Goal: Task Accomplishment & Management: Use online tool/utility

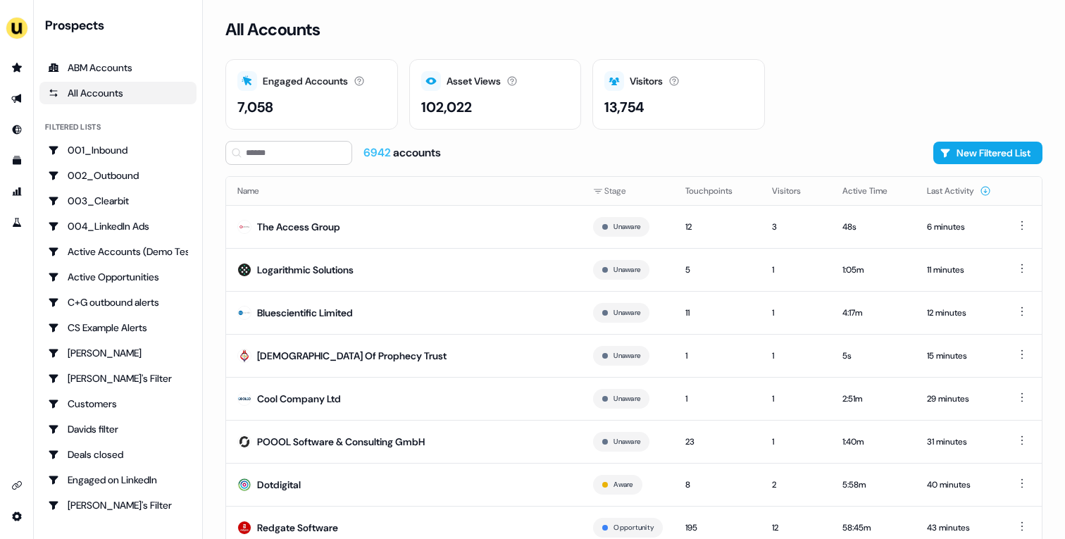
scroll to position [44, 0]
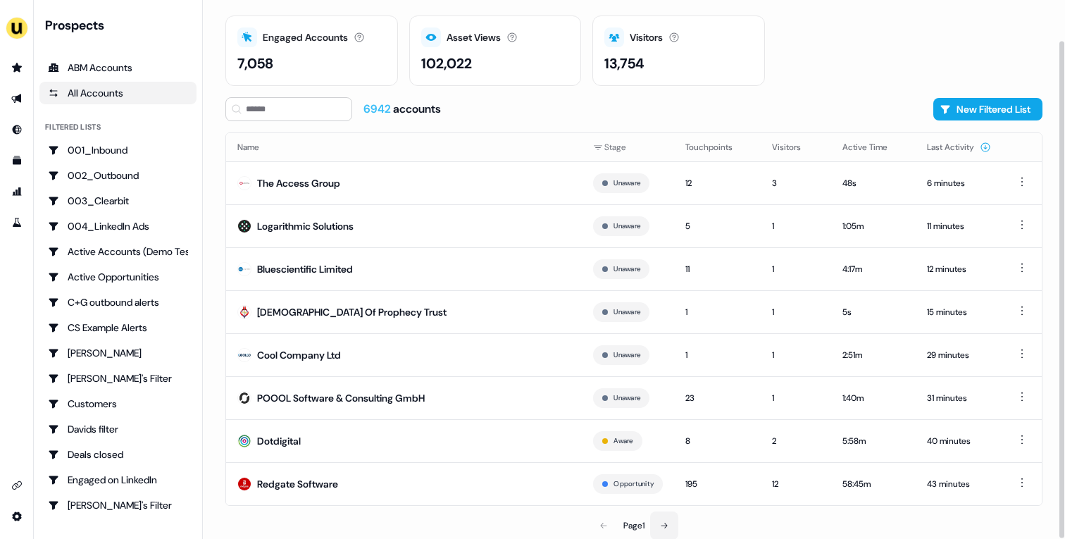
click at [652, 521] on button at bounding box center [664, 525] width 28 height 28
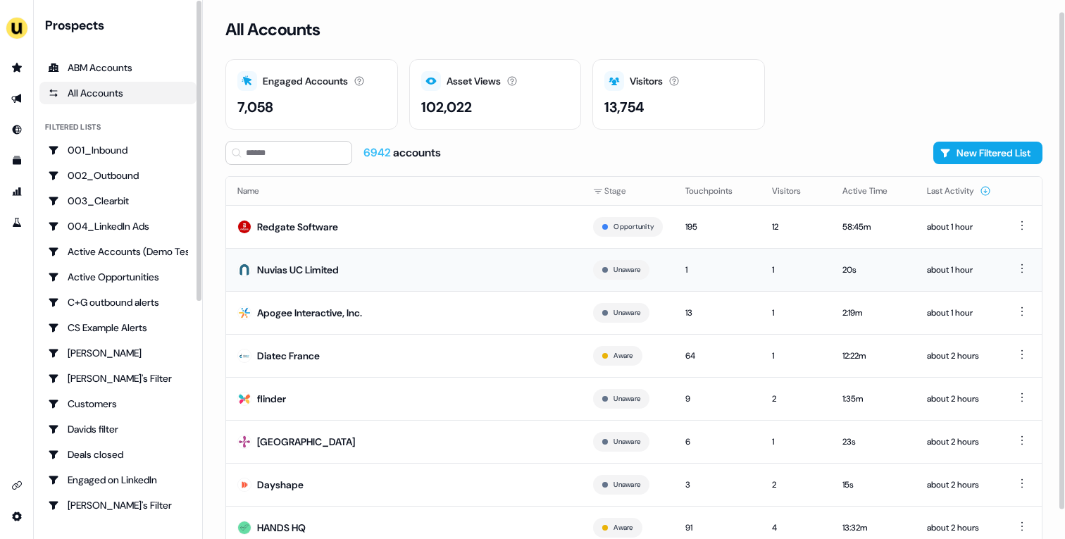
scroll to position [44, 0]
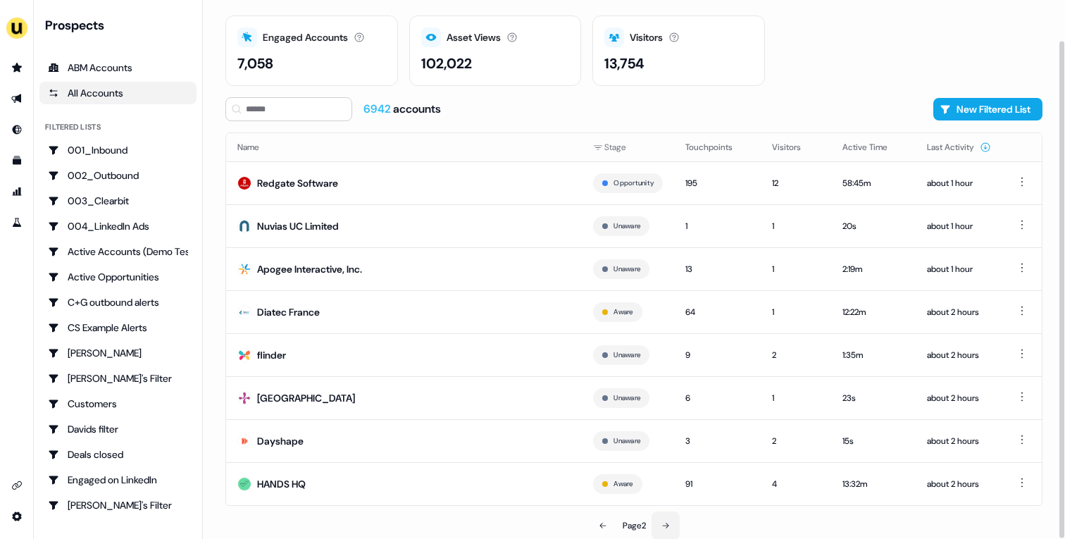
click at [668, 521] on icon at bounding box center [665, 525] width 8 height 8
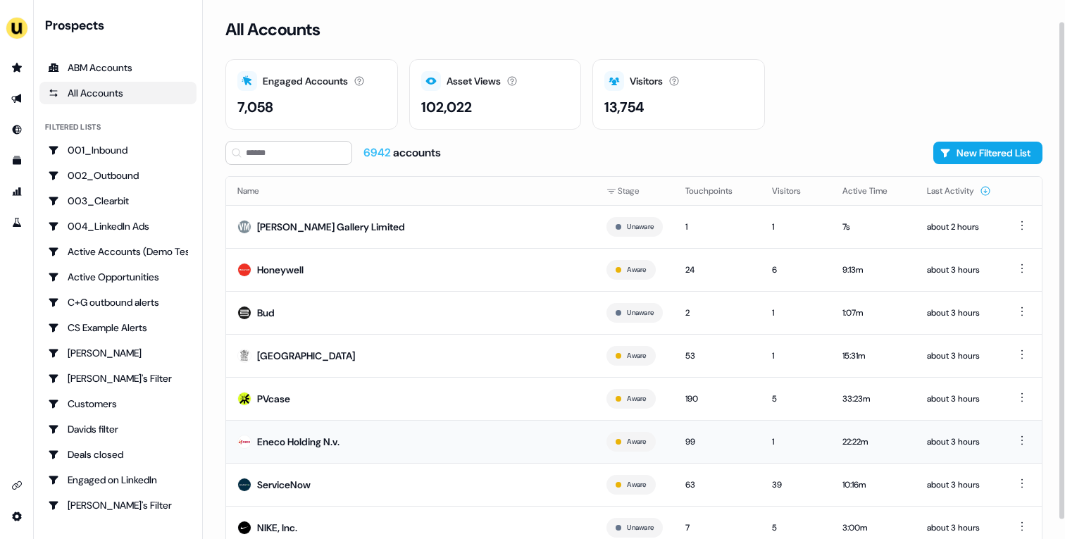
scroll to position [44, 0]
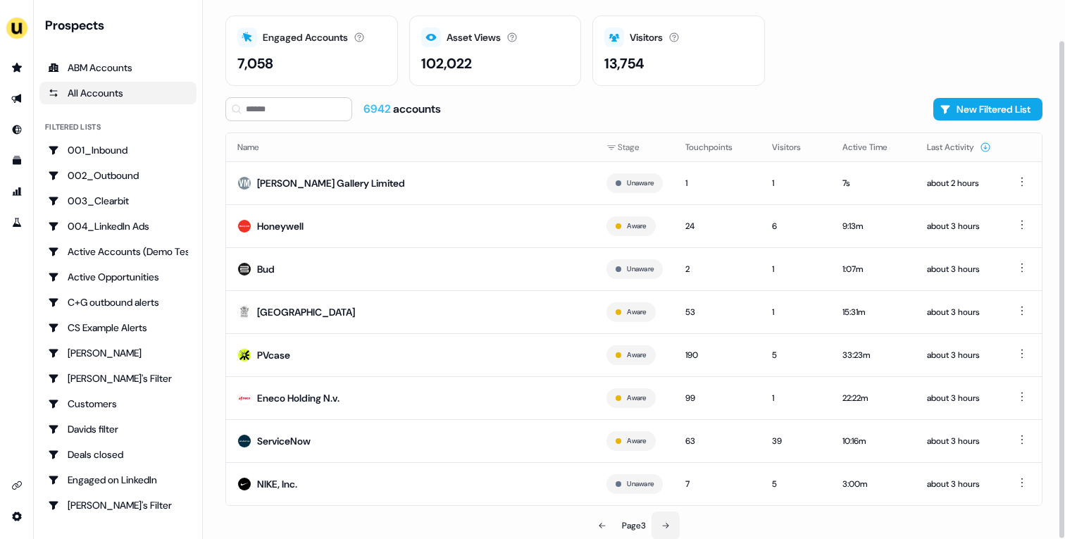
click at [669, 519] on button at bounding box center [665, 525] width 28 height 28
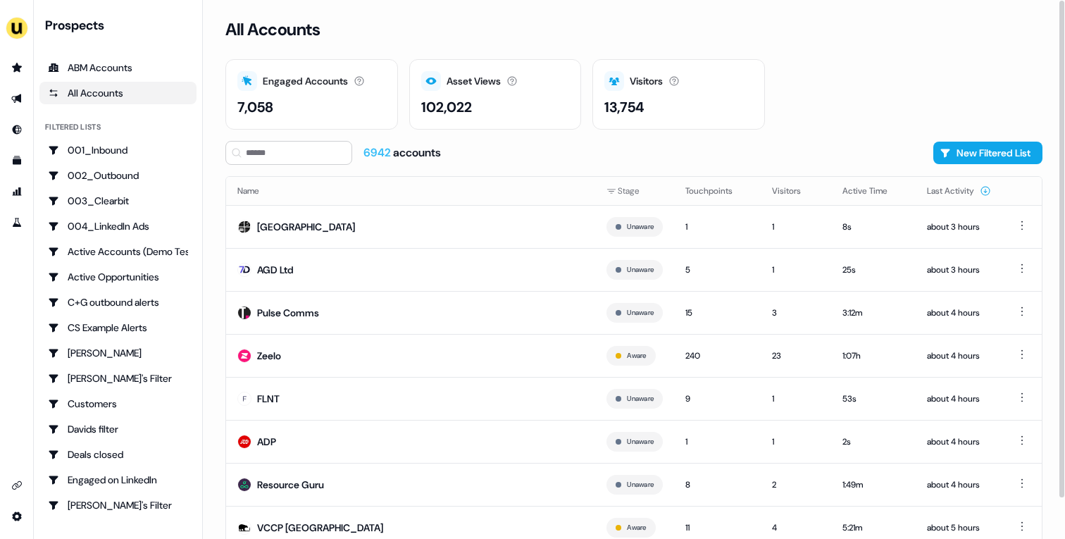
scroll to position [44, 0]
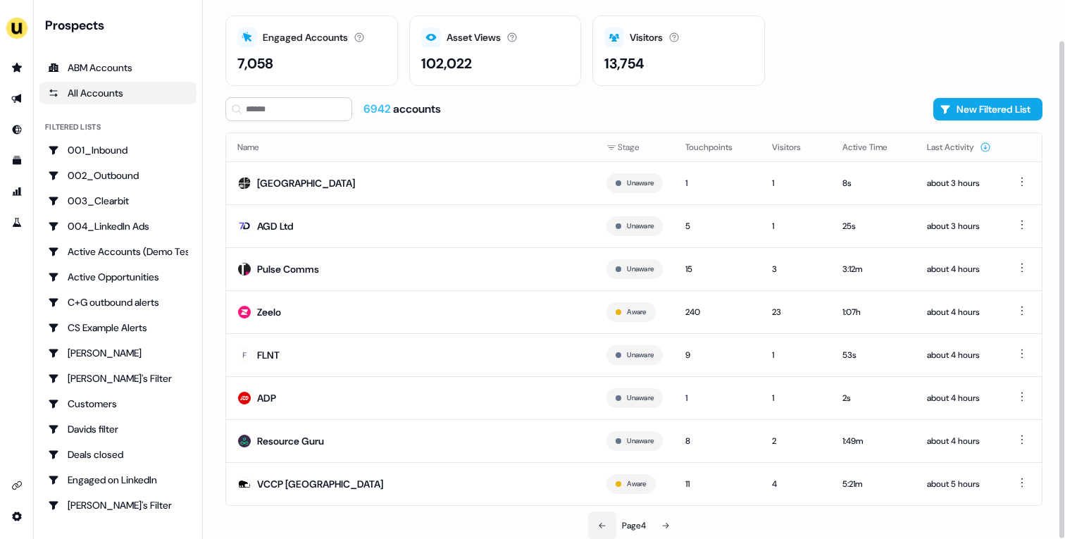
click at [607, 527] on button at bounding box center [602, 525] width 28 height 28
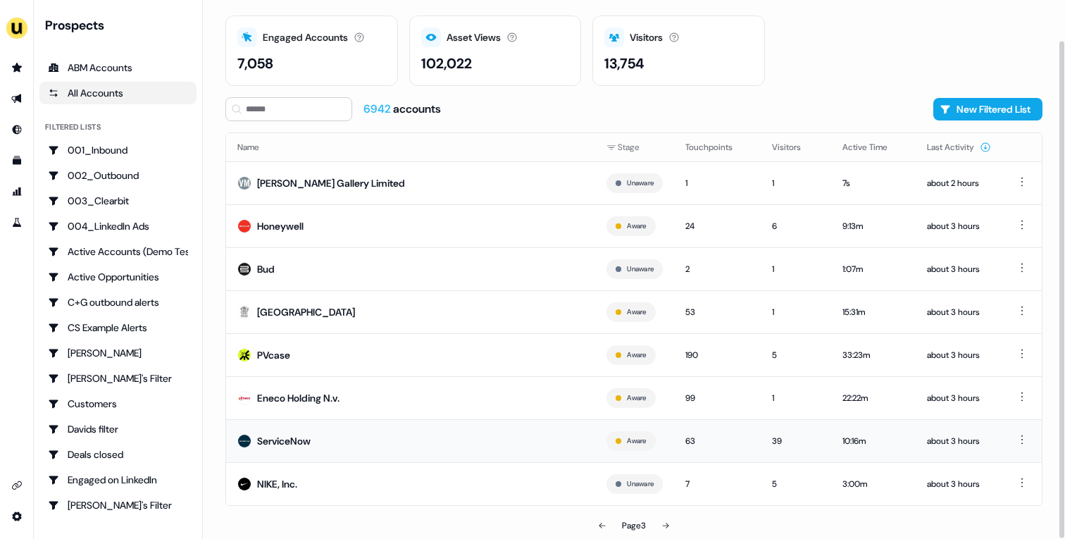
click at [464, 433] on td "ServiceNow" at bounding box center [410, 440] width 369 height 43
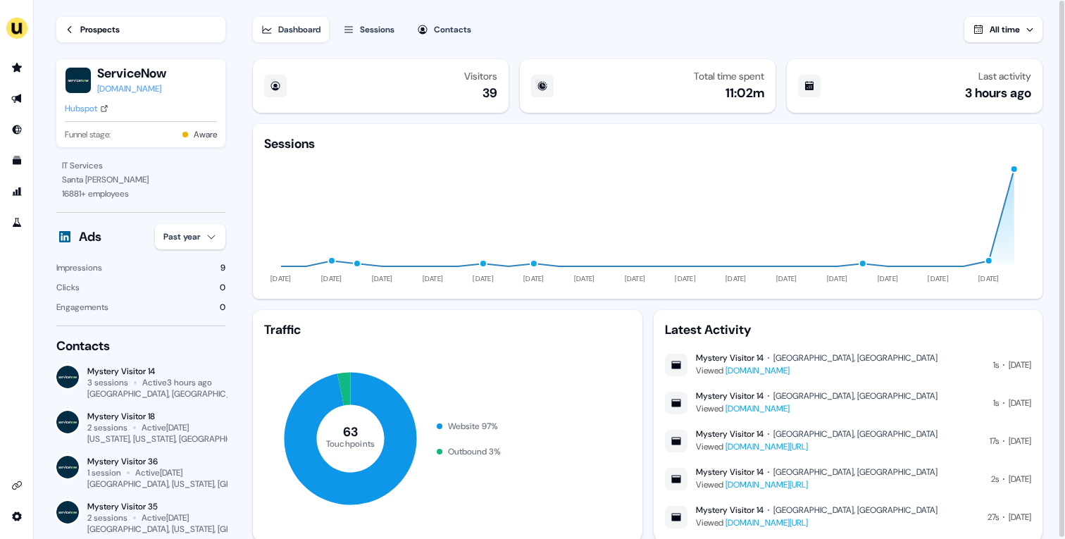
click at [114, 29] on div "Prospects" at bounding box center [99, 30] width 39 height 14
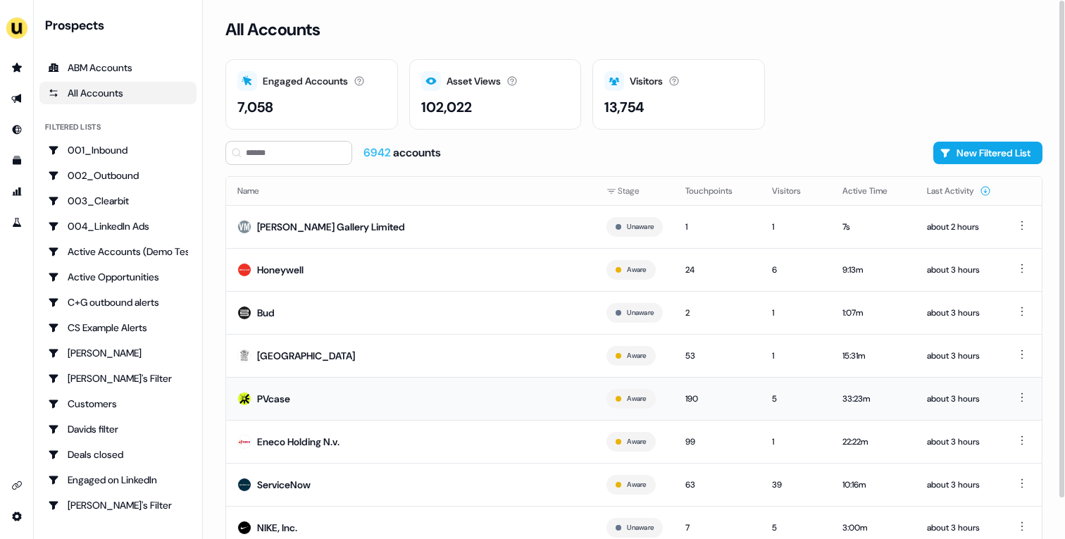
click at [373, 404] on td "PVcase" at bounding box center [410, 398] width 369 height 43
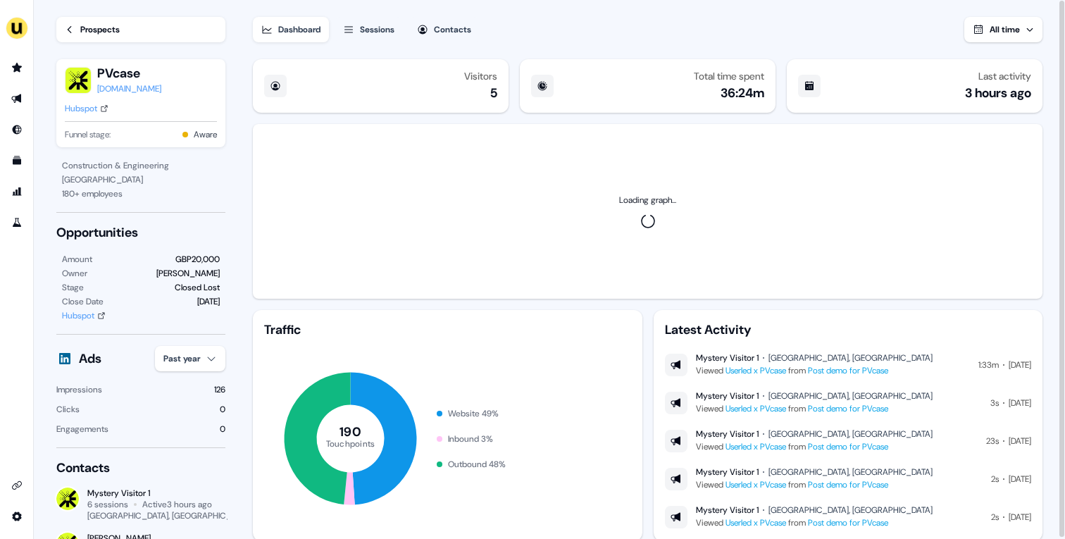
click at [82, 105] on div "Hubspot" at bounding box center [81, 108] width 32 height 14
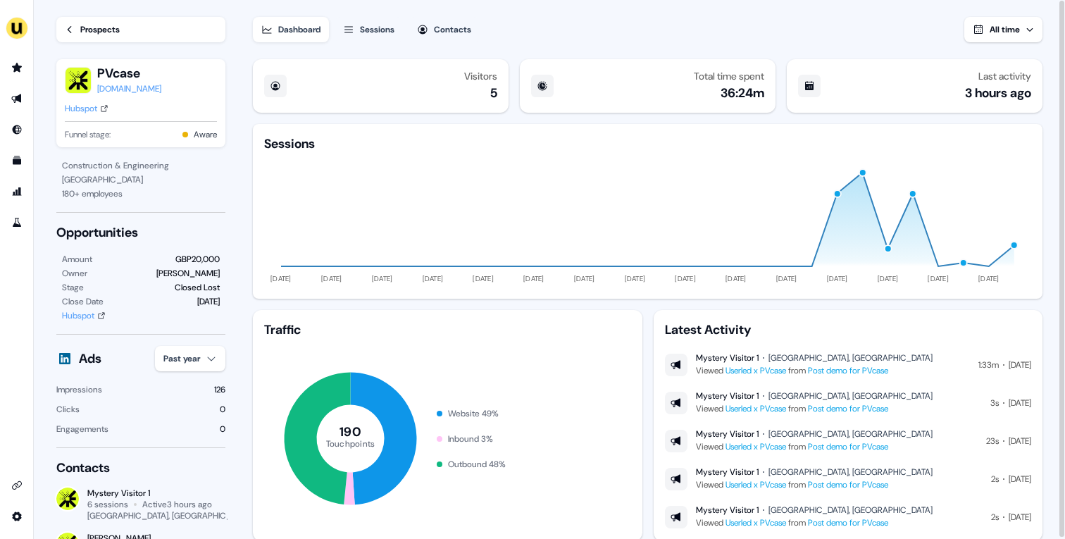
click at [95, 32] on div "Prospects" at bounding box center [99, 30] width 39 height 14
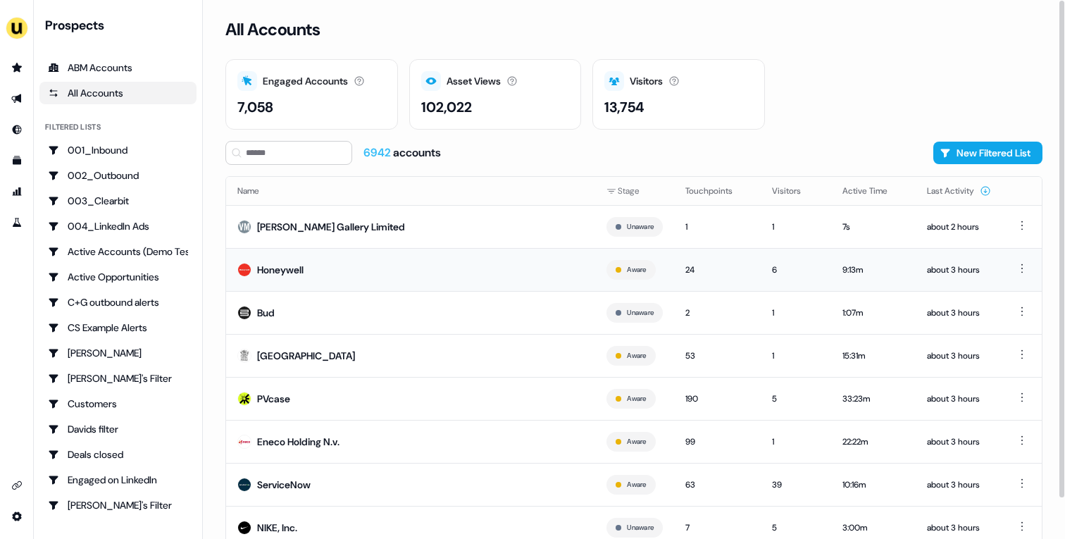
click at [470, 273] on td "Honeywell" at bounding box center [410, 269] width 369 height 43
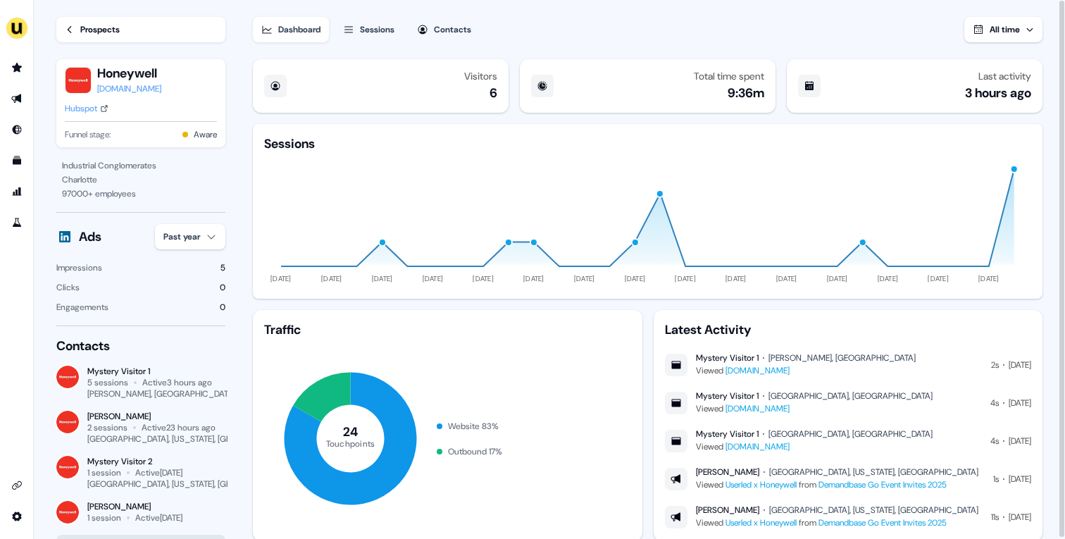
click at [116, 37] on link "Prospects" at bounding box center [140, 29] width 169 height 25
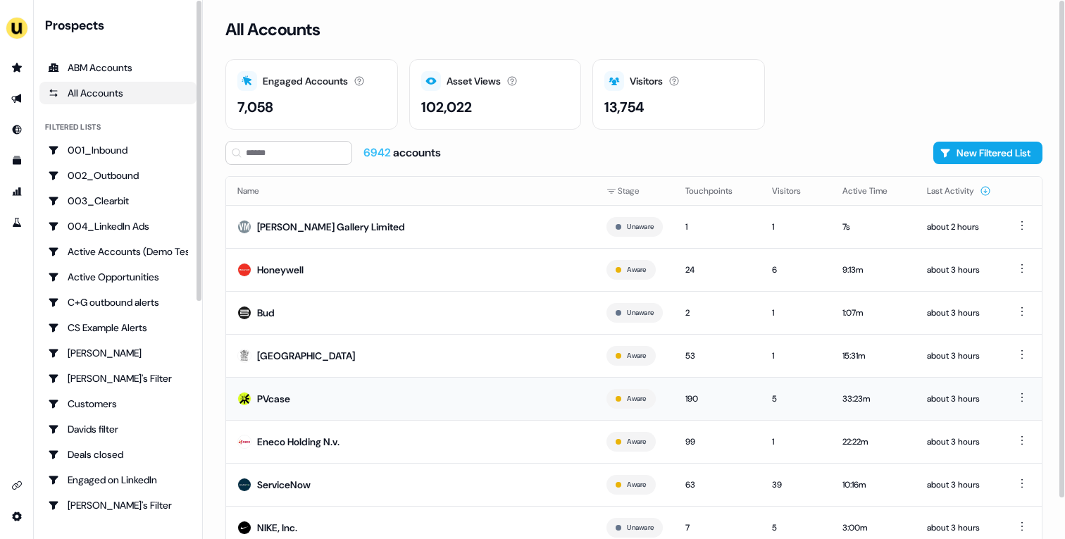
click at [286, 395] on div "PVcase" at bounding box center [273, 399] width 33 height 14
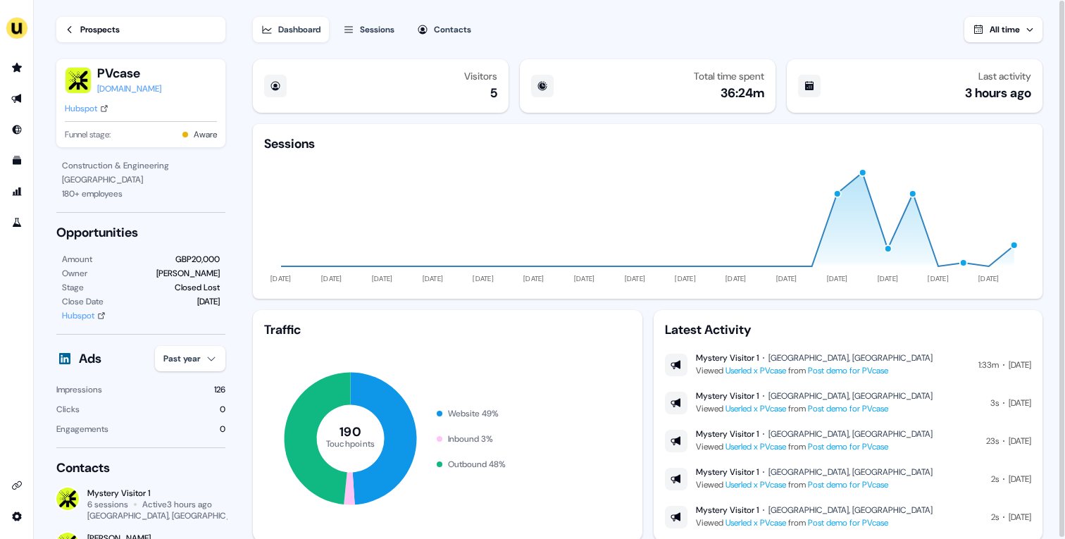
click at [112, 33] on div "Prospects" at bounding box center [99, 30] width 39 height 14
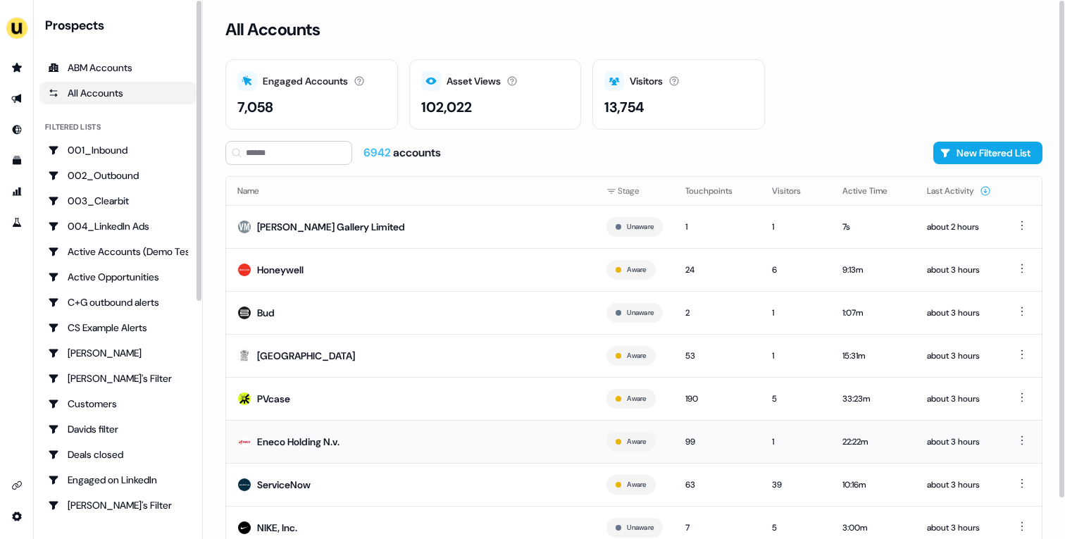
scroll to position [44, 0]
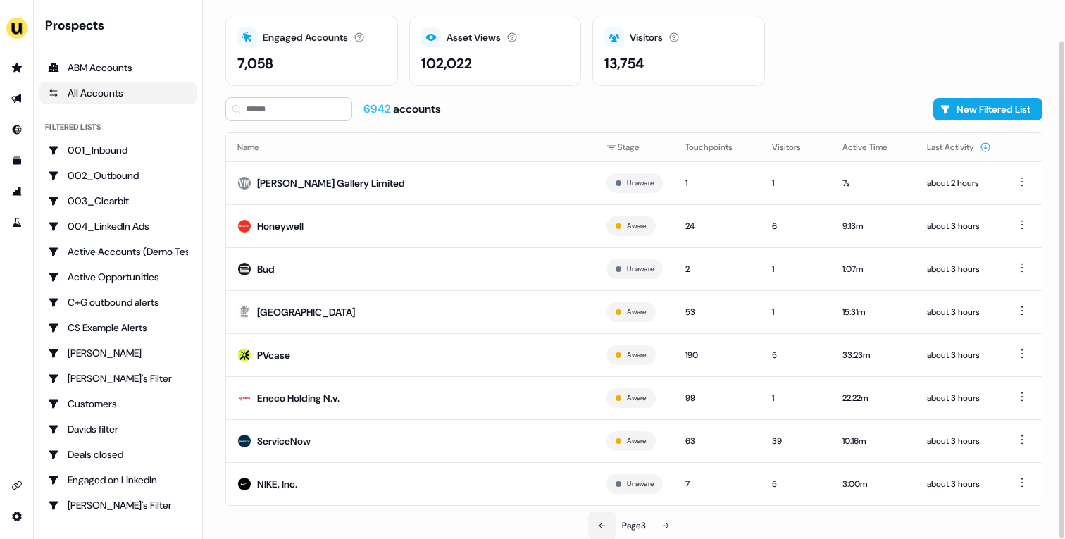
click at [606, 527] on button at bounding box center [602, 525] width 28 height 28
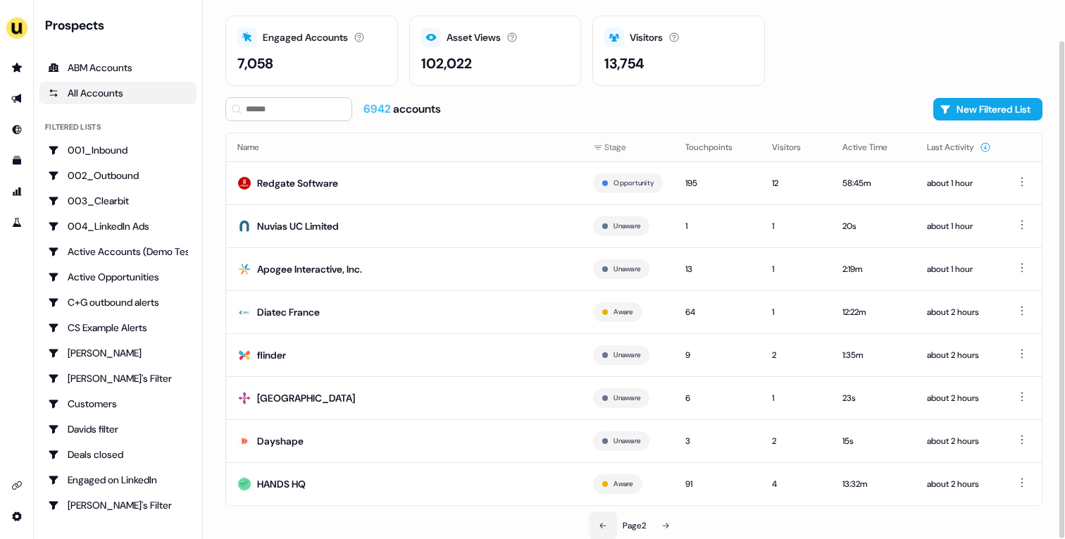
click at [604, 528] on icon at bounding box center [603, 525] width 8 height 8
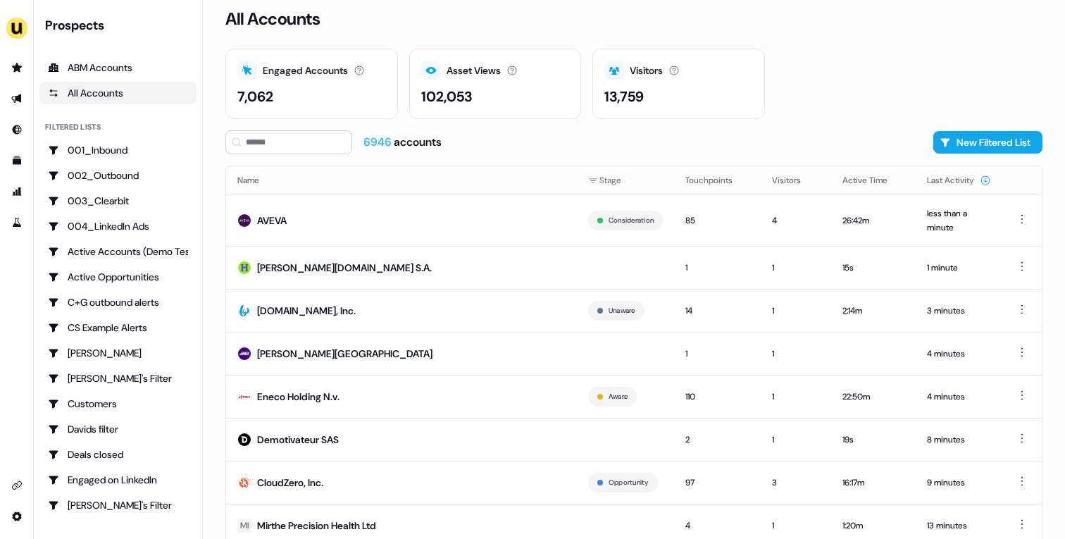
scroll to position [52, 0]
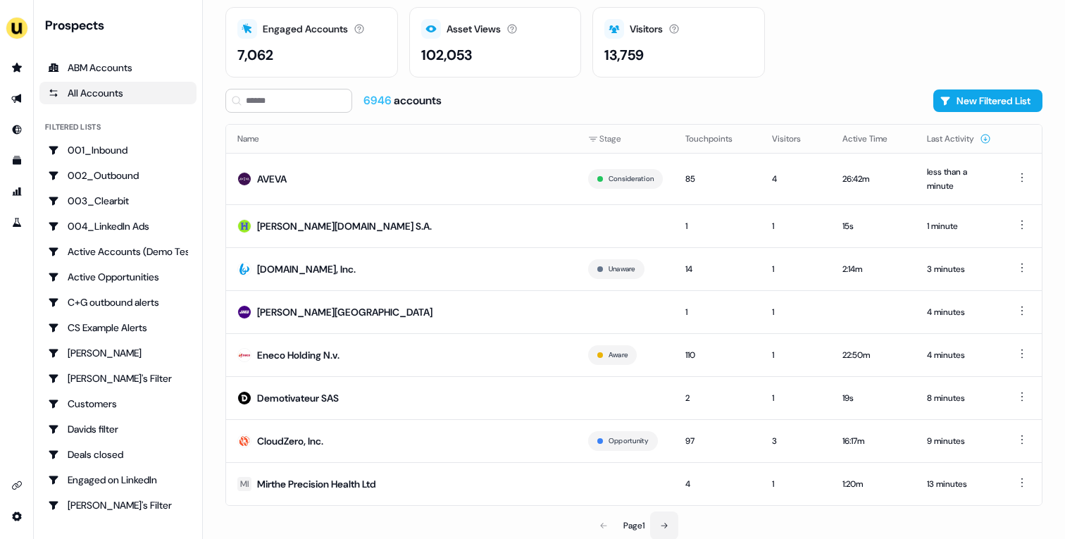
click at [667, 521] on icon at bounding box center [664, 525] width 8 height 8
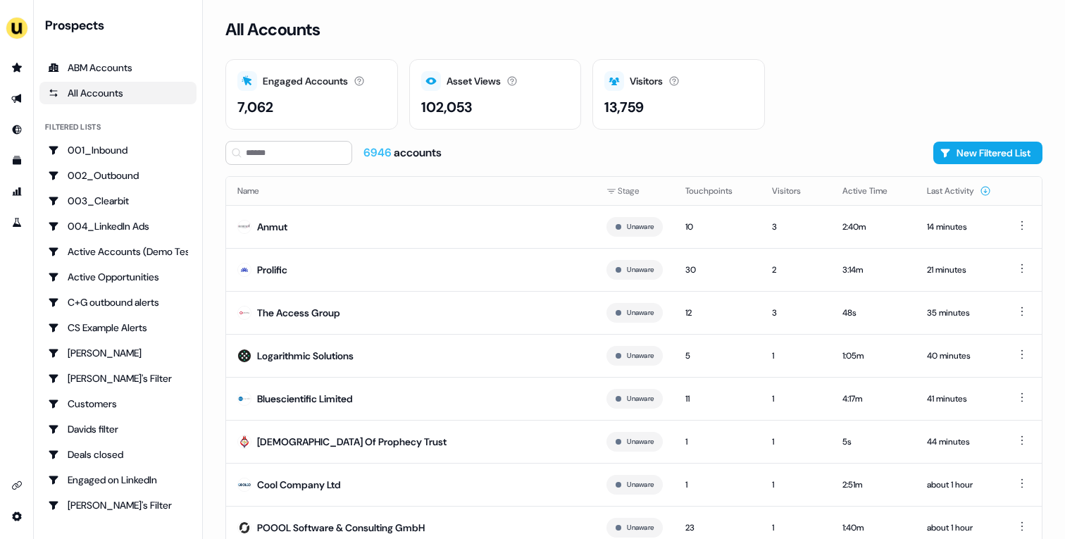
scroll to position [44, 0]
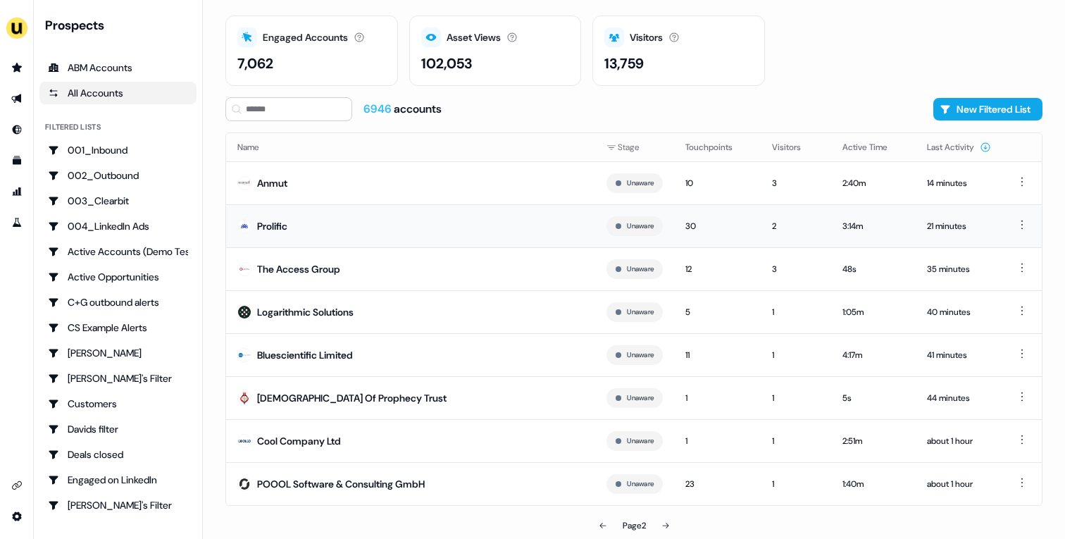
click at [412, 229] on td "Prolific" at bounding box center [410, 225] width 369 height 43
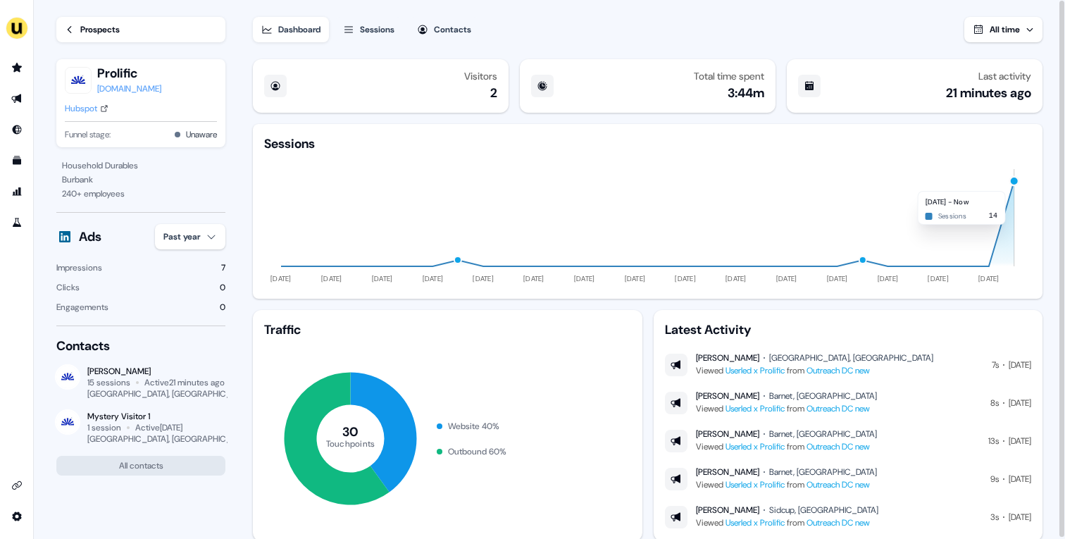
click at [1013, 184] on div "button" at bounding box center [1014, 181] width 11 height 11
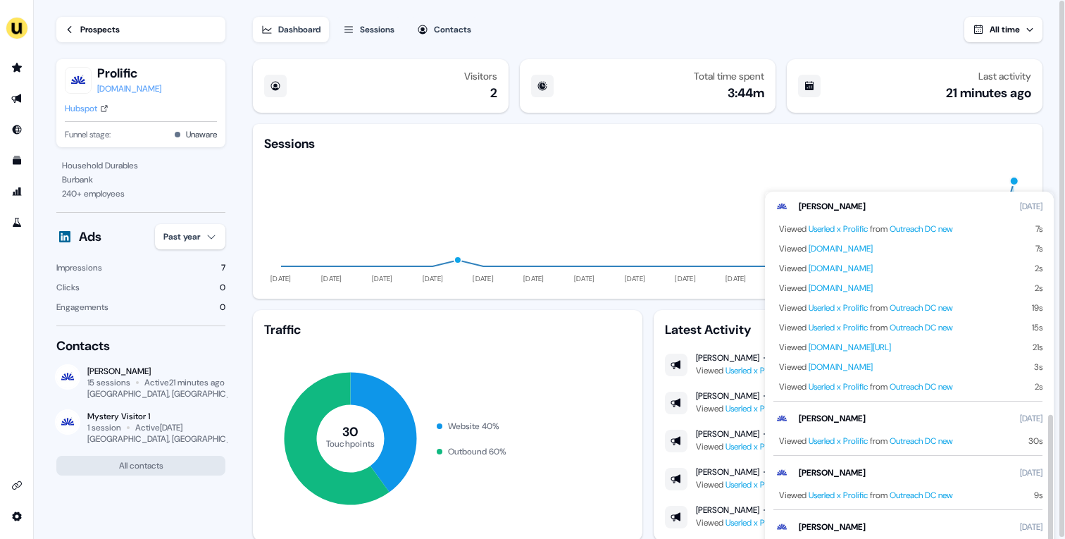
scroll to position [630, 0]
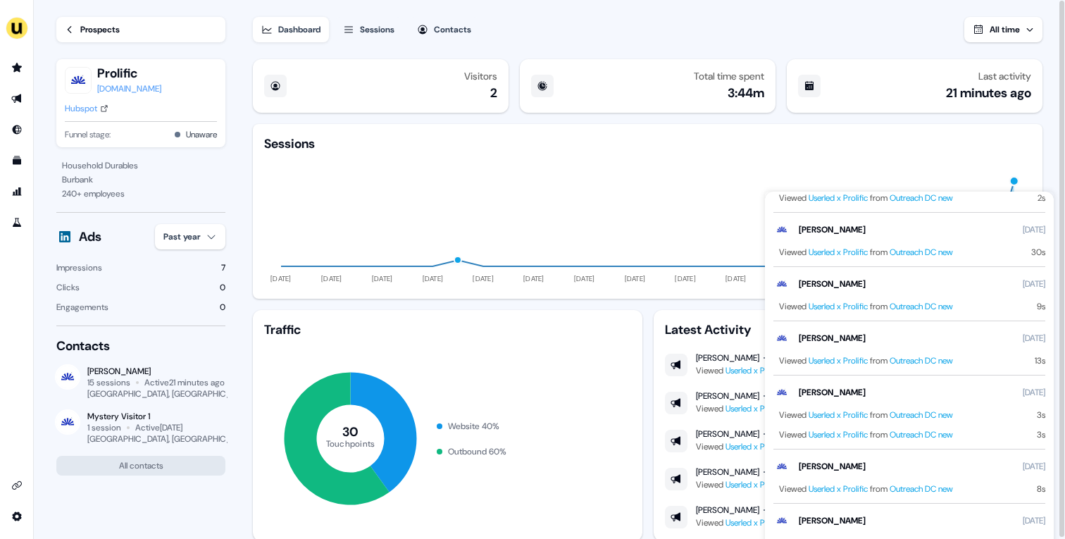
click at [111, 25] on div "Prospects" at bounding box center [99, 30] width 39 height 14
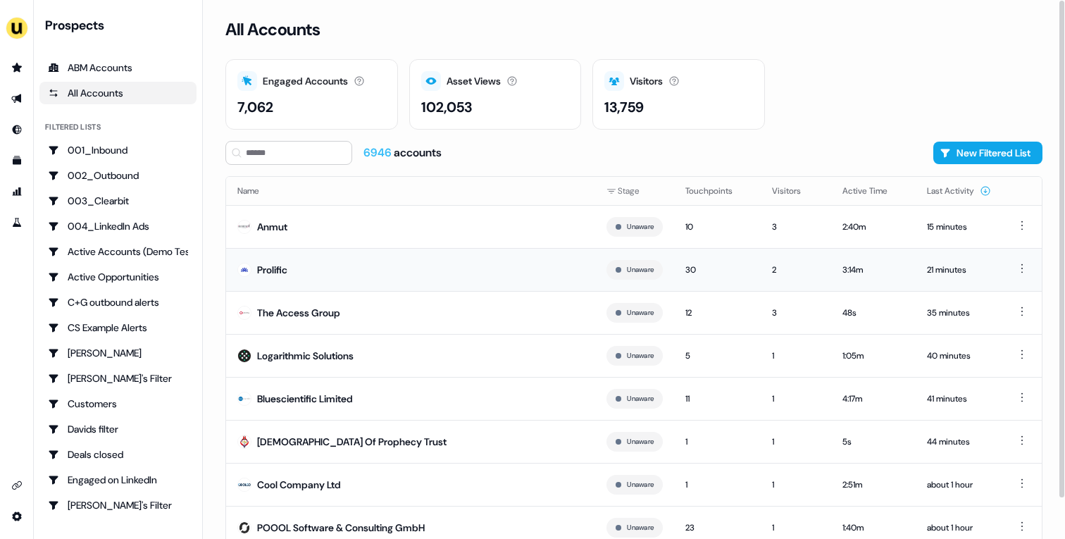
scroll to position [44, 0]
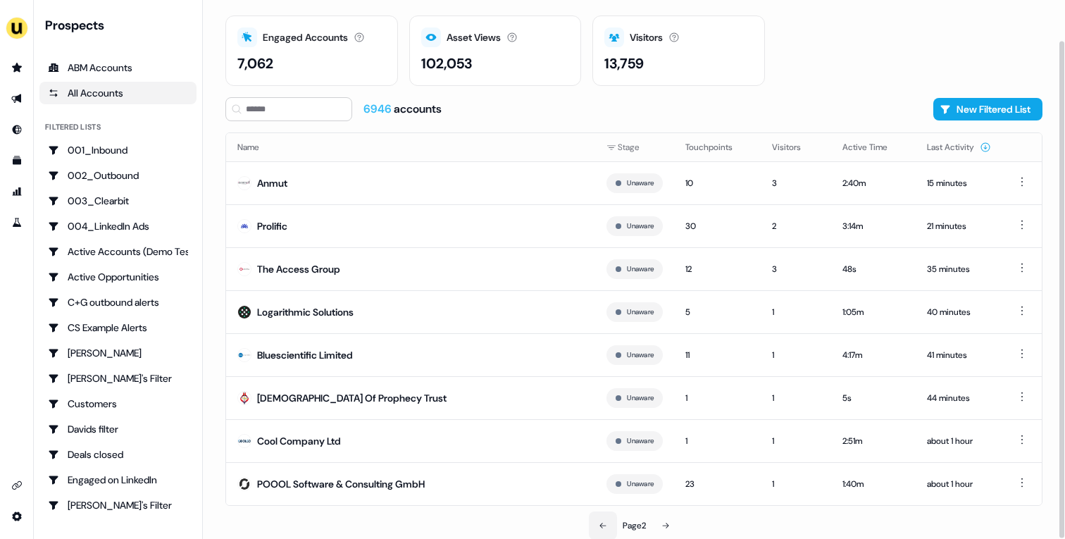
click at [599, 528] on icon at bounding box center [603, 525] width 8 height 8
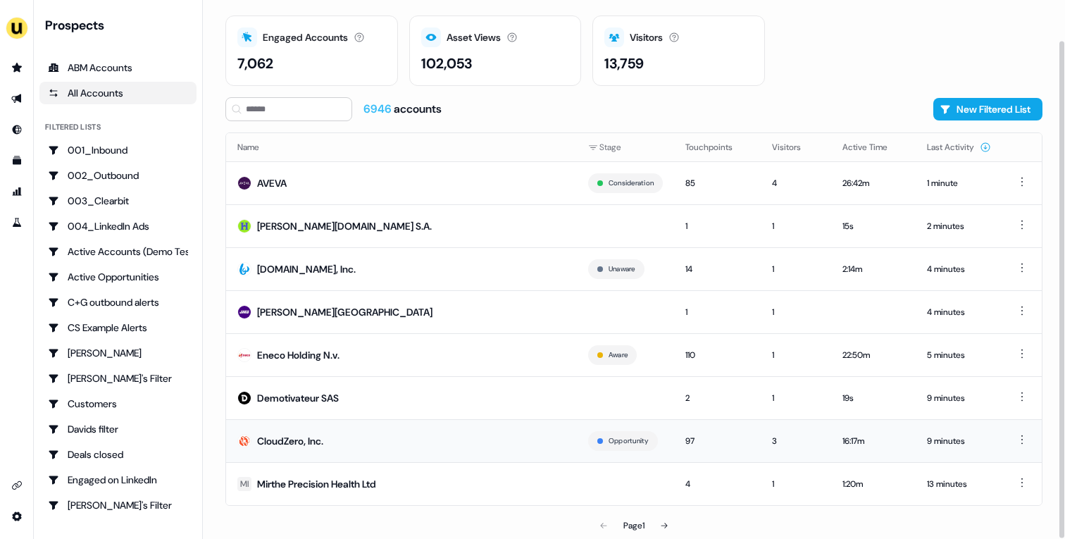
click at [406, 441] on td "CloudZero, Inc." at bounding box center [401, 440] width 351 height 43
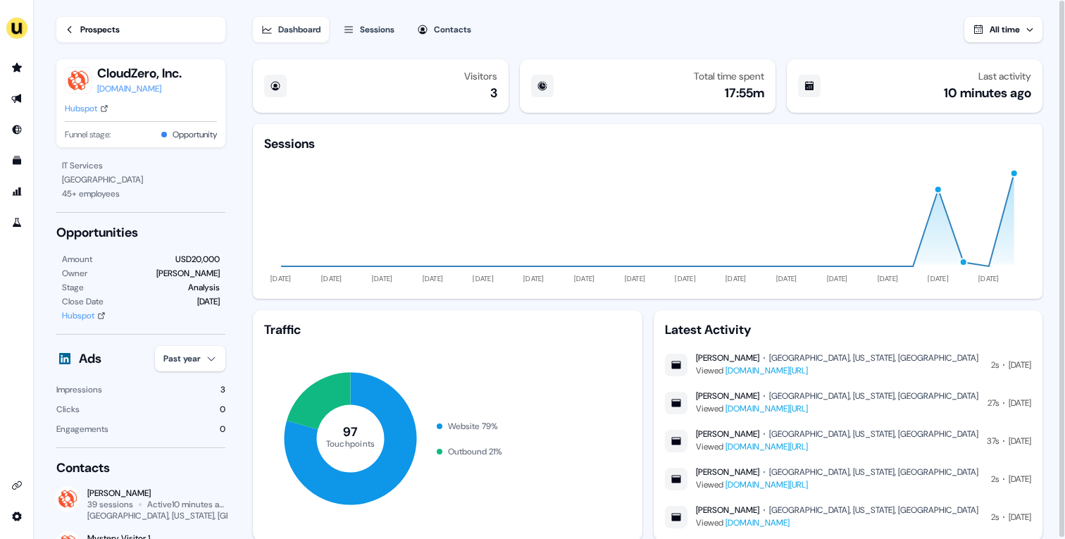
click at [84, 111] on div "Hubspot" at bounding box center [81, 108] width 32 height 14
click at [94, 23] on div "Prospects" at bounding box center [99, 30] width 39 height 14
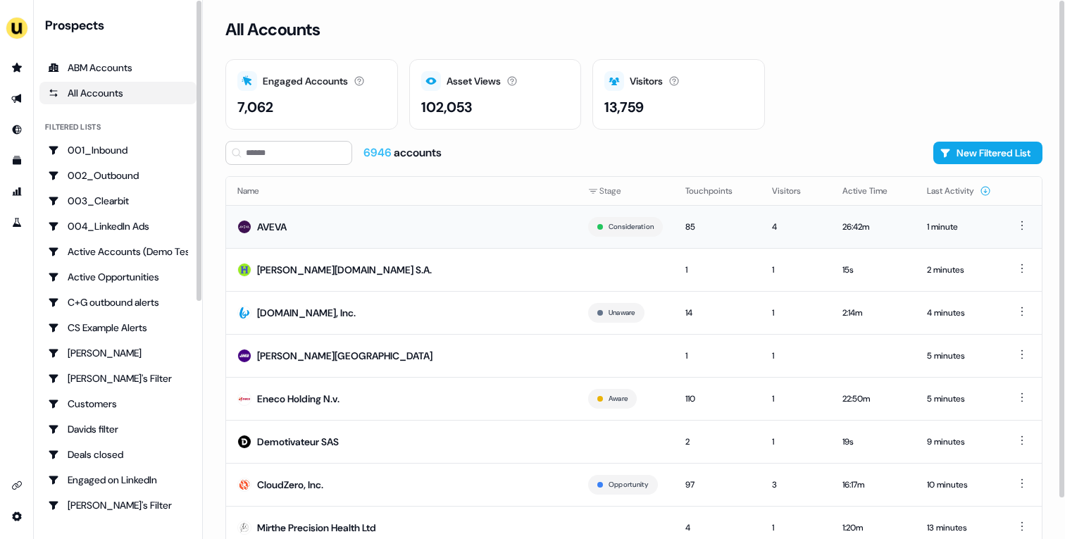
scroll to position [44, 0]
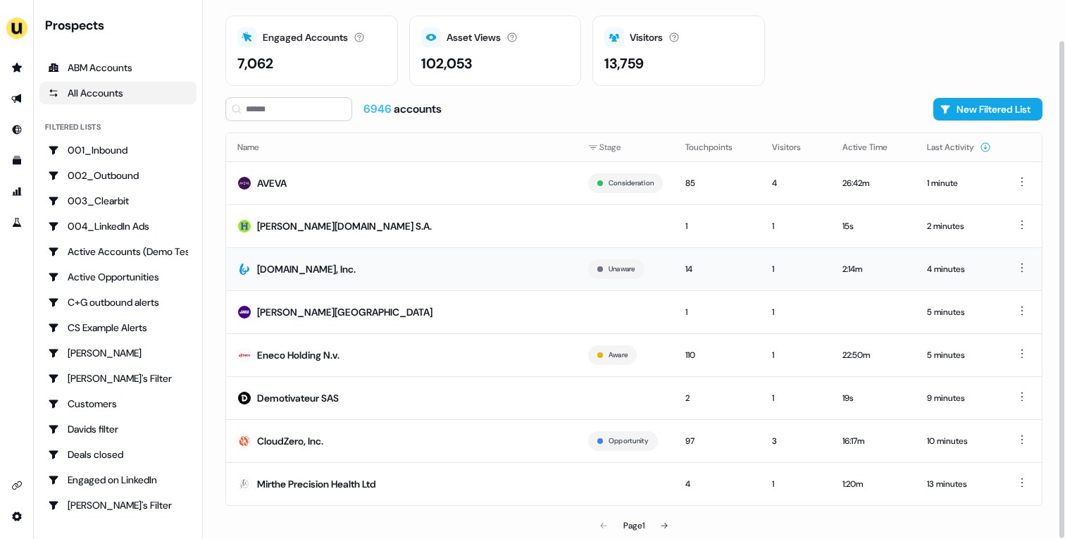
click at [351, 267] on div "Bandwidth.com, Inc." at bounding box center [306, 269] width 99 height 14
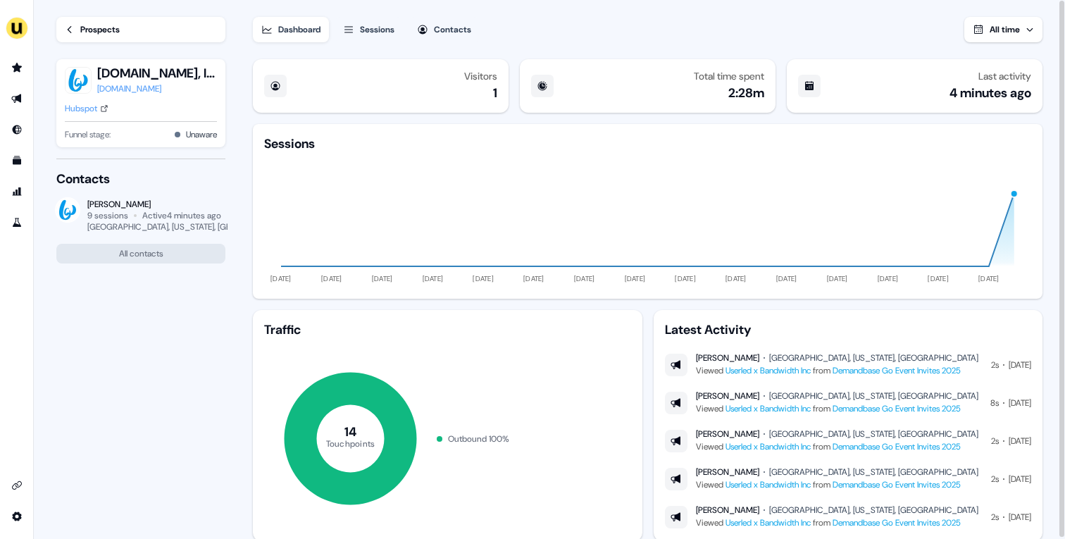
click at [86, 32] on div "Prospects" at bounding box center [99, 30] width 39 height 14
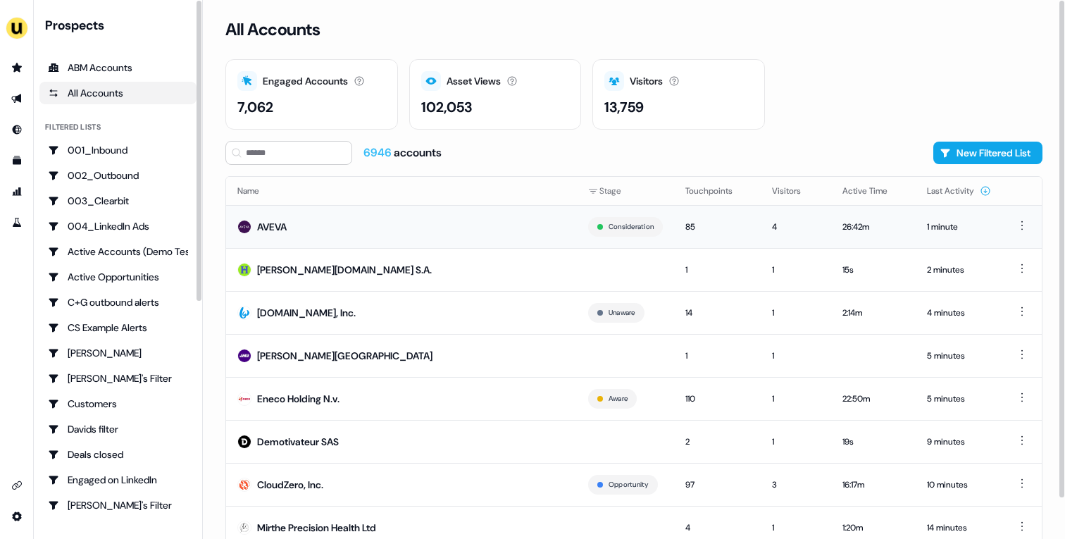
click at [312, 218] on td "AVEVA" at bounding box center [401, 226] width 351 height 43
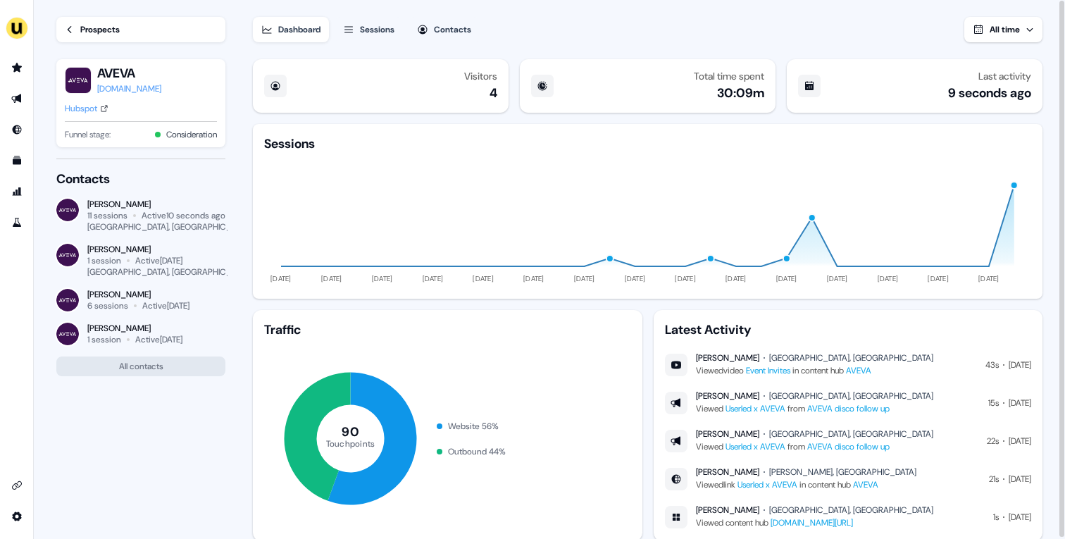
click at [93, 106] on div "Hubspot" at bounding box center [81, 108] width 32 height 14
click at [8, 70] on link "Go to prospects" at bounding box center [17, 67] width 23 height 23
click at [85, 42] on link "Prospects" at bounding box center [140, 29] width 169 height 25
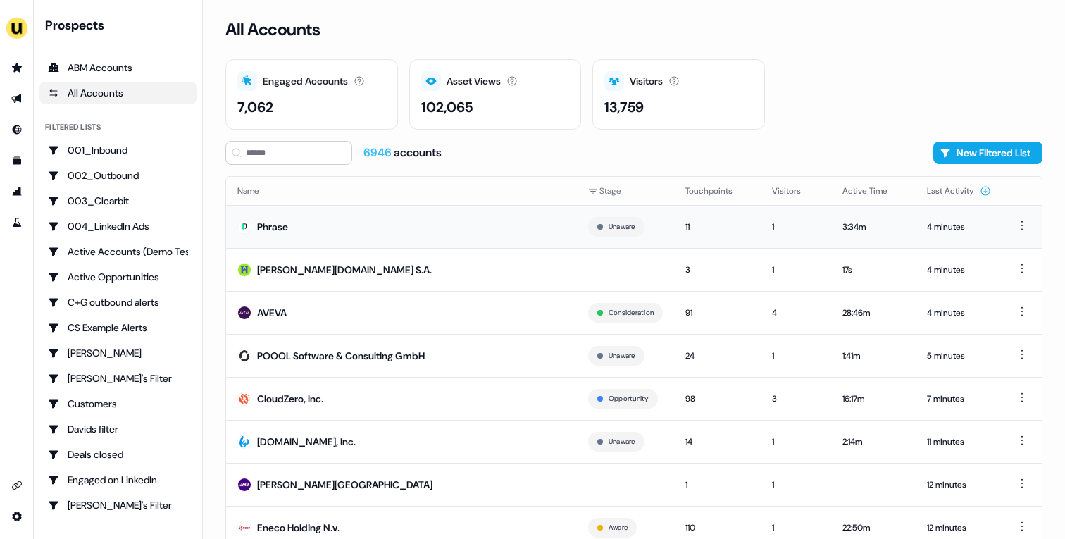
click at [404, 235] on td "Phrase" at bounding box center [401, 226] width 351 height 43
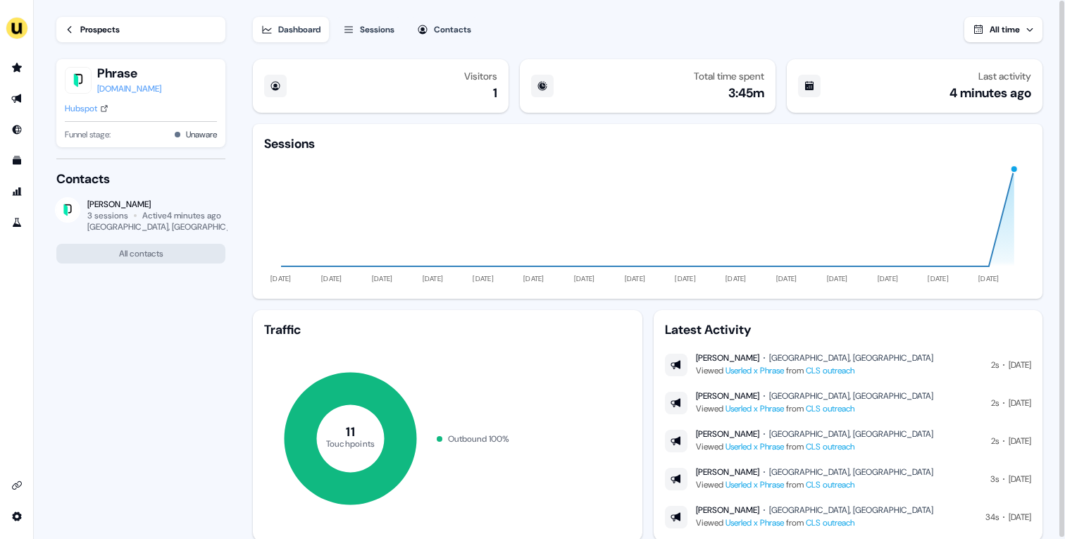
click at [115, 31] on div "Prospects" at bounding box center [99, 30] width 39 height 14
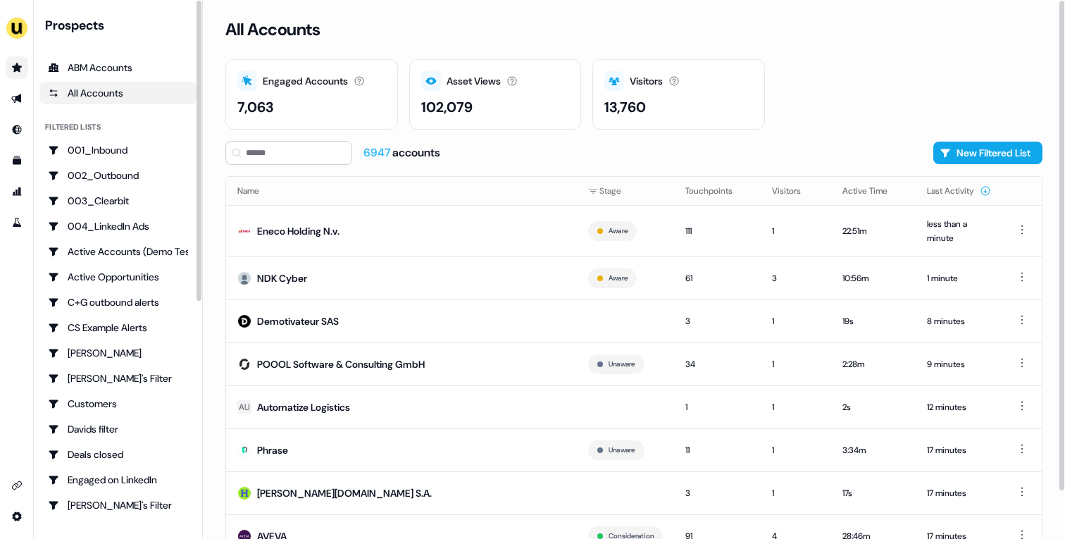
click at [18, 60] on link "Go to prospects" at bounding box center [17, 67] width 23 height 23
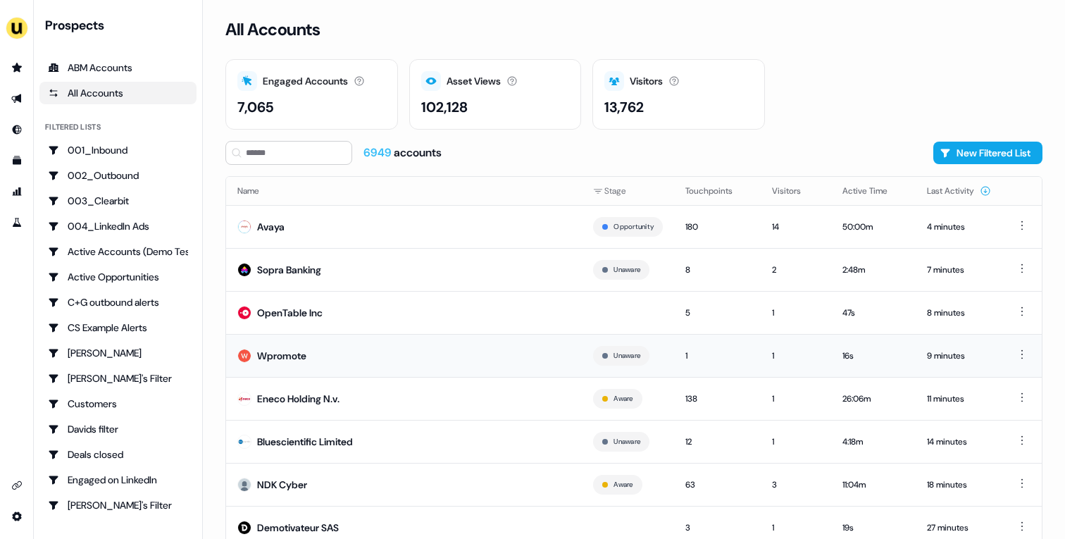
click at [385, 368] on td "Wpromote" at bounding box center [404, 355] width 356 height 43
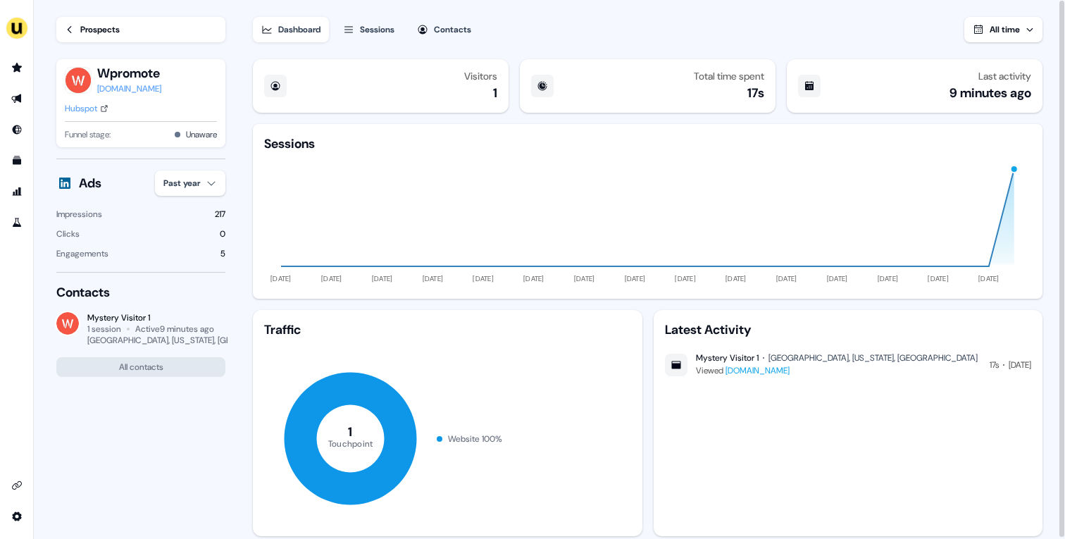
click at [111, 31] on div "Prospects" at bounding box center [99, 30] width 39 height 14
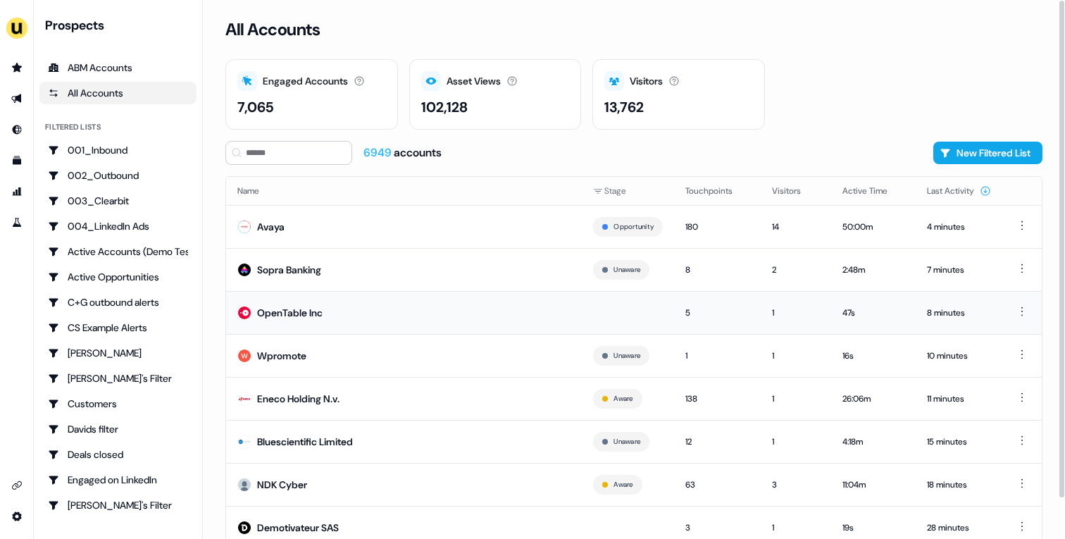
scroll to position [44, 0]
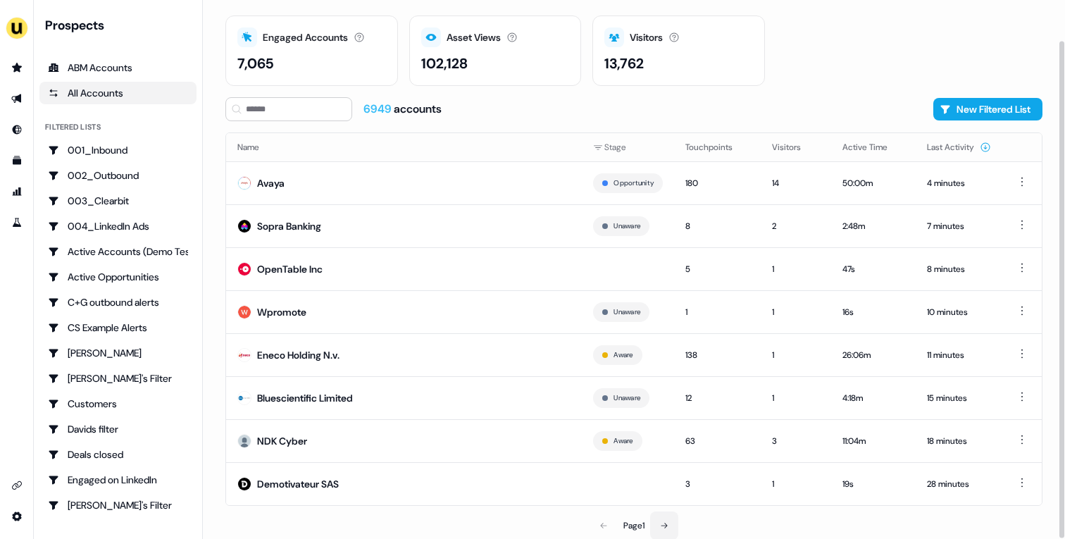
click at [678, 526] on button at bounding box center [664, 525] width 28 height 28
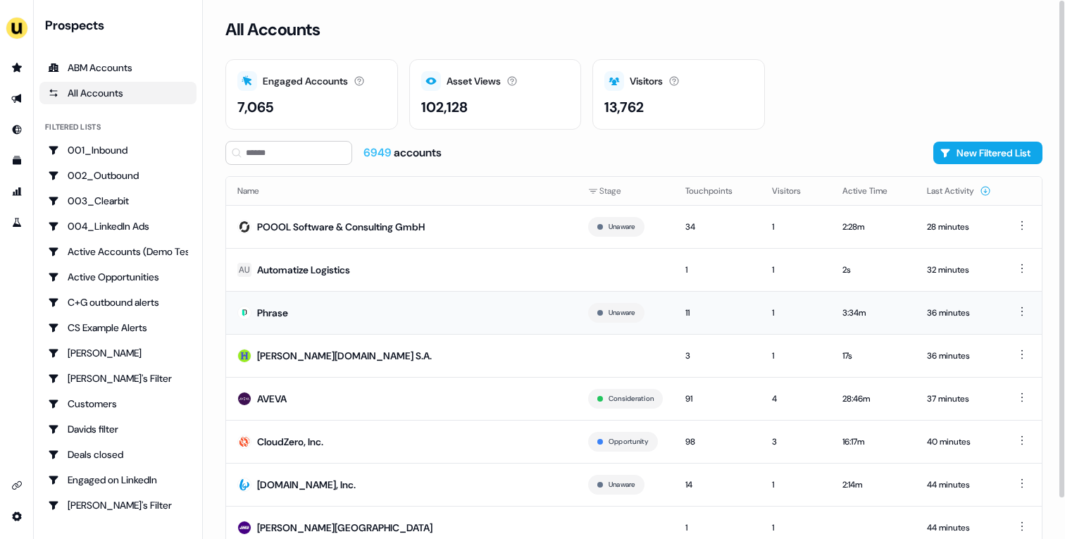
scroll to position [44, 0]
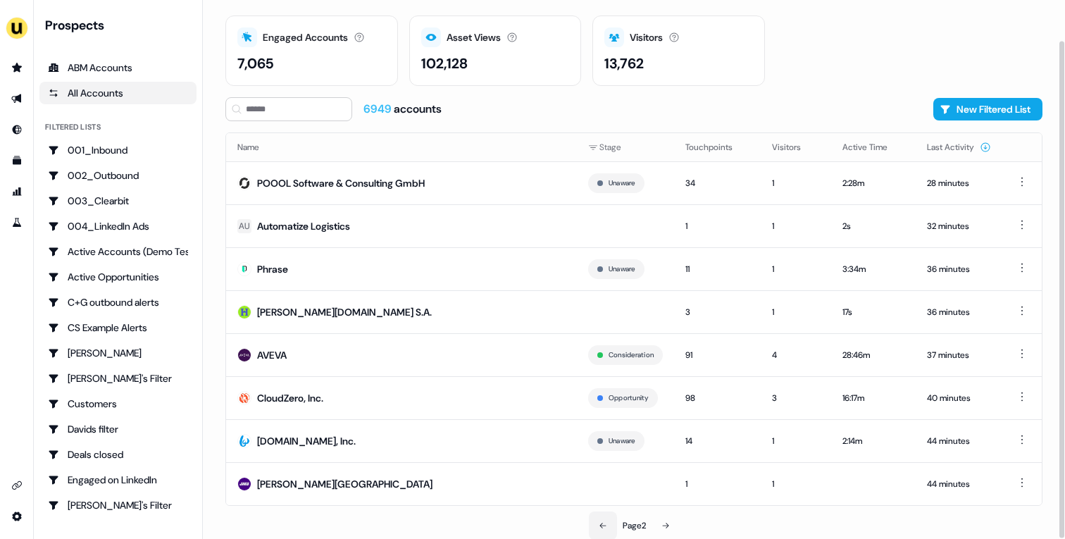
click at [592, 528] on button at bounding box center [603, 525] width 28 height 28
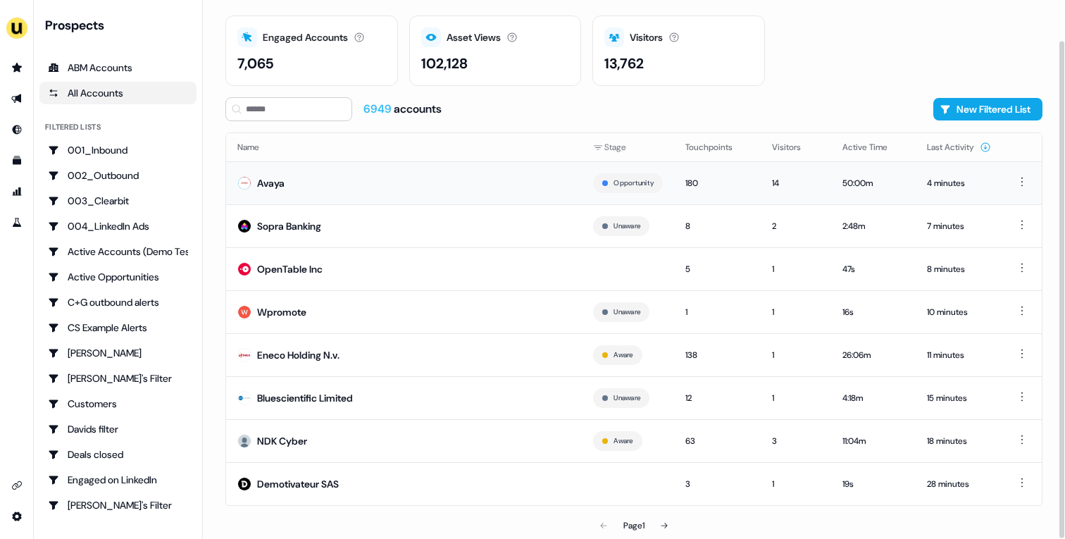
click at [285, 183] on td "Avaya" at bounding box center [404, 182] width 356 height 43
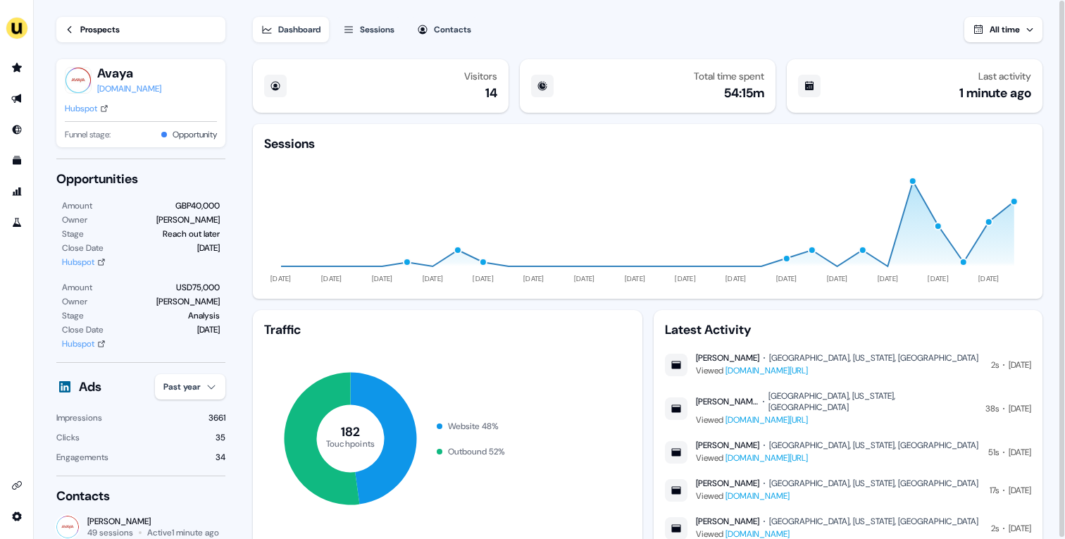
click at [97, 110] on div "Hubspot" at bounding box center [81, 108] width 32 height 14
click at [98, 33] on div "Prospects" at bounding box center [99, 30] width 39 height 14
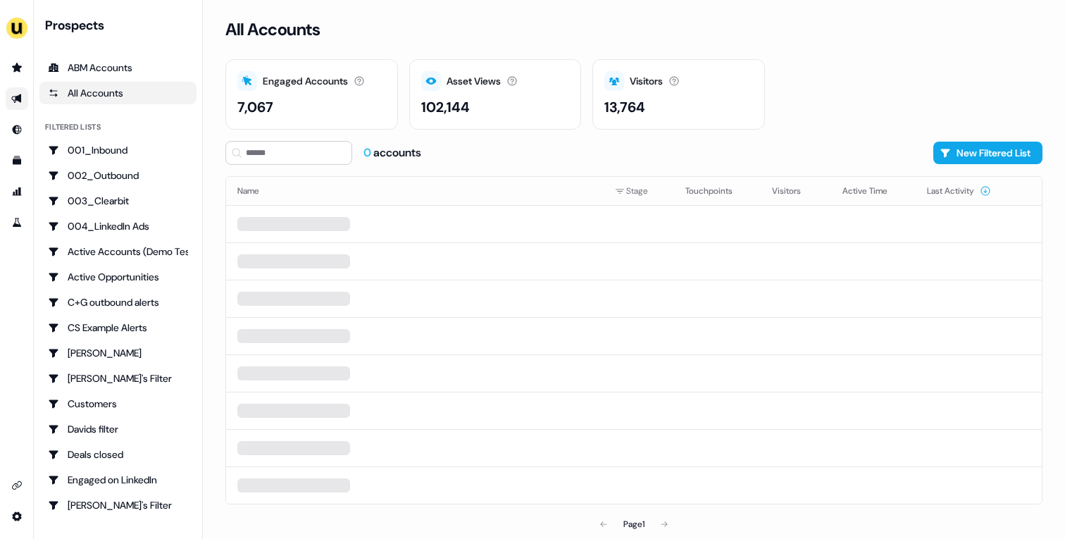
click at [23, 108] on link "Go to outbound experience" at bounding box center [17, 98] width 23 height 23
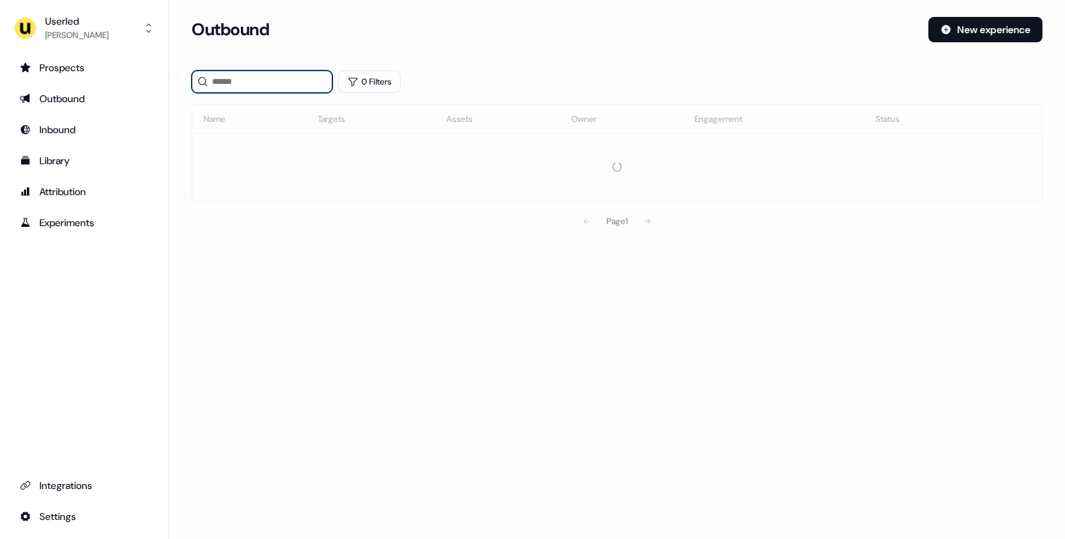
click at [247, 79] on input at bounding box center [262, 81] width 141 height 23
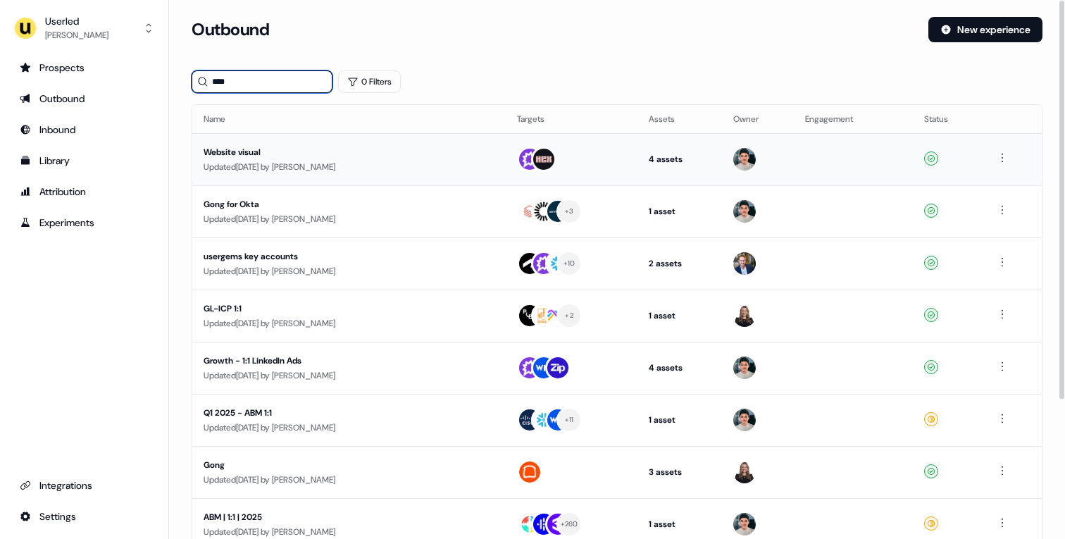
type input "****"
click at [491, 152] on div "Website visual Updated 16 days ago by Vincent Plassard" at bounding box center [349, 159] width 291 height 29
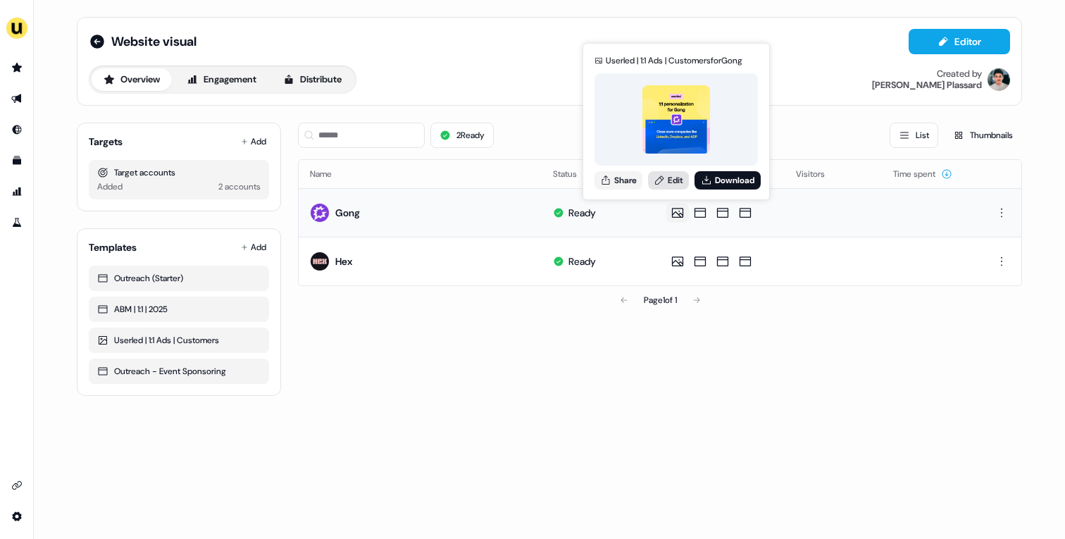
click at [676, 178] on link "Edit" at bounding box center [668, 180] width 41 height 18
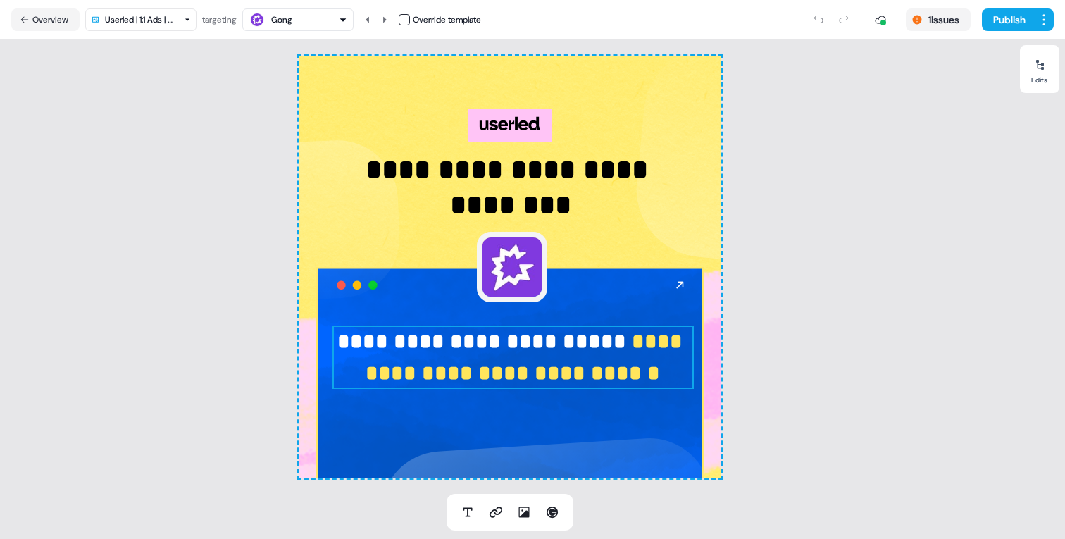
click at [594, 349] on strong "**********" at bounding box center [527, 357] width 323 height 52
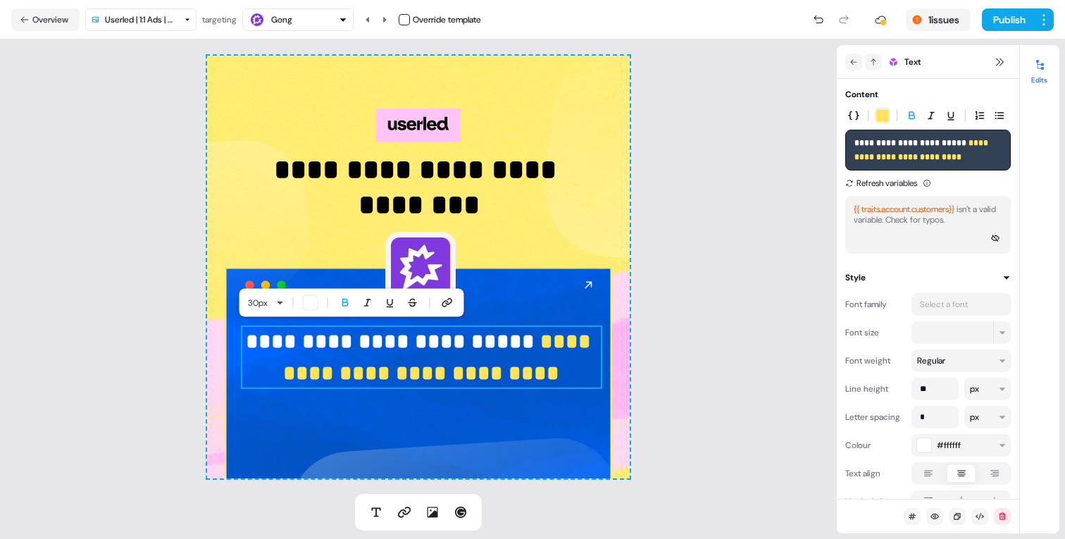
click at [517, 349] on strong "**********" at bounding box center [393, 341] width 294 height 20
click at [683, 360] on div "**********" at bounding box center [418, 266] width 837 height 454
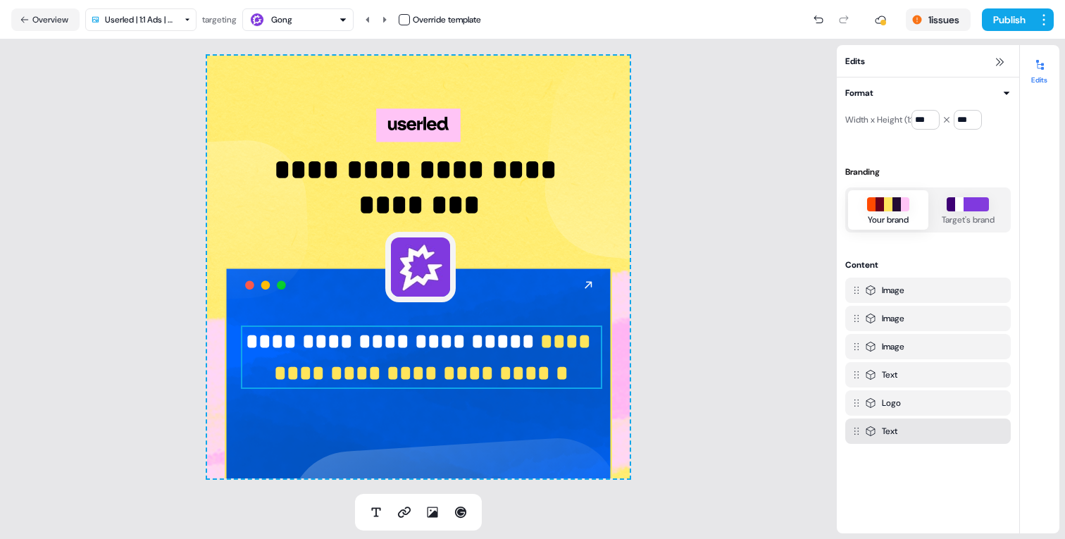
click at [548, 364] on p "**********" at bounding box center [421, 356] width 361 height 63
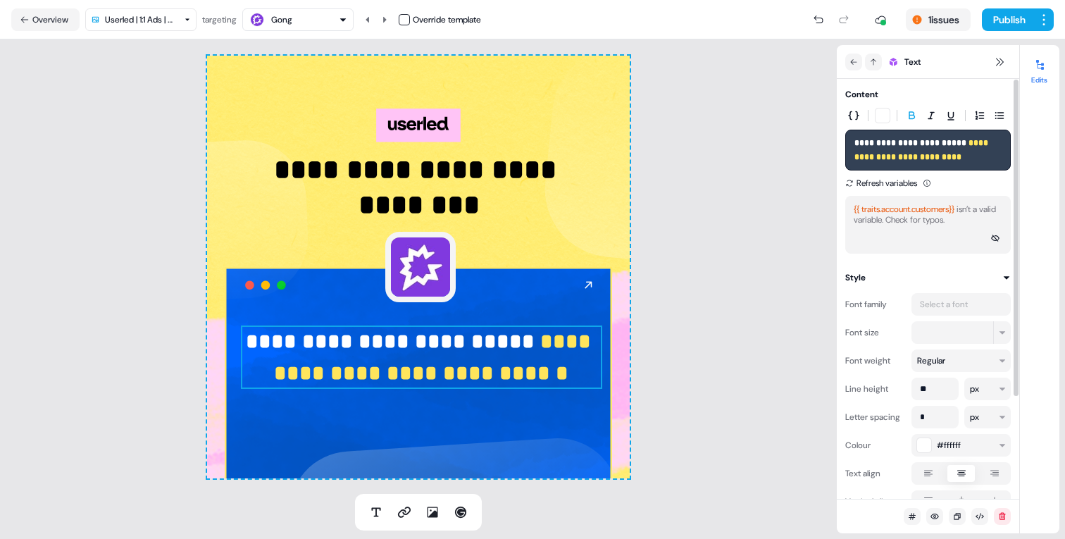
click at [964, 142] on strong "**********" at bounding box center [911, 143] width 114 height 8
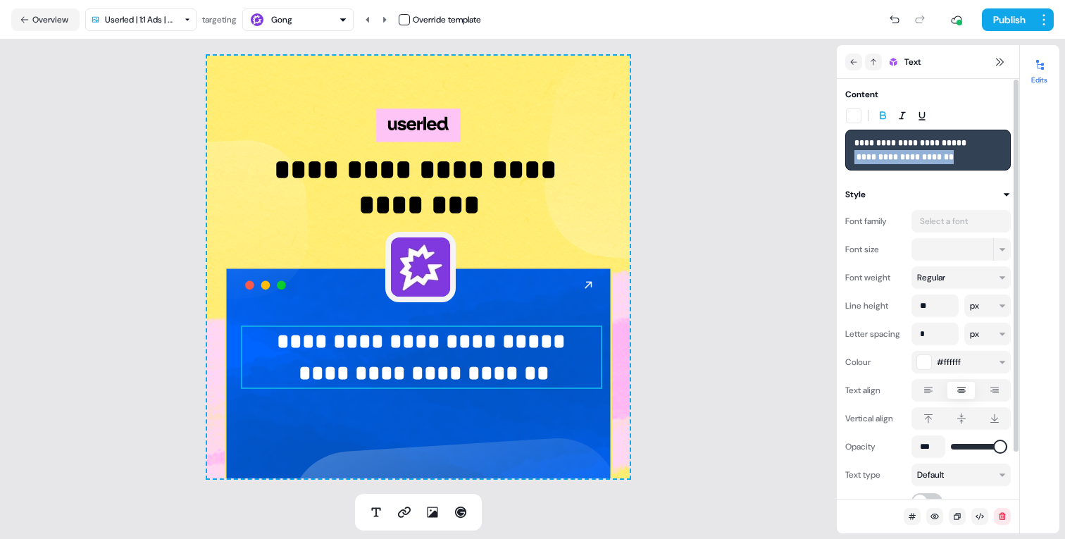
click at [852, 116] on div "button" at bounding box center [854, 115] width 14 height 14
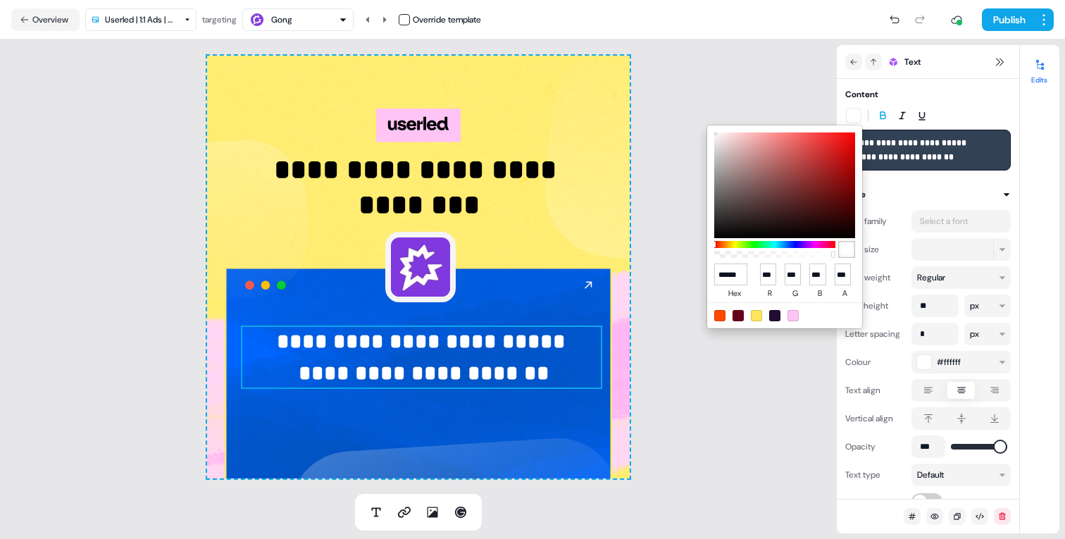
click at [753, 308] on div at bounding box center [784, 315] width 155 height 26
click at [756, 311] on div at bounding box center [756, 315] width 11 height 11
type input "******"
type input "***"
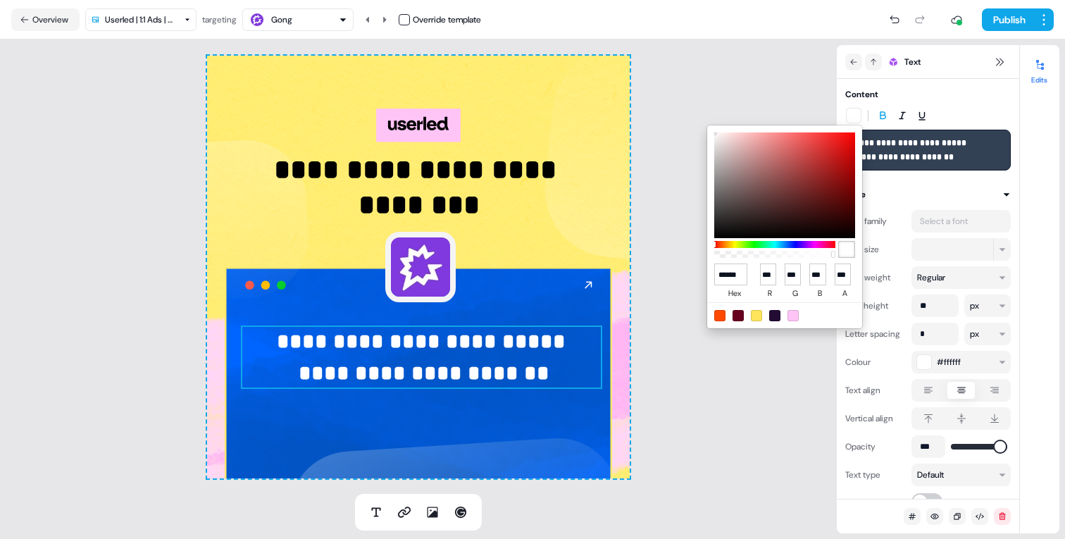
type input "**"
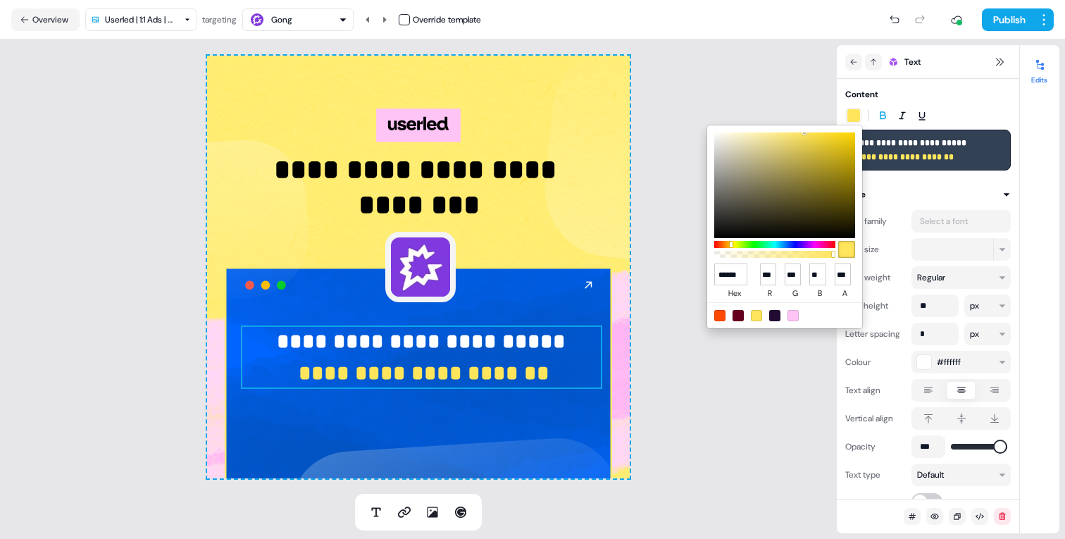
click at [963, 149] on html "**********" at bounding box center [532, 269] width 1065 height 539
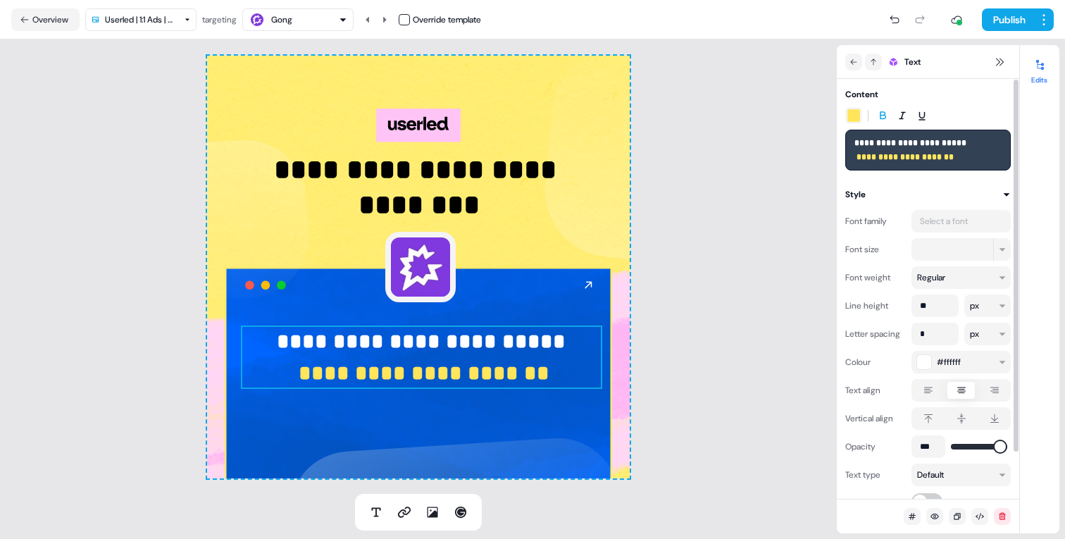
click at [932, 157] on strong "**********" at bounding box center [903, 157] width 99 height 8
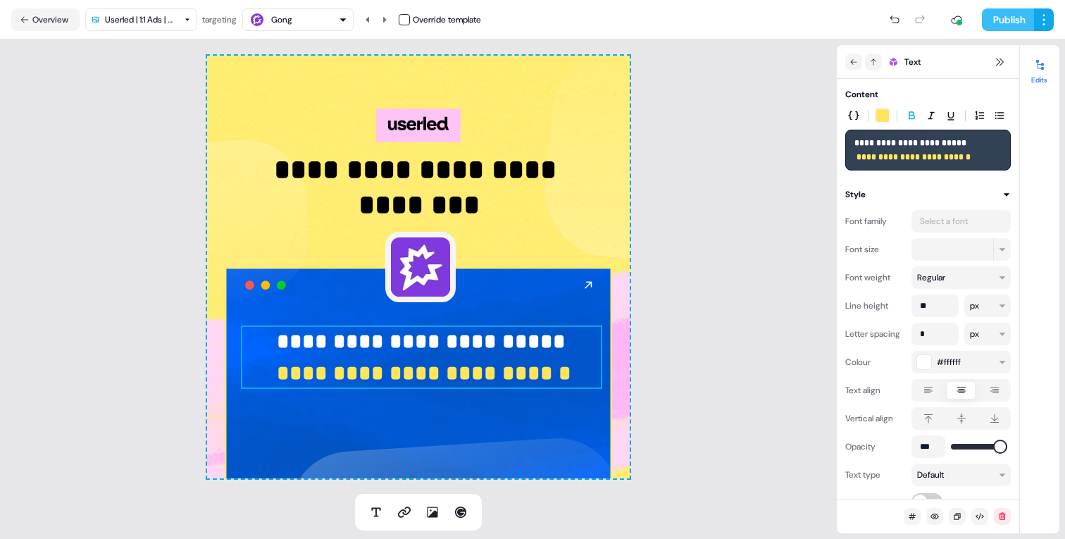
click at [1008, 20] on button "Publish" at bounding box center [1008, 19] width 52 height 23
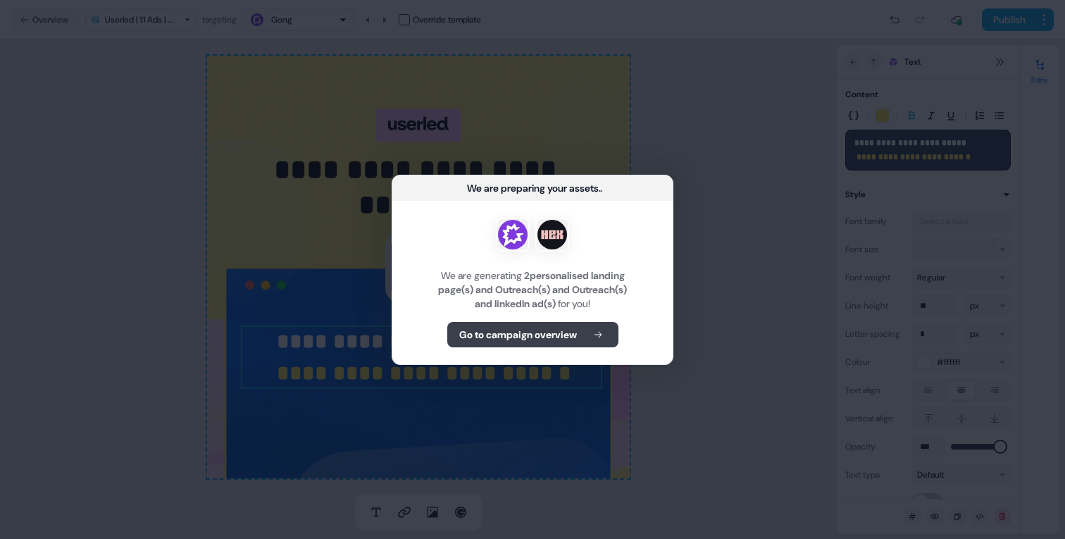
click at [568, 336] on b "Go to campaign overview" at bounding box center [518, 335] width 118 height 14
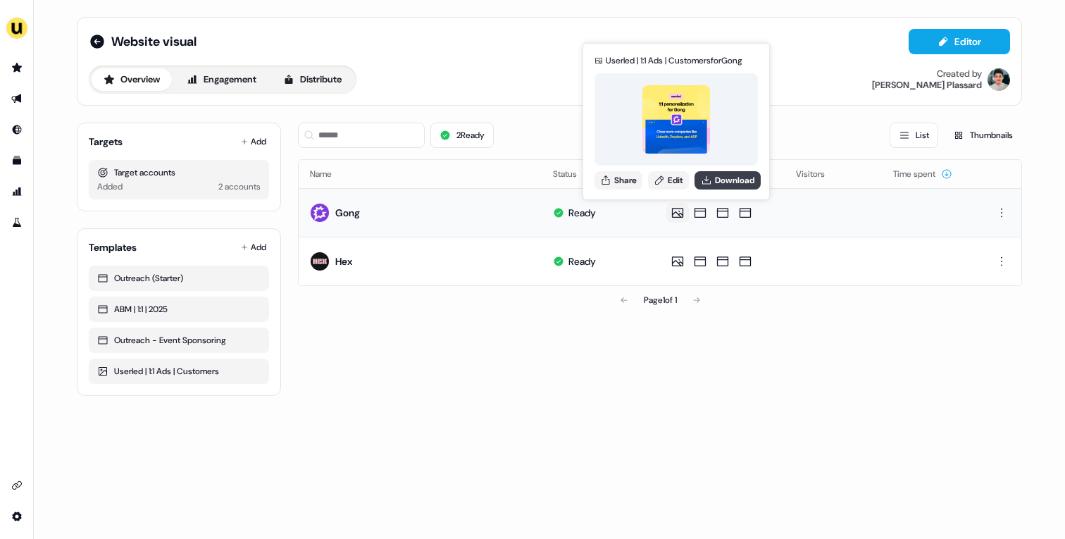
click at [710, 184] on icon at bounding box center [706, 180] width 11 height 11
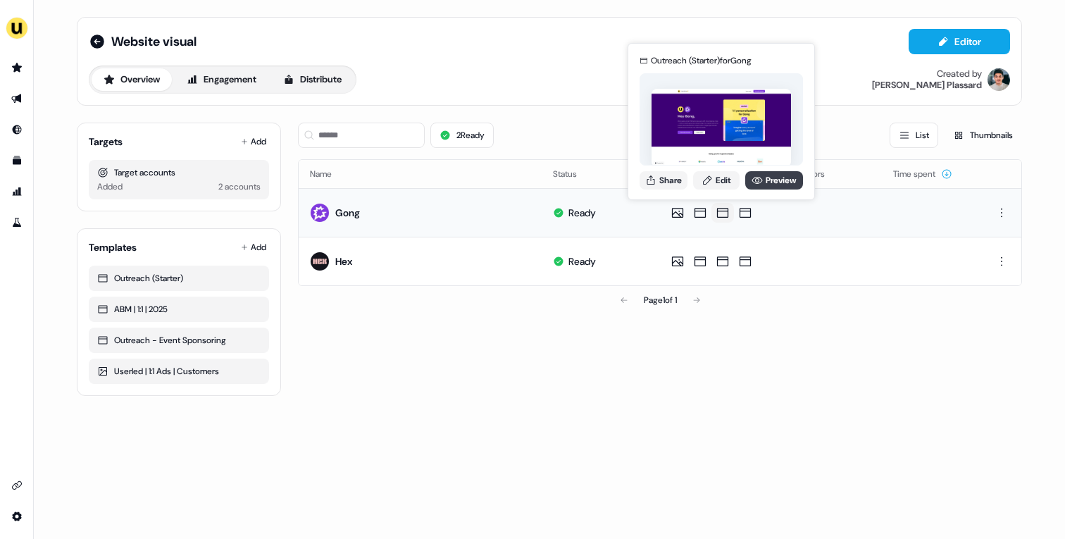
click at [766, 175] on link "Preview" at bounding box center [774, 180] width 58 height 18
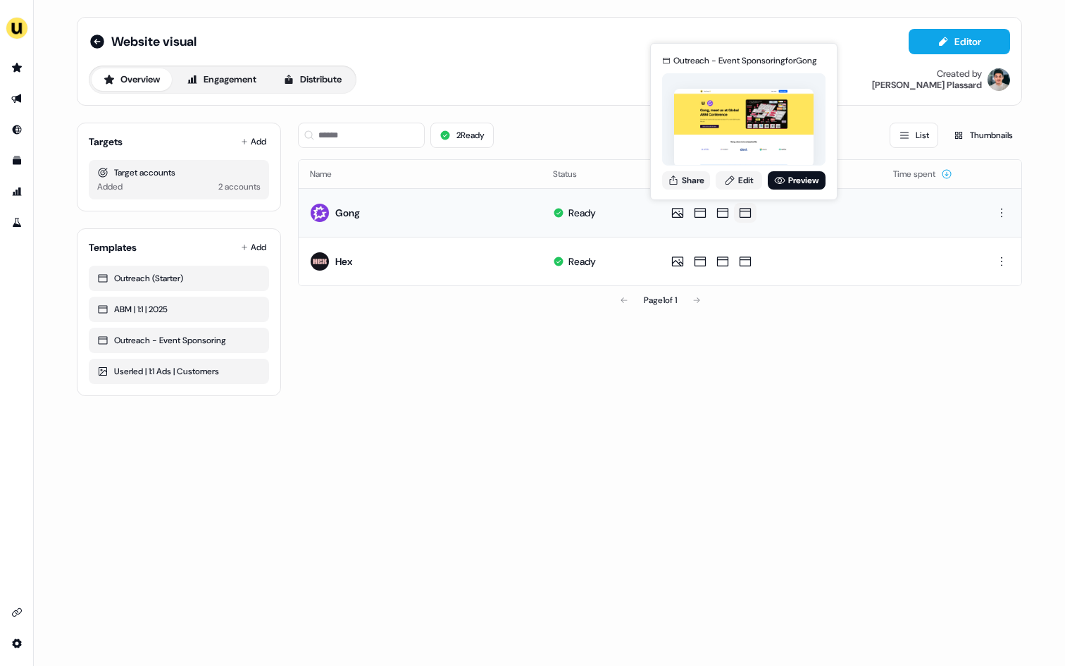
click at [737, 170] on div "Outreach - Event Sponsoring for Gong Share Edit Preview" at bounding box center [743, 121] width 169 height 147
click at [732, 182] on icon at bounding box center [729, 180] width 11 height 11
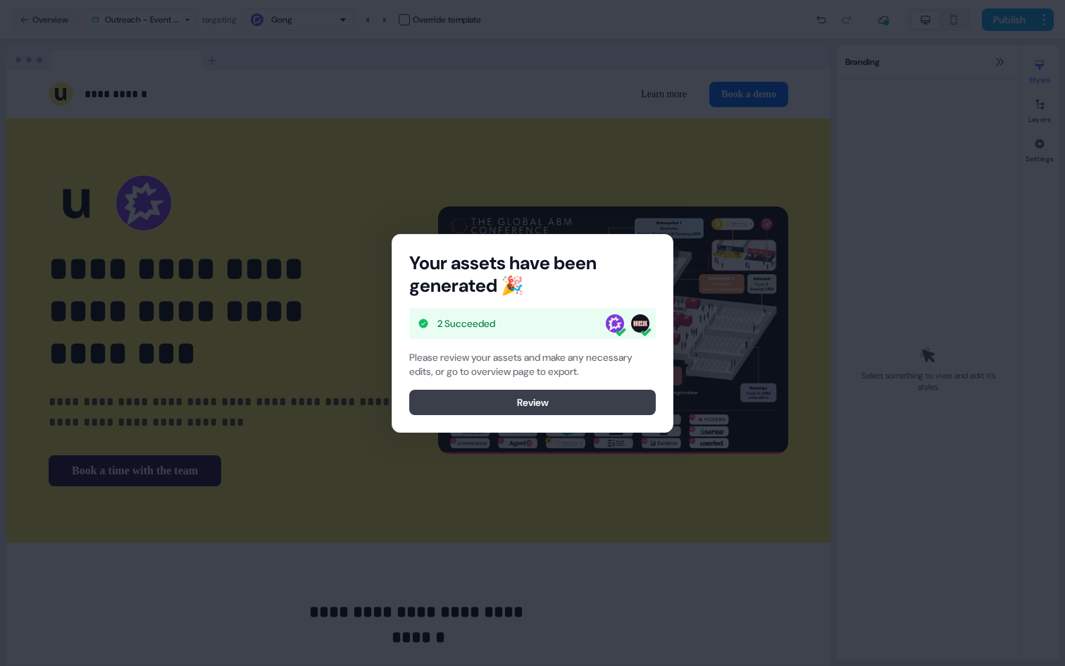
click at [561, 400] on button "Review" at bounding box center [532, 401] width 247 height 25
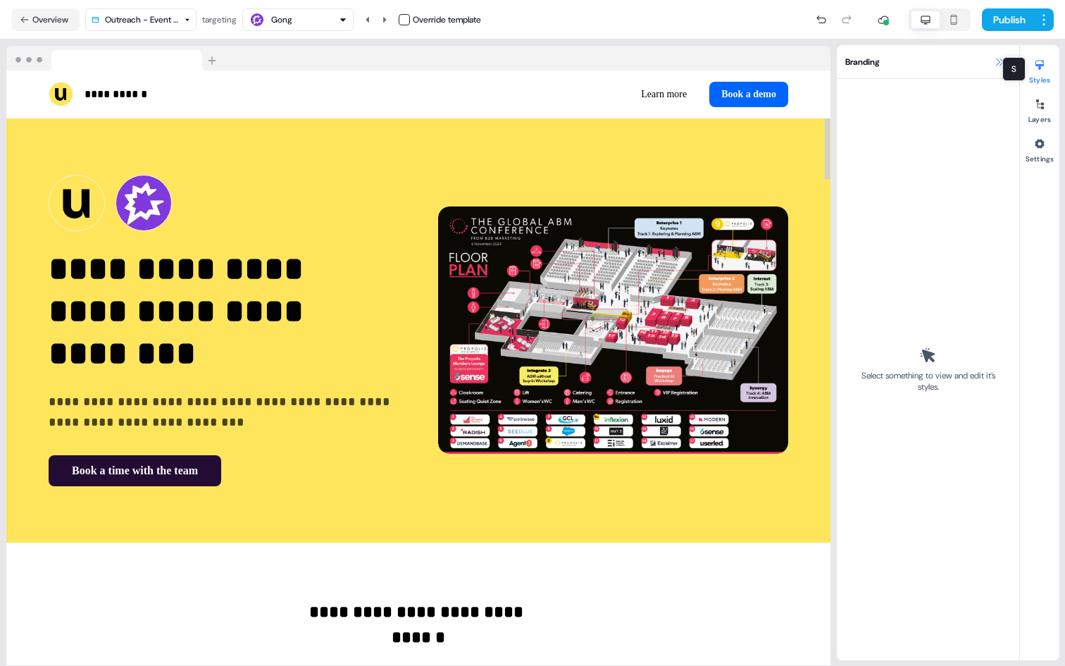
click at [999, 60] on icon at bounding box center [999, 61] width 11 height 11
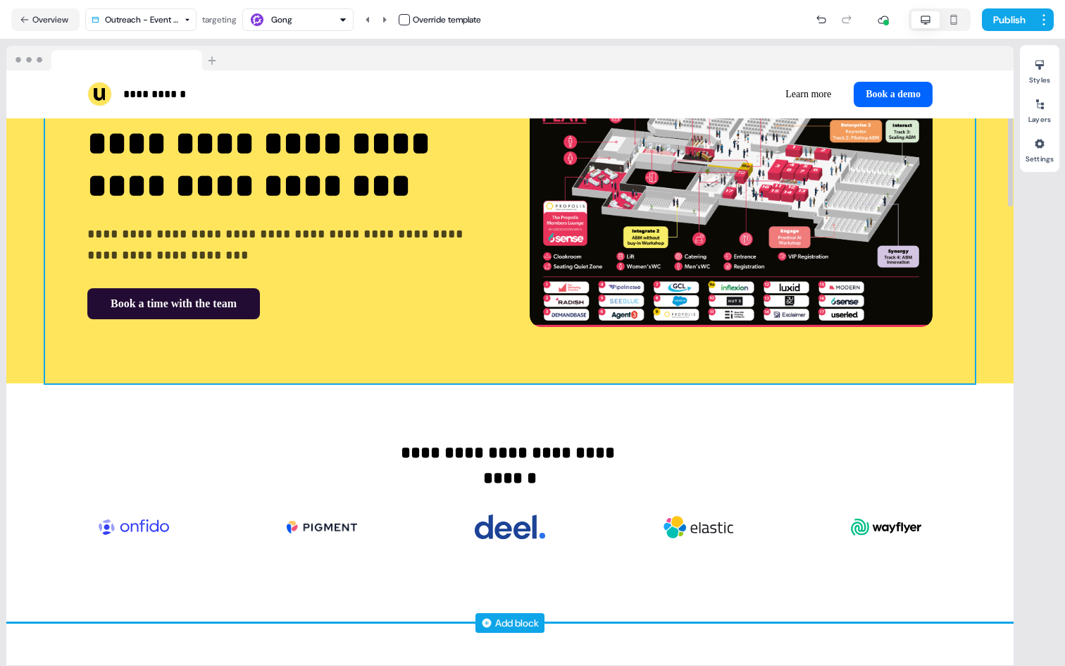
scroll to position [137, 0]
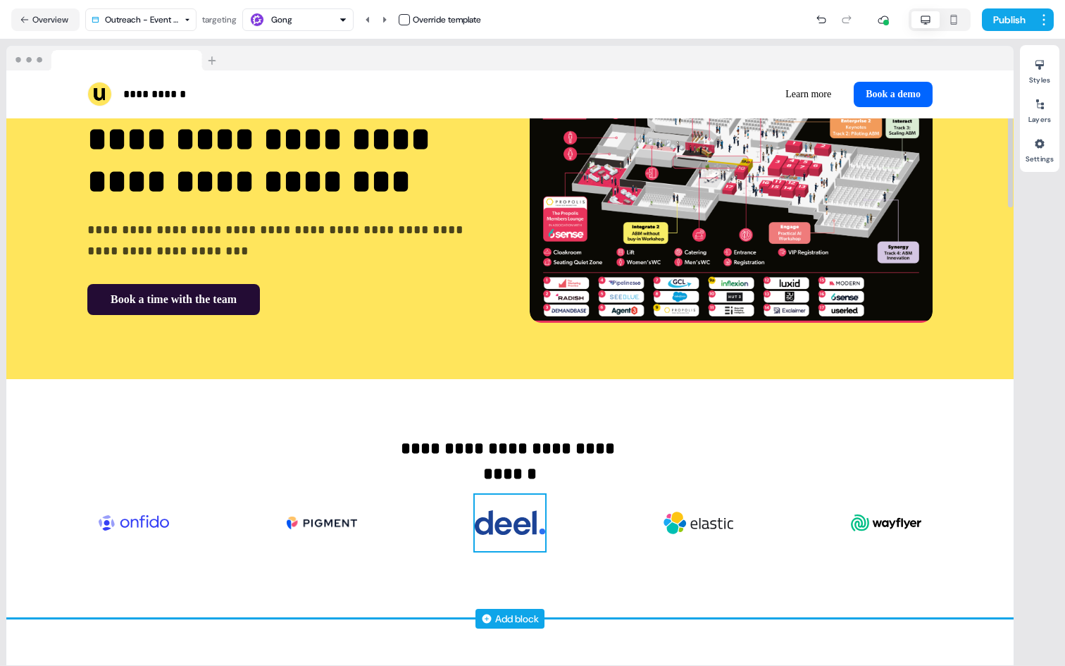
click at [522, 531] on img at bounding box center [510, 522] width 70 height 56
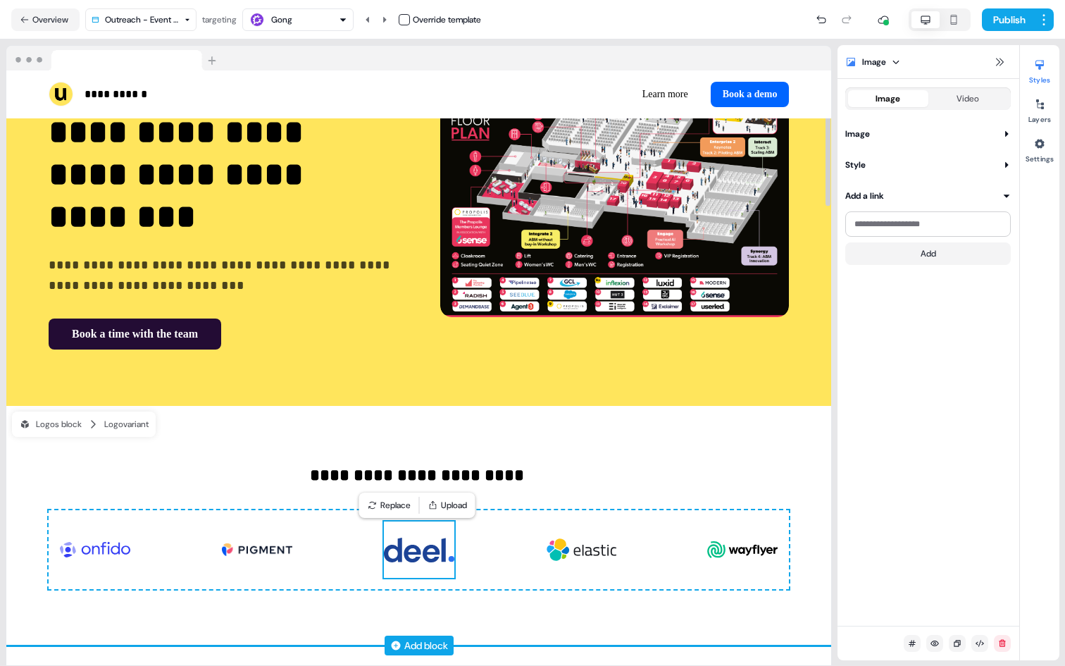
scroll to position [129, 0]
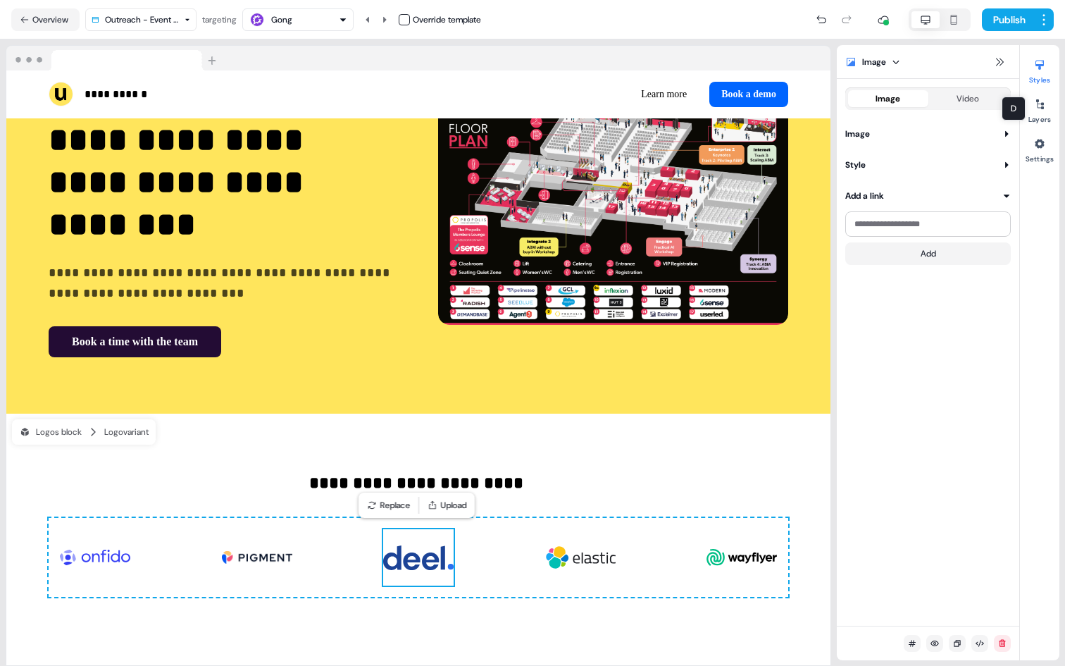
click at [921, 124] on div "Image Video Image Search logo Search The company logos will appear here Style W…" at bounding box center [928, 175] width 182 height 177
click at [902, 133] on button "Image" at bounding box center [928, 134] width 166 height 14
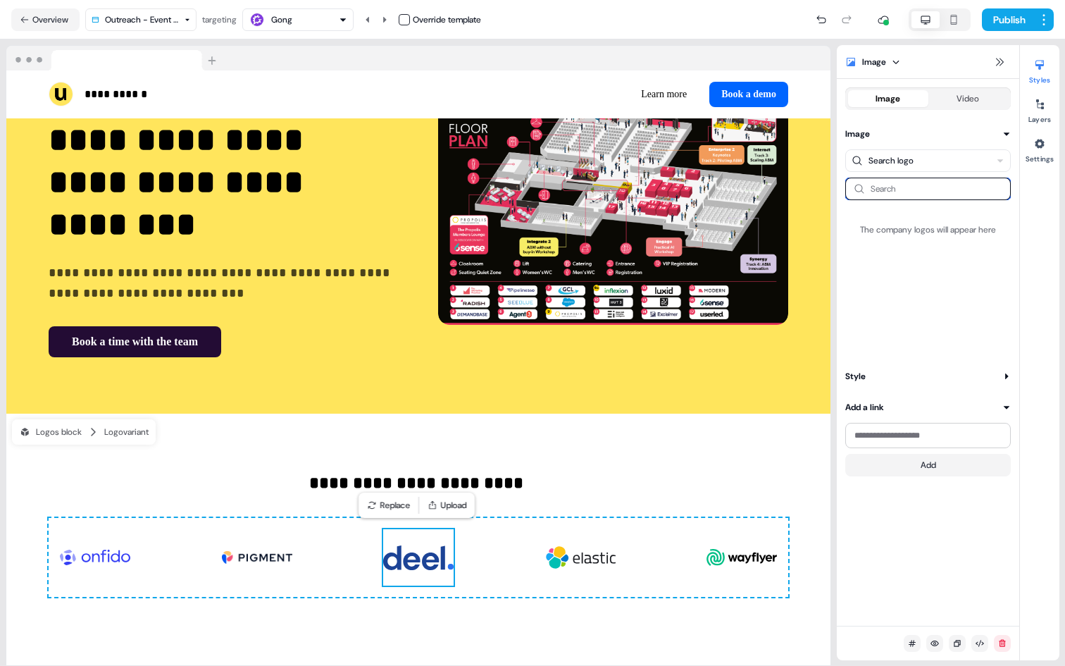
click at [921, 192] on input at bounding box center [928, 188] width 166 height 23
type input "********"
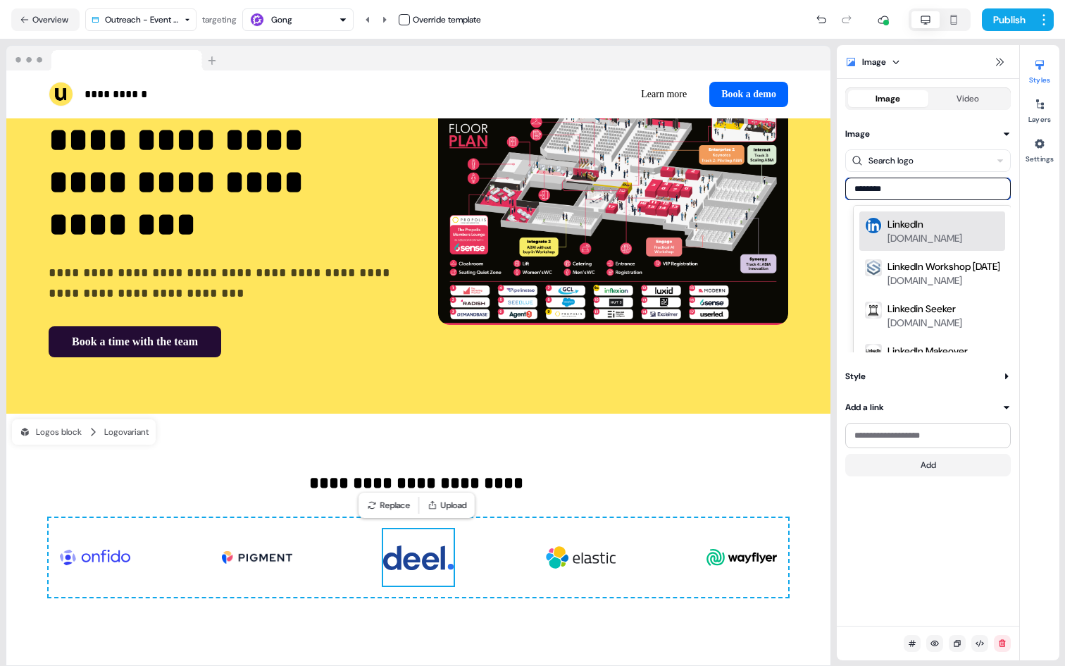
click at [906, 220] on div "LinkedIn" at bounding box center [905, 224] width 36 height 14
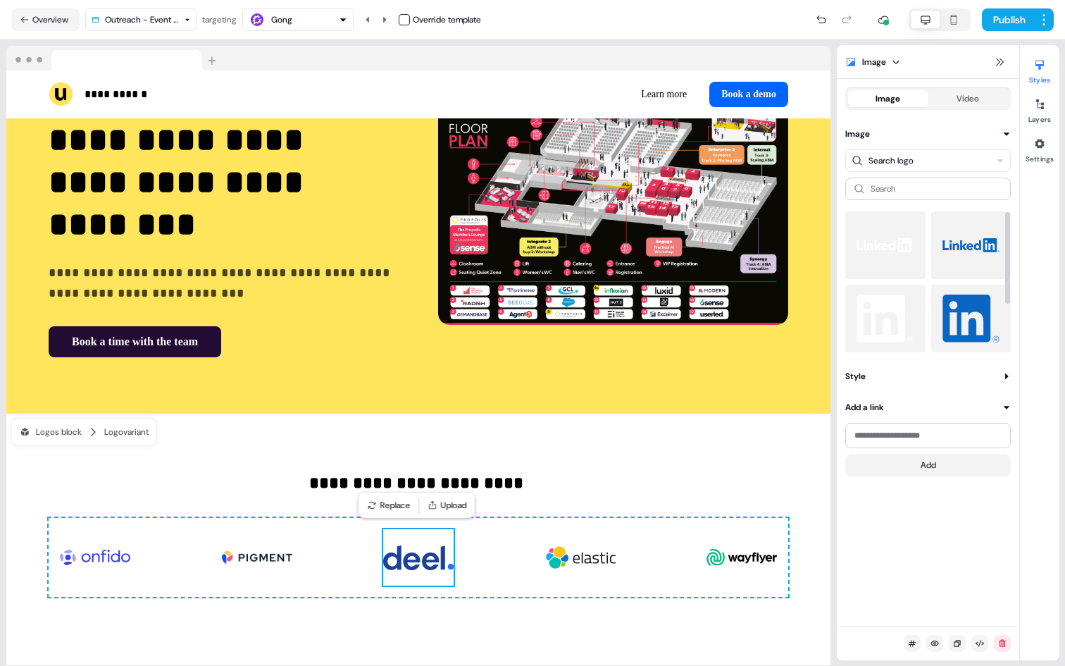
click at [954, 250] on img at bounding box center [971, 245] width 58 height 56
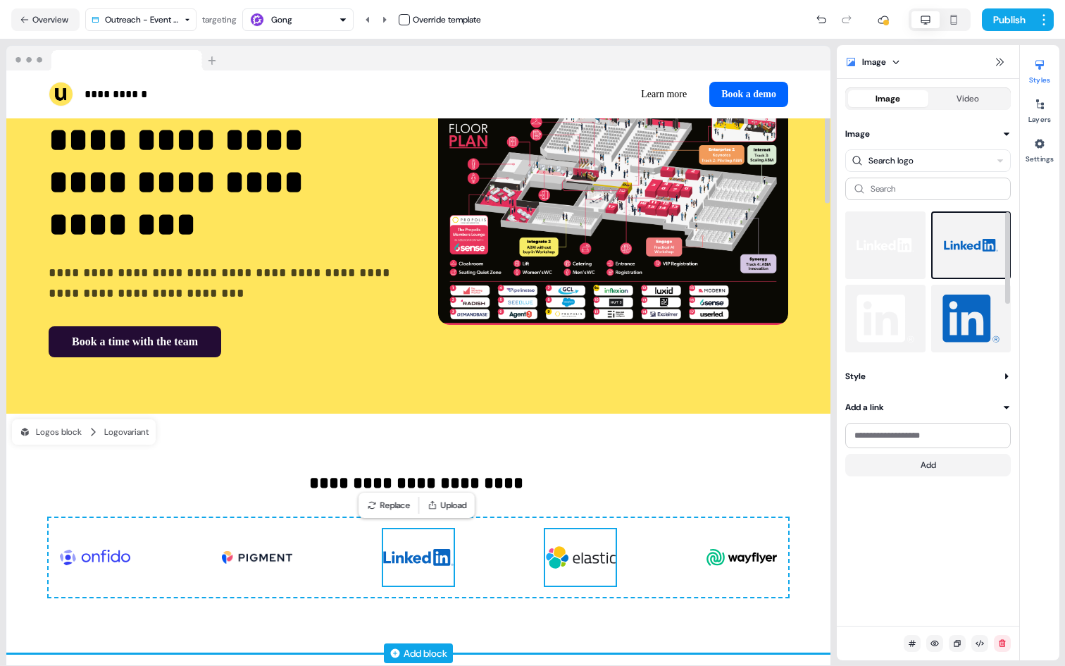
click at [566, 538] on img at bounding box center [580, 557] width 70 height 56
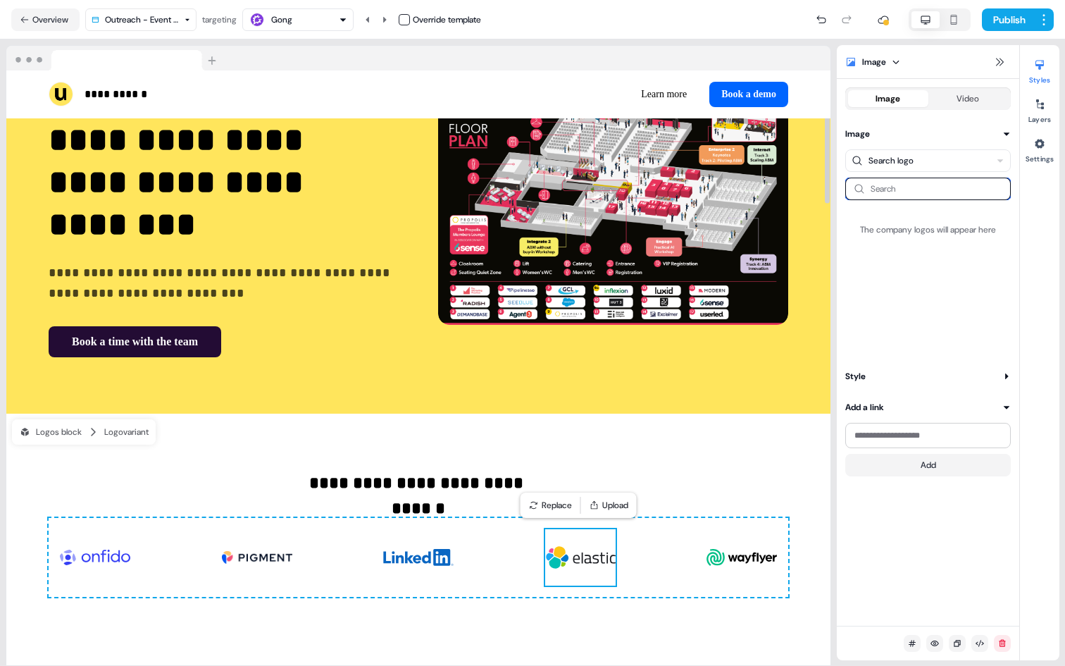
click at [981, 184] on input at bounding box center [928, 188] width 166 height 23
type input "******"
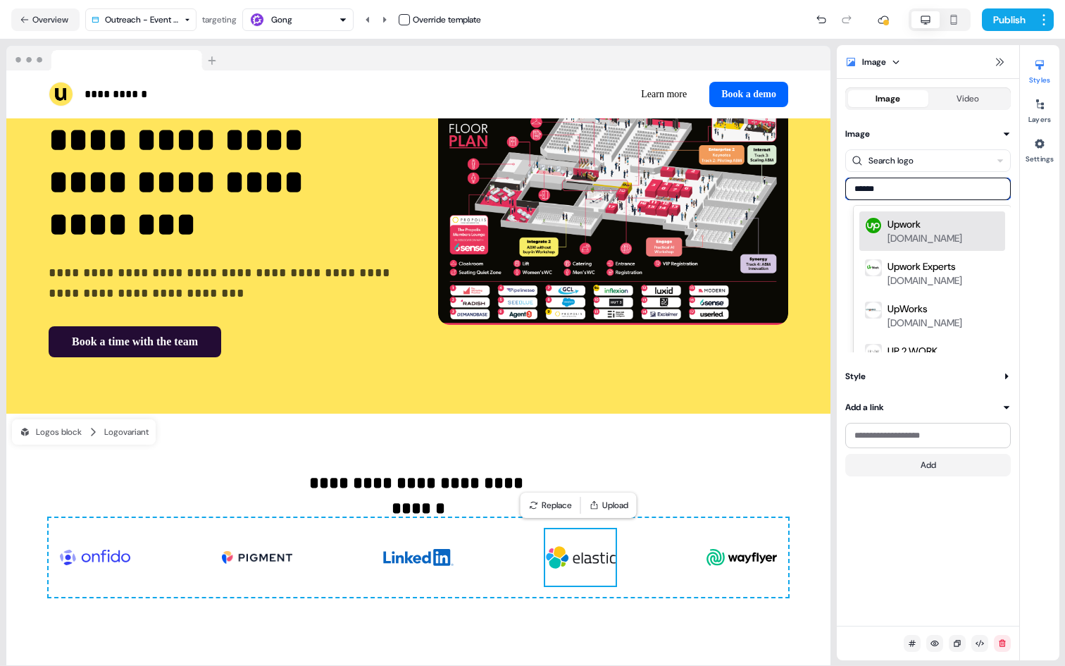
click at [943, 231] on div "upwork.com" at bounding box center [924, 238] width 75 height 14
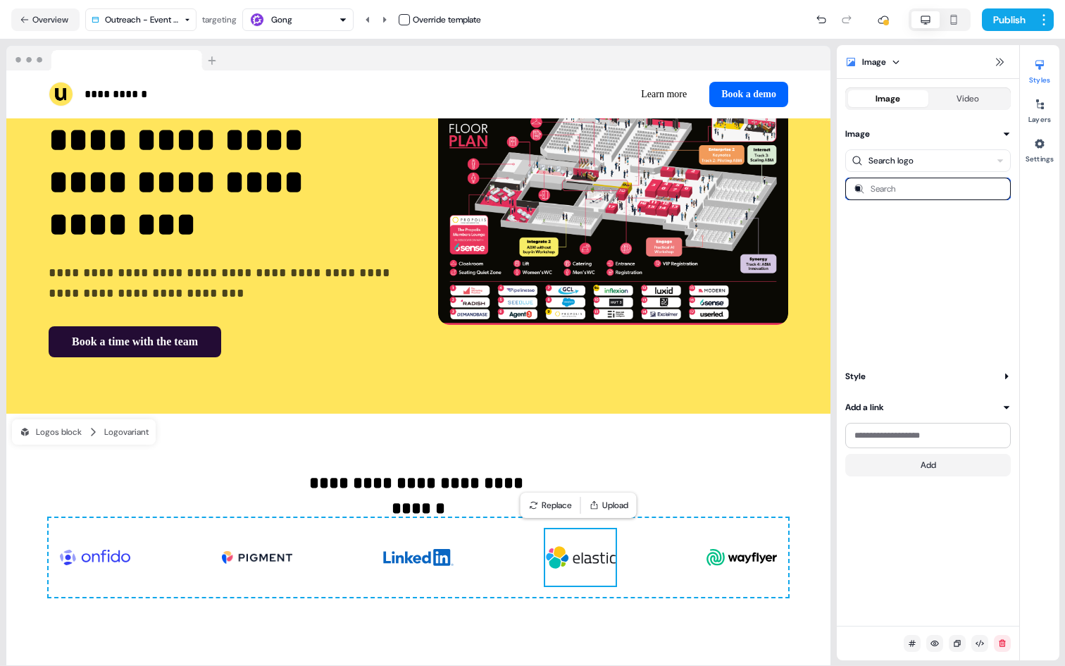
type input "***"
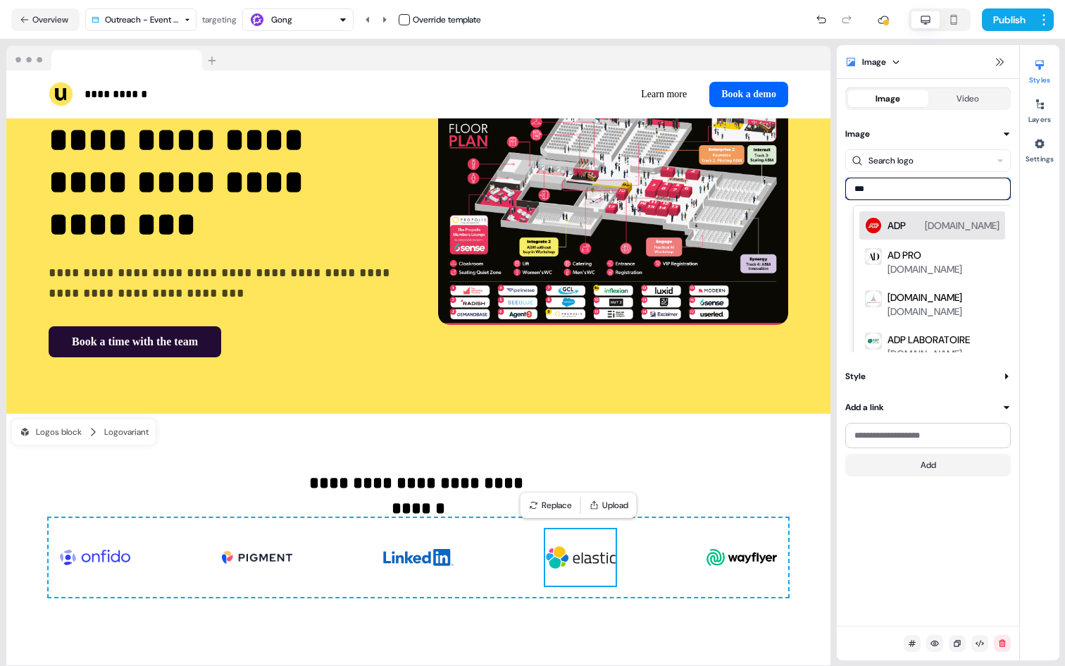
click at [893, 218] on div "ADP" at bounding box center [896, 225] width 18 height 14
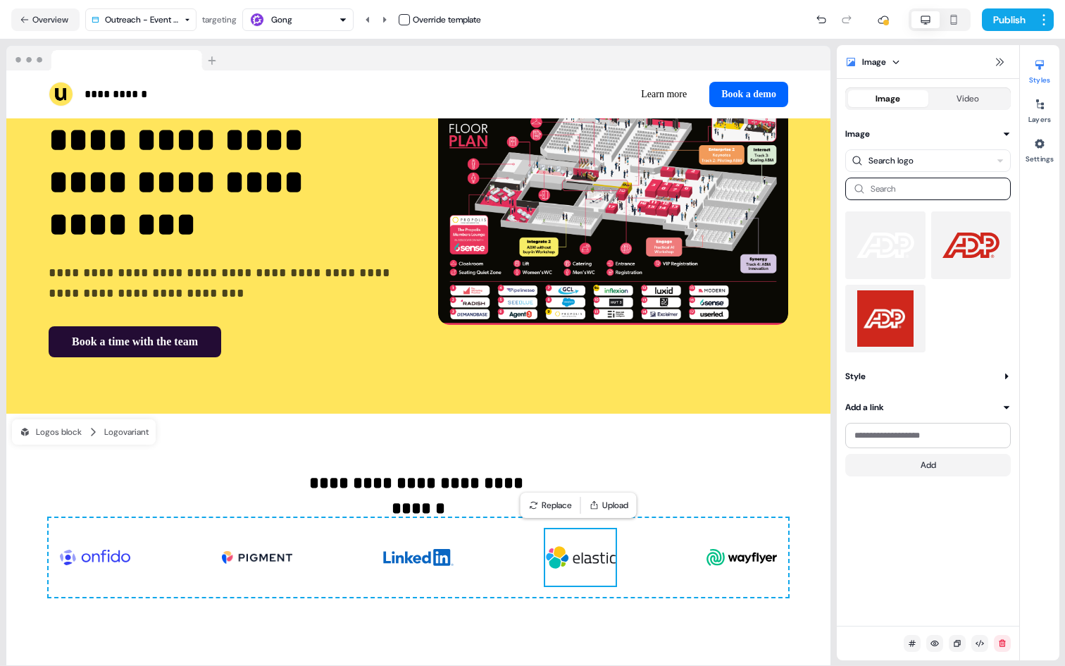
click at [974, 262] on img at bounding box center [971, 245] width 58 height 56
click at [907, 261] on img at bounding box center [885, 245] width 58 height 56
click at [891, 336] on img at bounding box center [885, 318] width 58 height 56
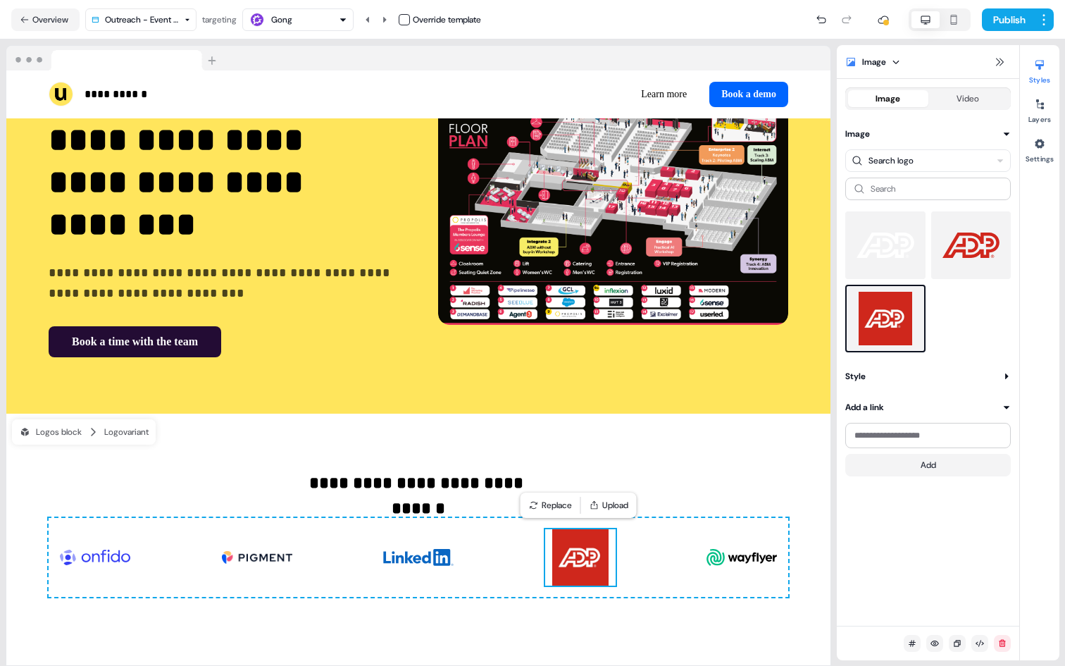
click at [956, 263] on img at bounding box center [971, 245] width 58 height 56
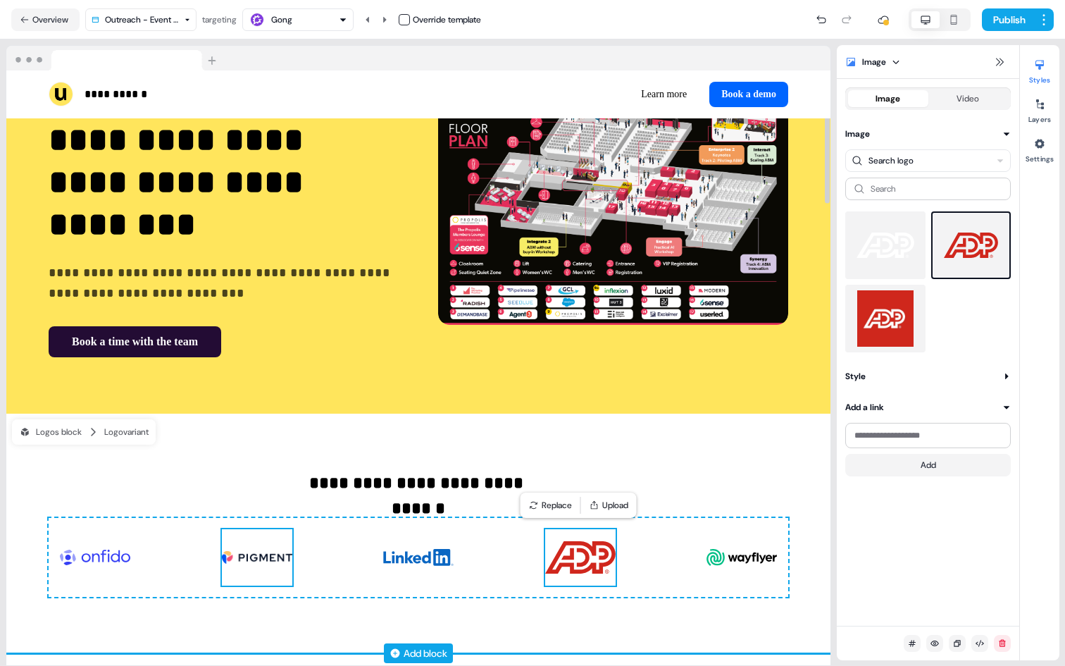
click at [286, 538] on img at bounding box center [257, 557] width 70 height 56
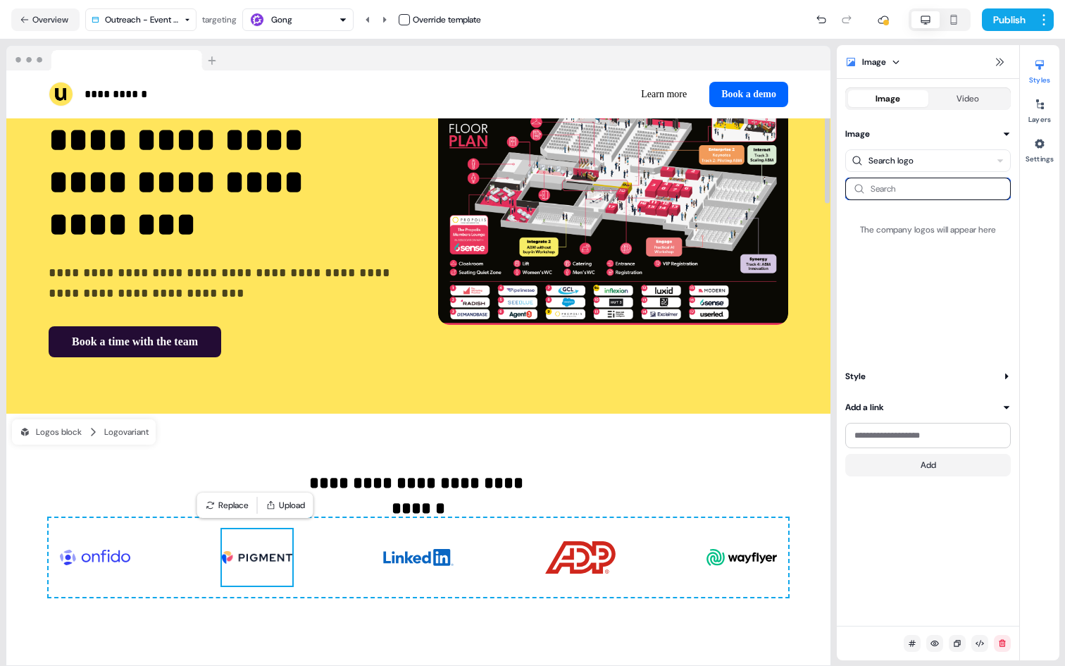
click at [978, 188] on input at bounding box center [928, 188] width 166 height 23
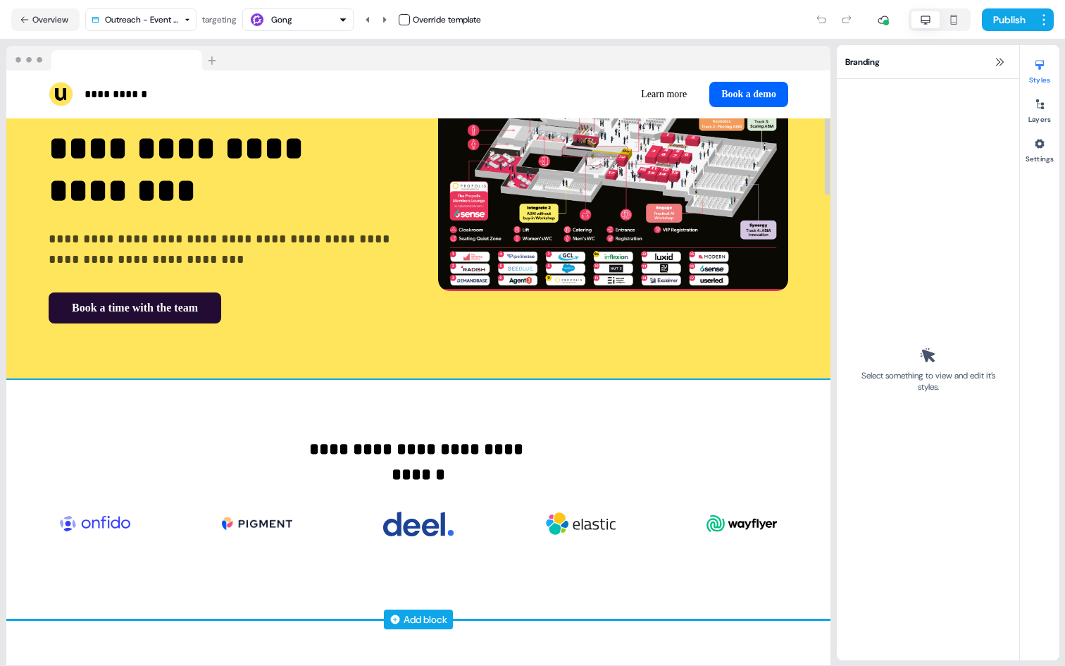
scroll to position [163, 0]
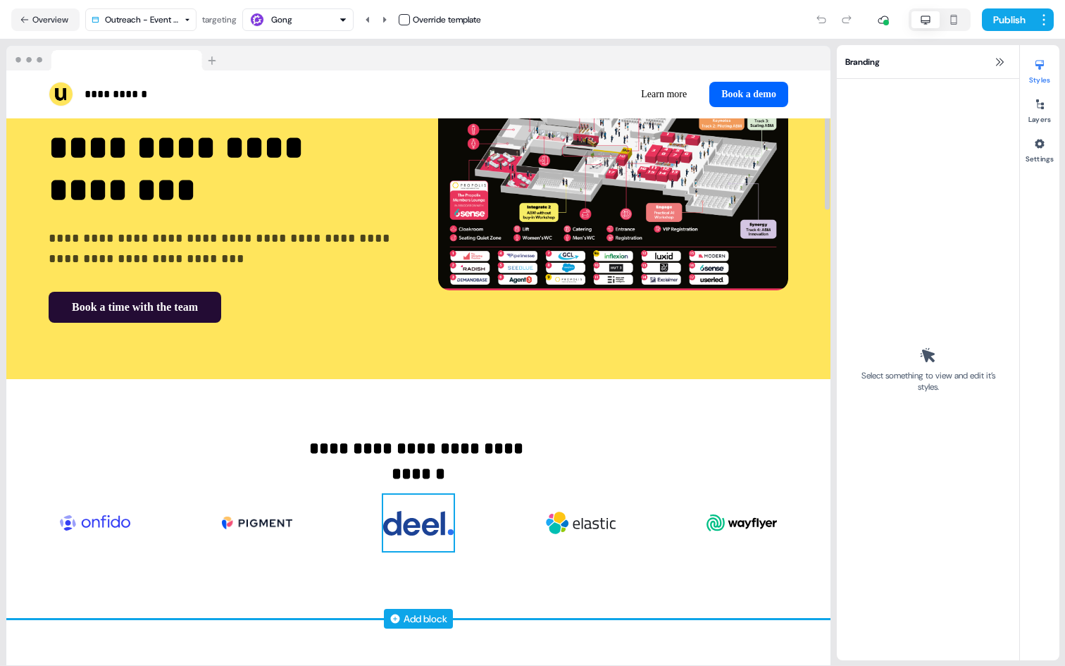
click at [407, 526] on img at bounding box center [418, 522] width 70 height 56
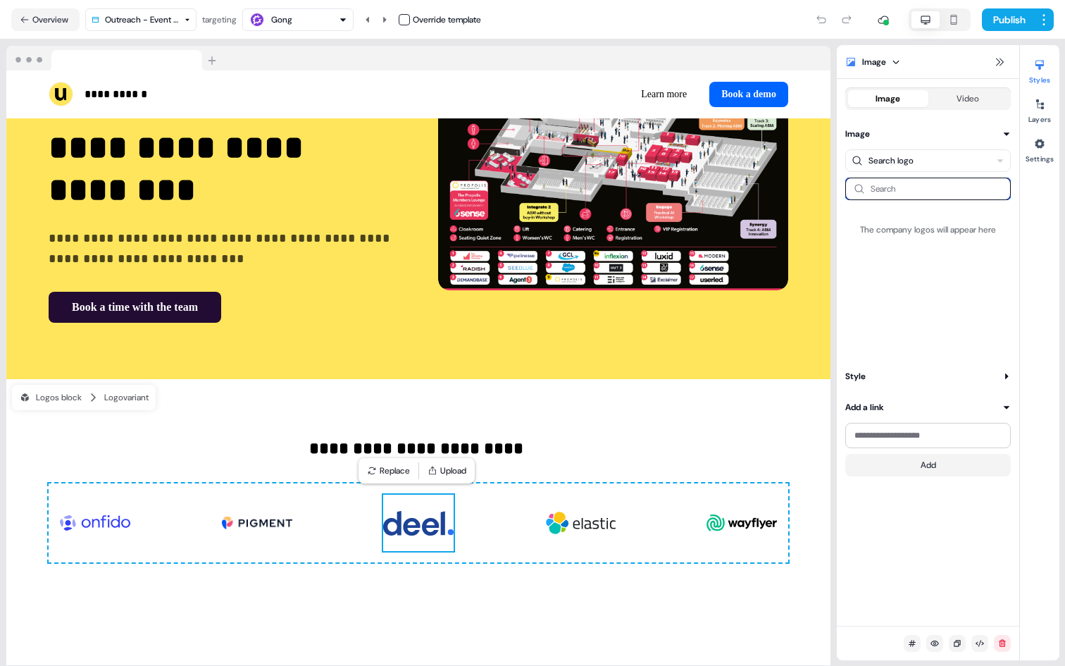
click at [947, 185] on input at bounding box center [928, 188] width 166 height 23
type input "********"
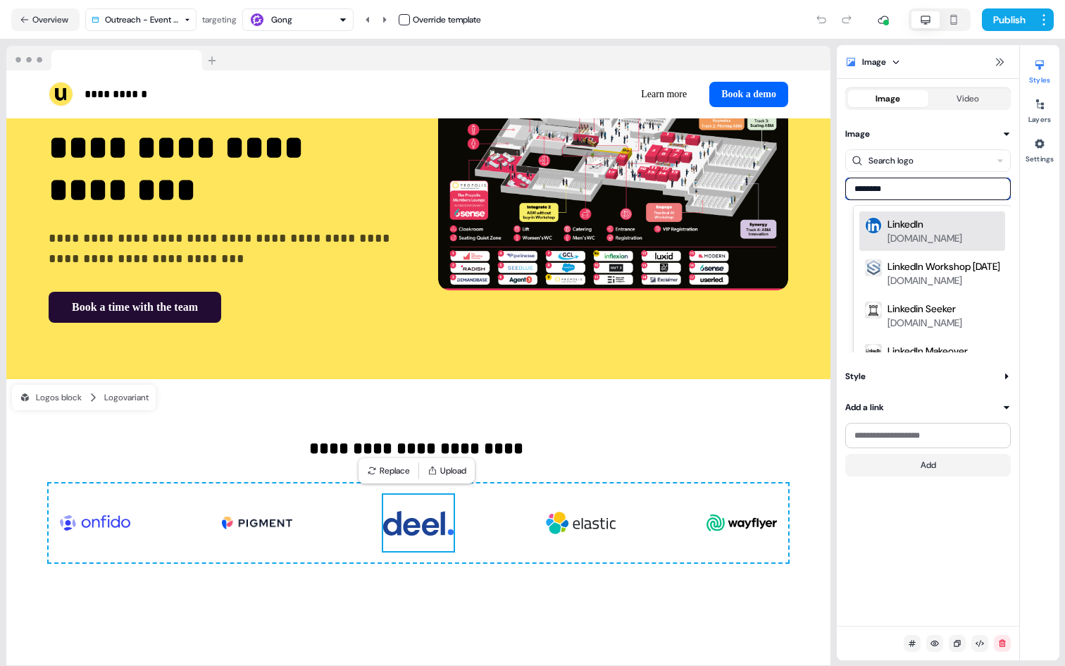
click at [936, 231] on div "linkedin.com" at bounding box center [924, 238] width 75 height 14
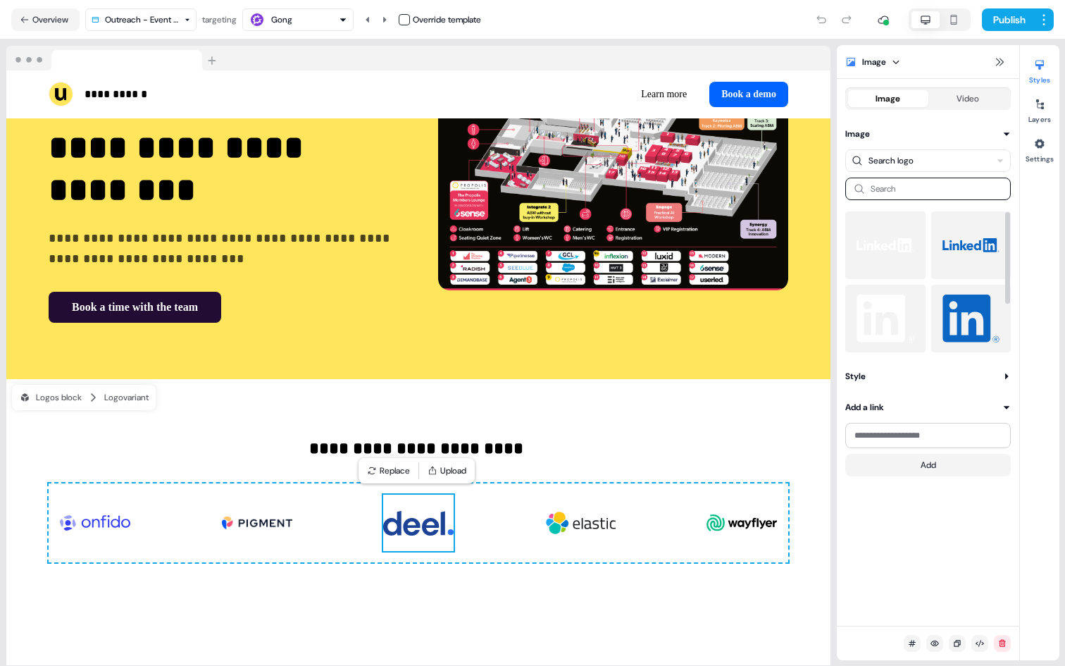
click at [976, 247] on img at bounding box center [971, 245] width 58 height 56
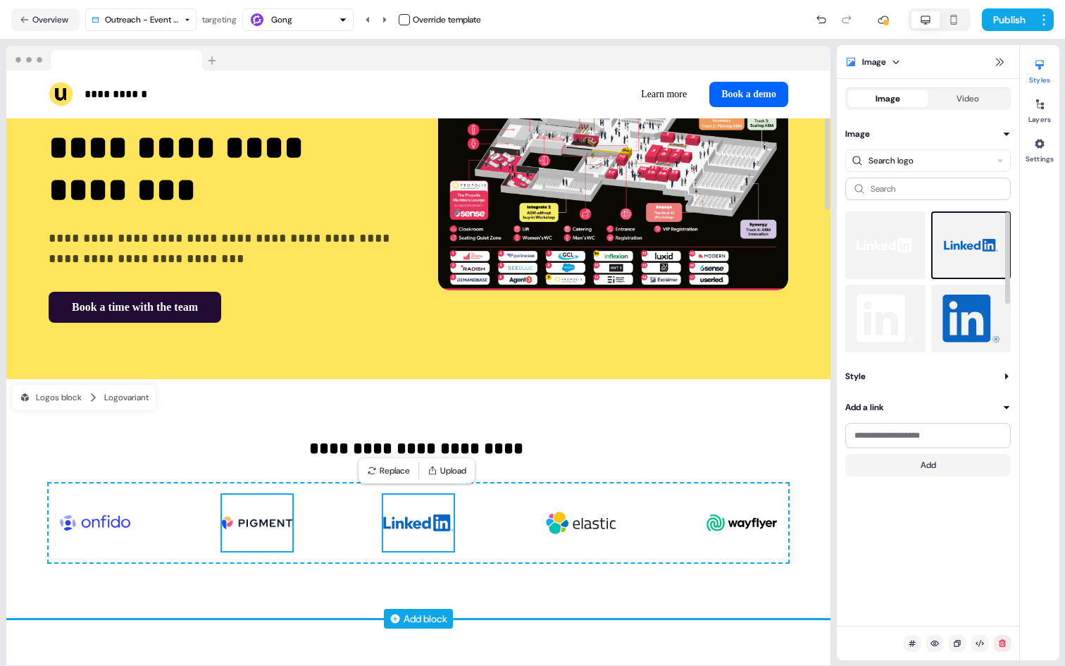
click at [279, 524] on img at bounding box center [257, 522] width 70 height 56
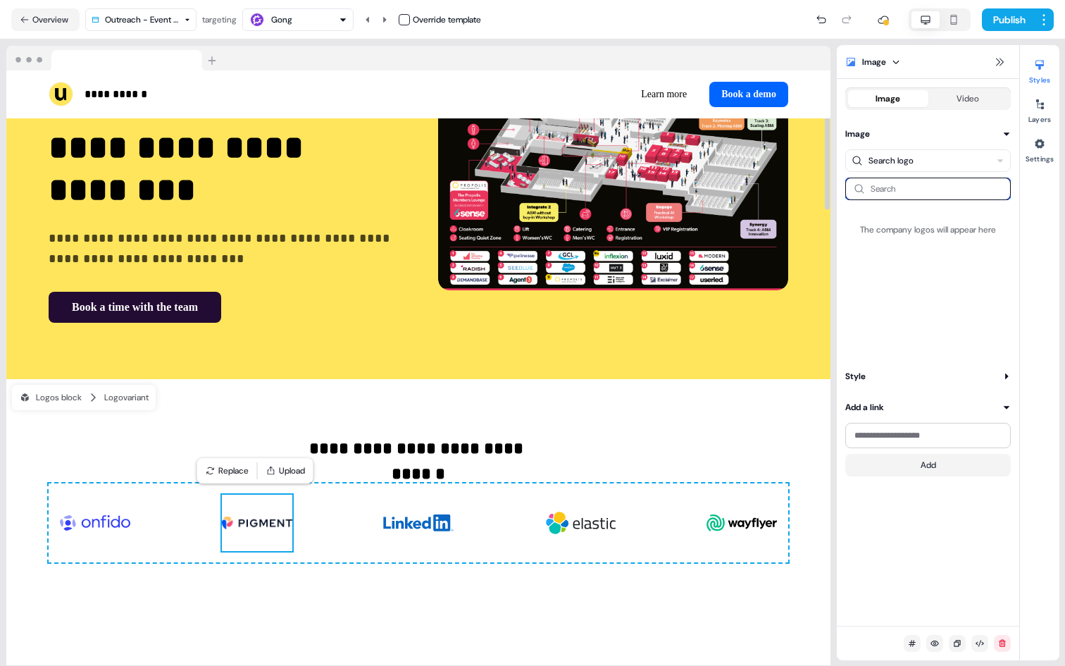
click at [976, 187] on input at bounding box center [928, 188] width 166 height 23
type input "*****"
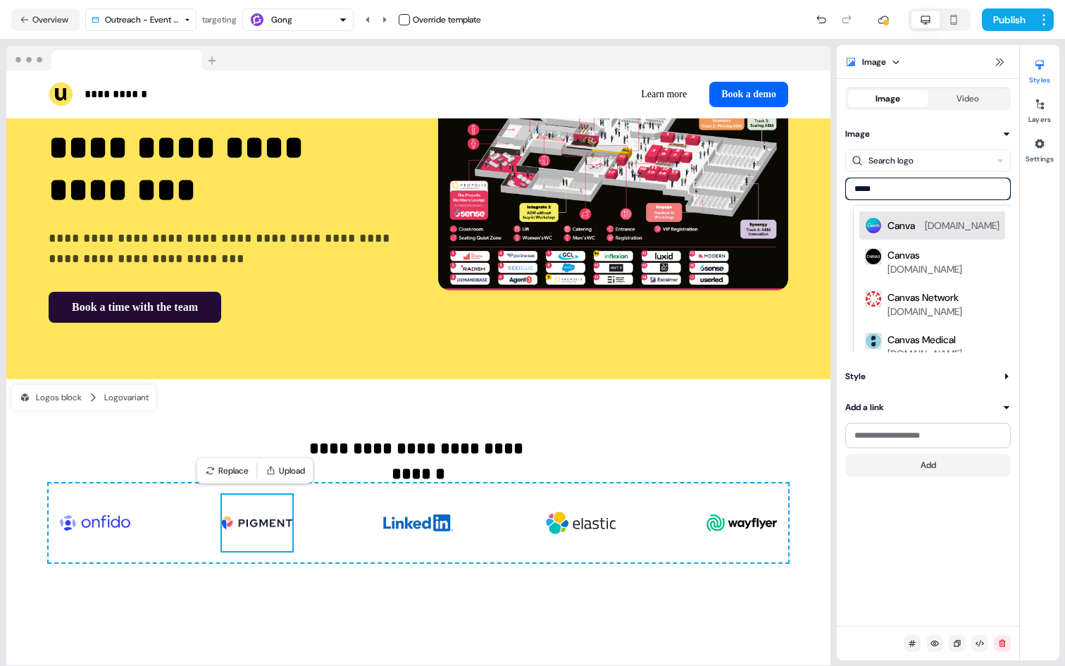
click at [964, 230] on div "canva.com" at bounding box center [962, 225] width 75 height 14
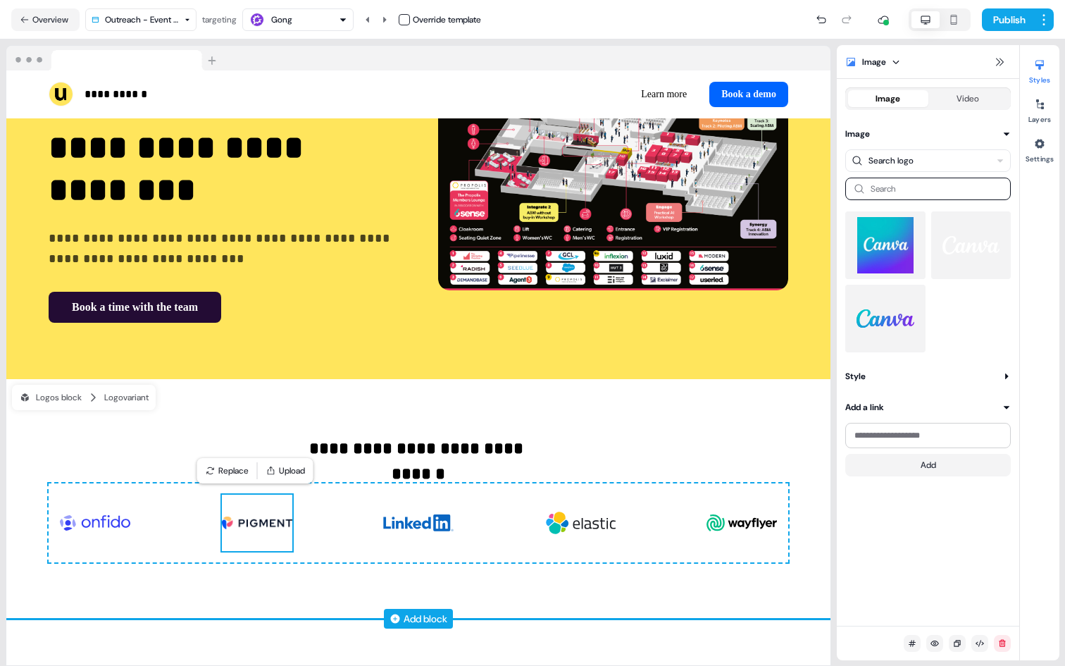
click at [904, 325] on img at bounding box center [885, 318] width 58 height 56
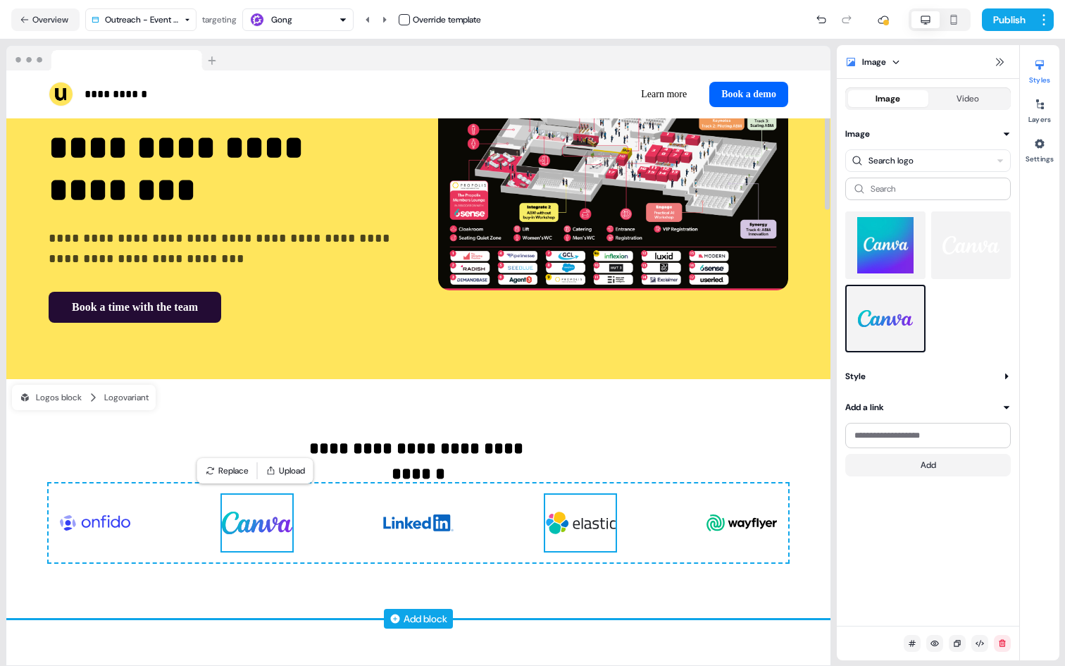
click at [568, 522] on img at bounding box center [580, 522] width 70 height 56
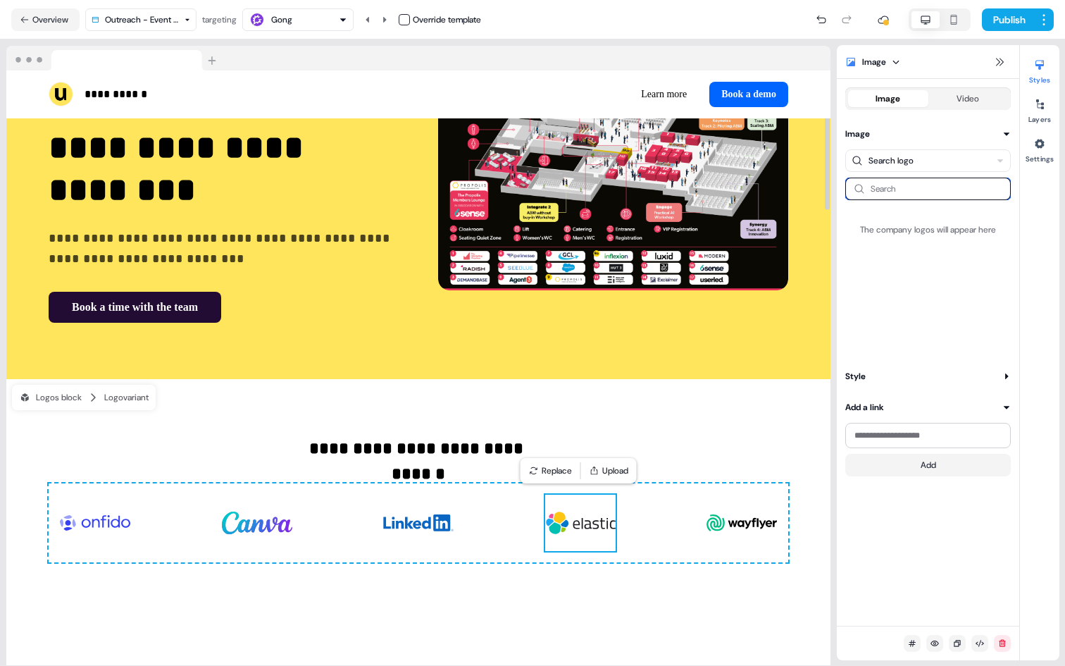
click at [953, 185] on input at bounding box center [928, 188] width 166 height 23
type input "*******"
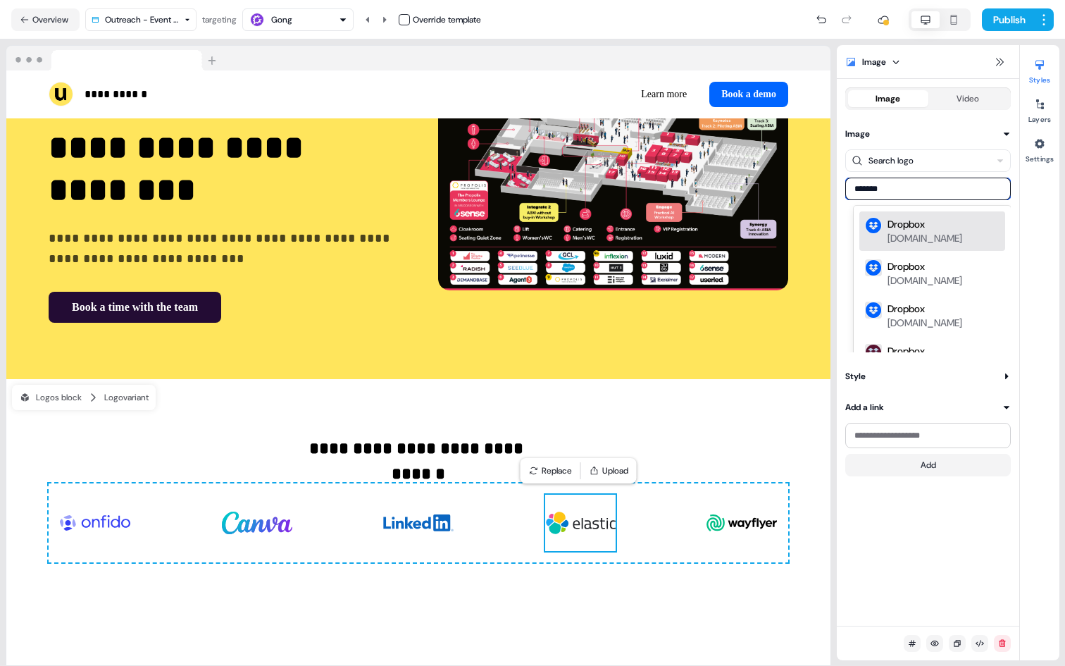
click at [940, 230] on div "Dropbox dropbox.com" at bounding box center [943, 231] width 112 height 28
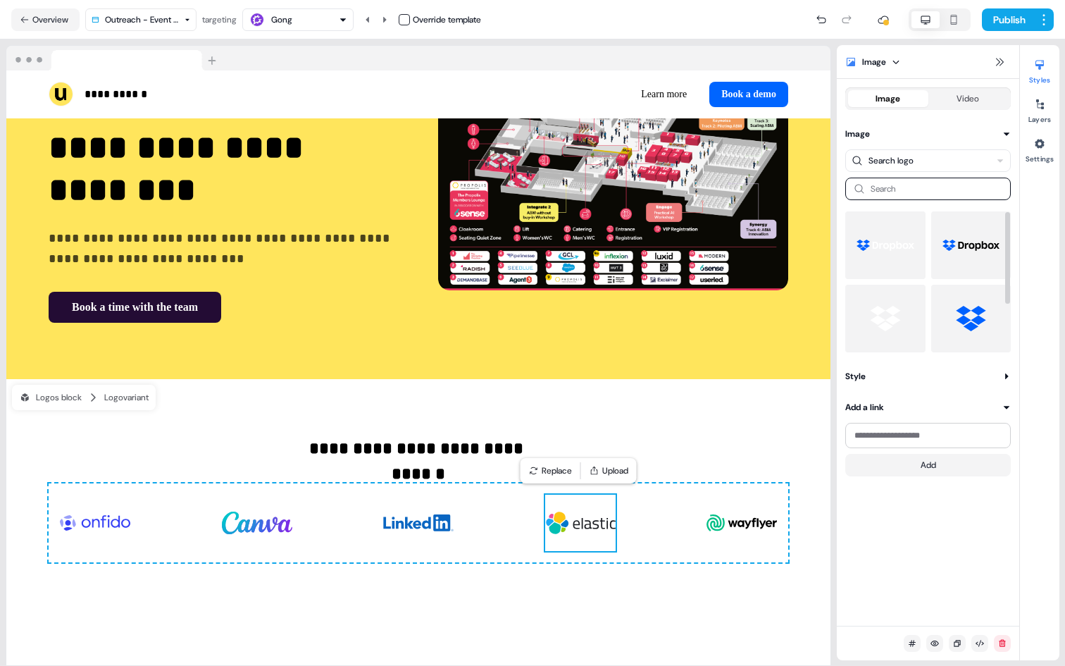
click at [962, 259] on img at bounding box center [971, 245] width 58 height 56
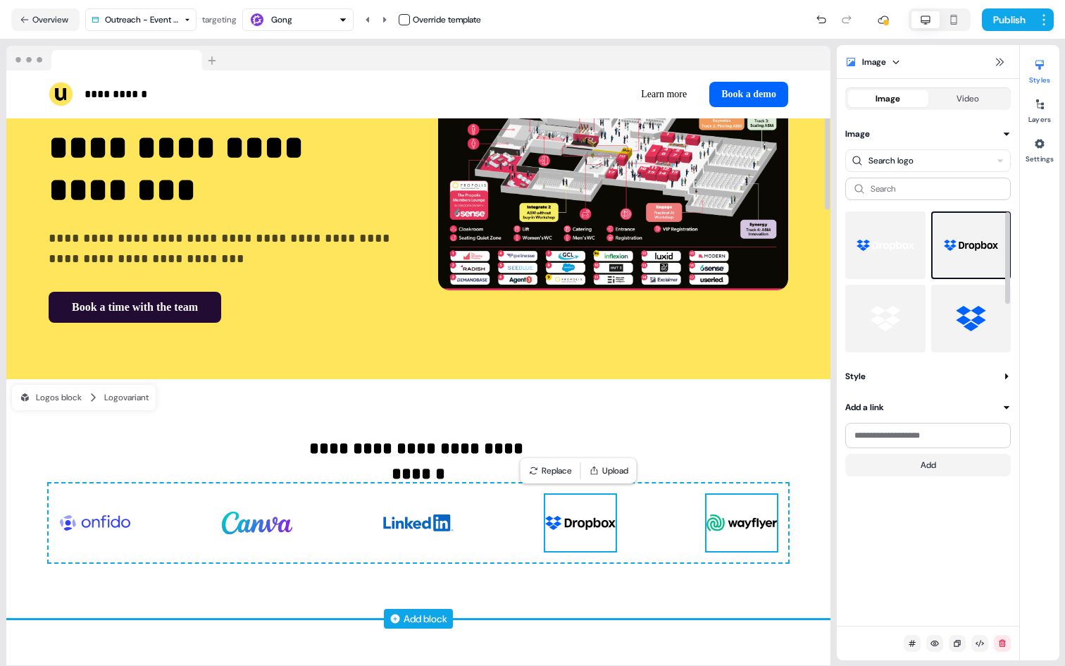
click at [759, 513] on img at bounding box center [741, 522] width 70 height 56
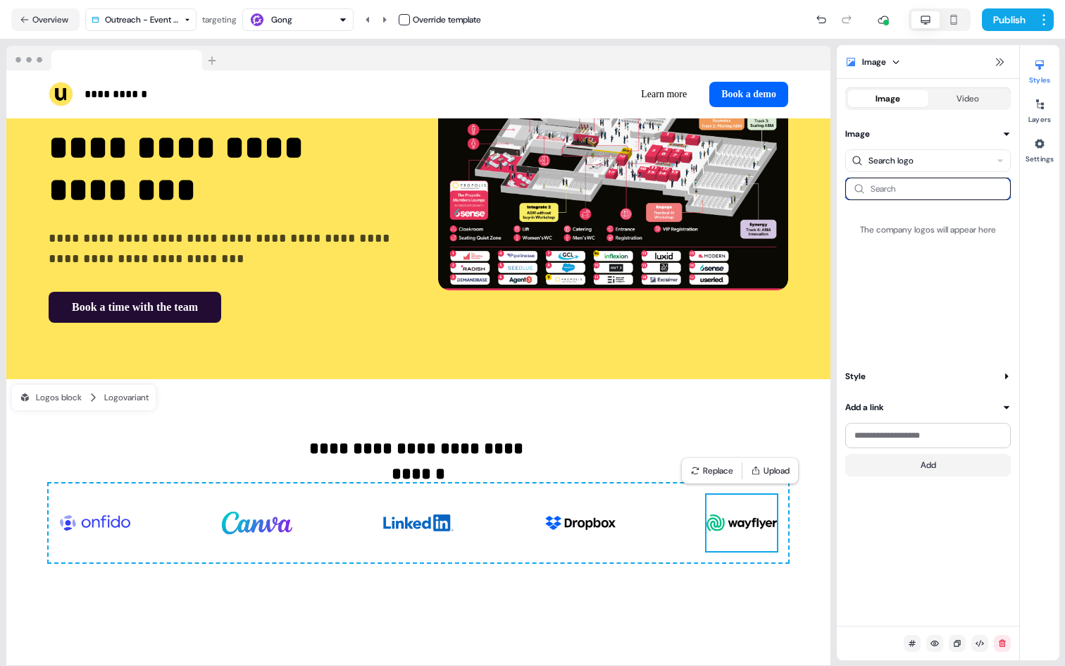
click at [943, 197] on input at bounding box center [928, 188] width 166 height 23
type input "******"
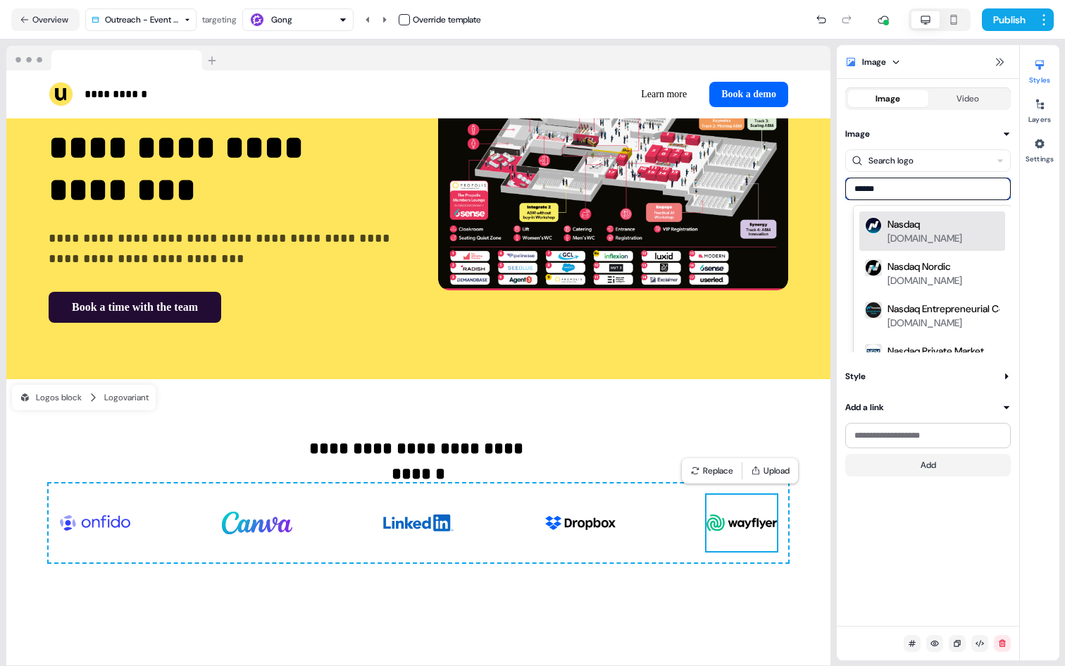
click at [940, 231] on div "nasdaq.com" at bounding box center [924, 238] width 75 height 14
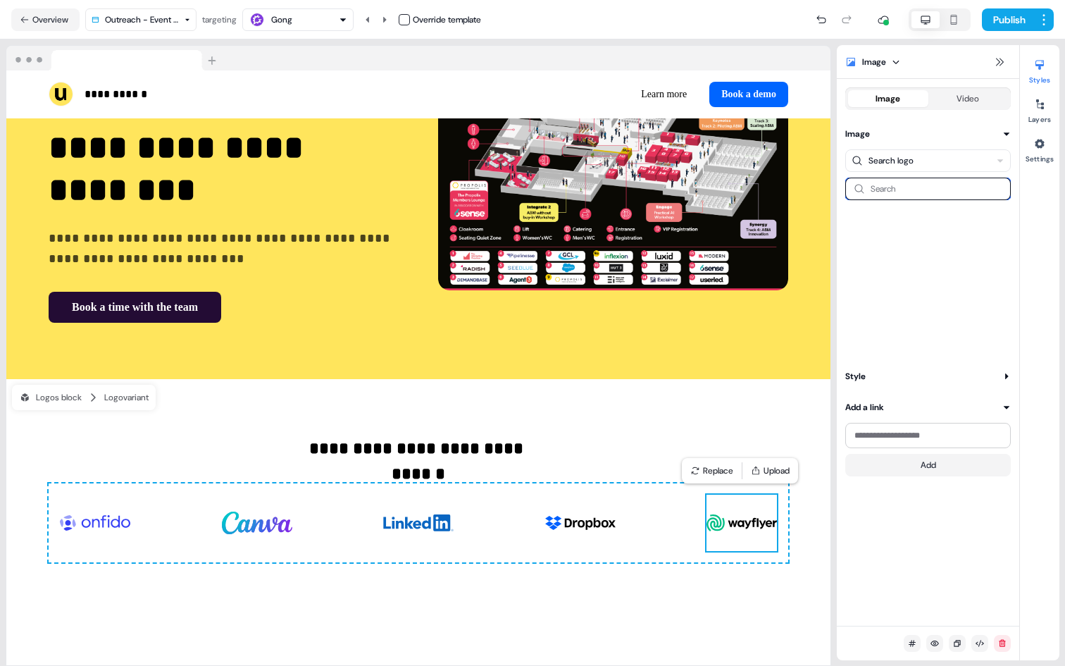
click at [950, 178] on input at bounding box center [928, 188] width 166 height 23
type input "******"
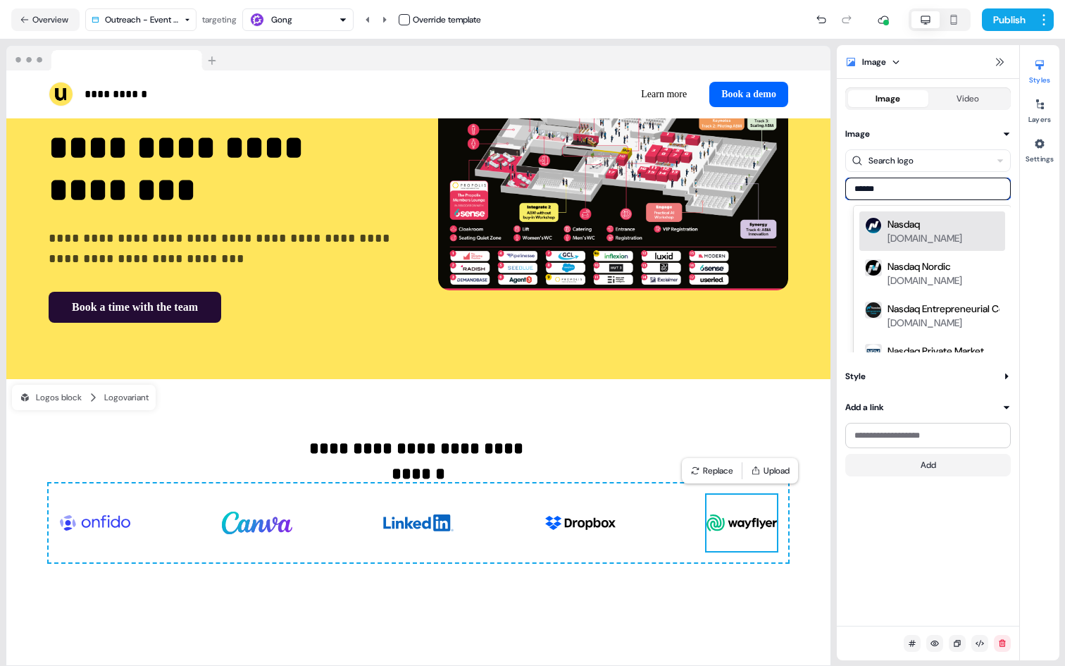
click at [953, 232] on div "nasdaq.com" at bounding box center [924, 238] width 75 height 14
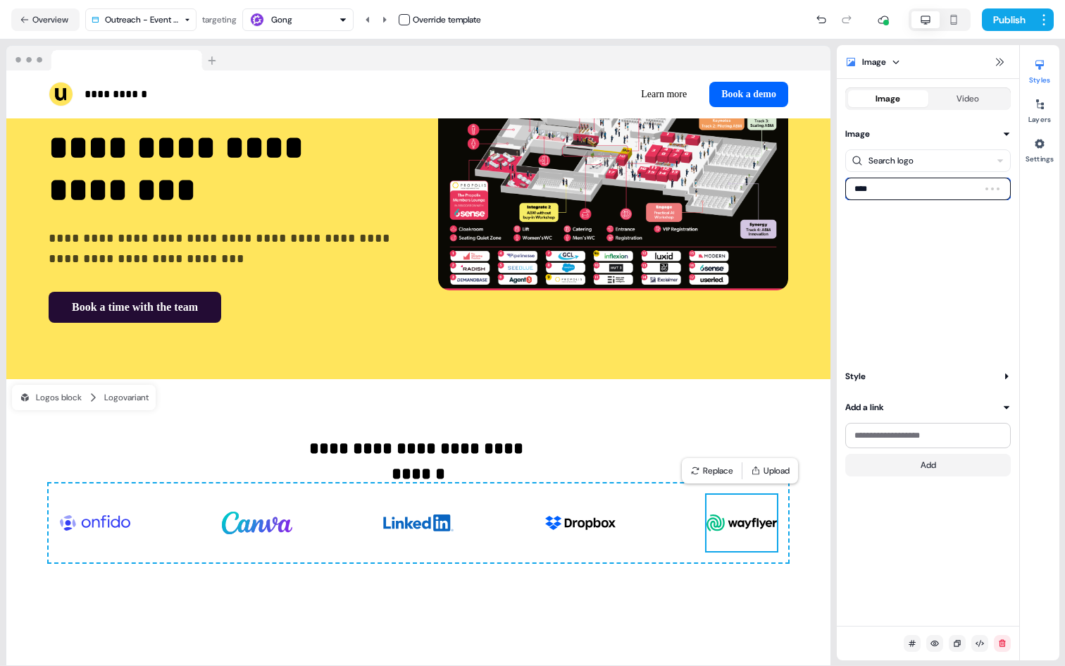
type input "*****"
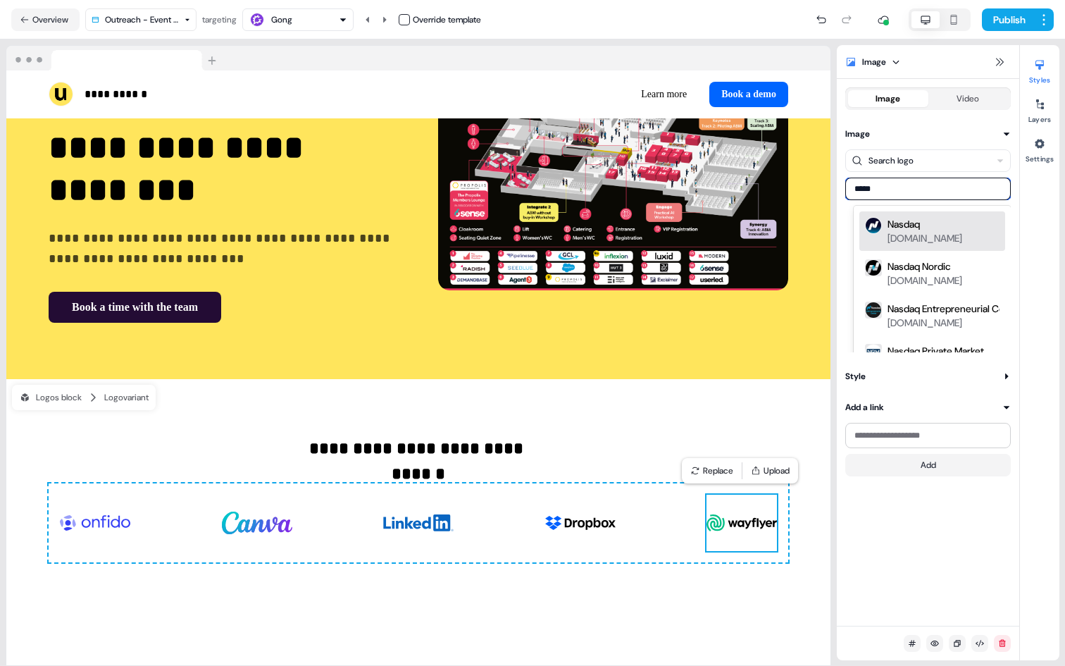
click at [954, 231] on div "nasdaq.com" at bounding box center [924, 238] width 75 height 14
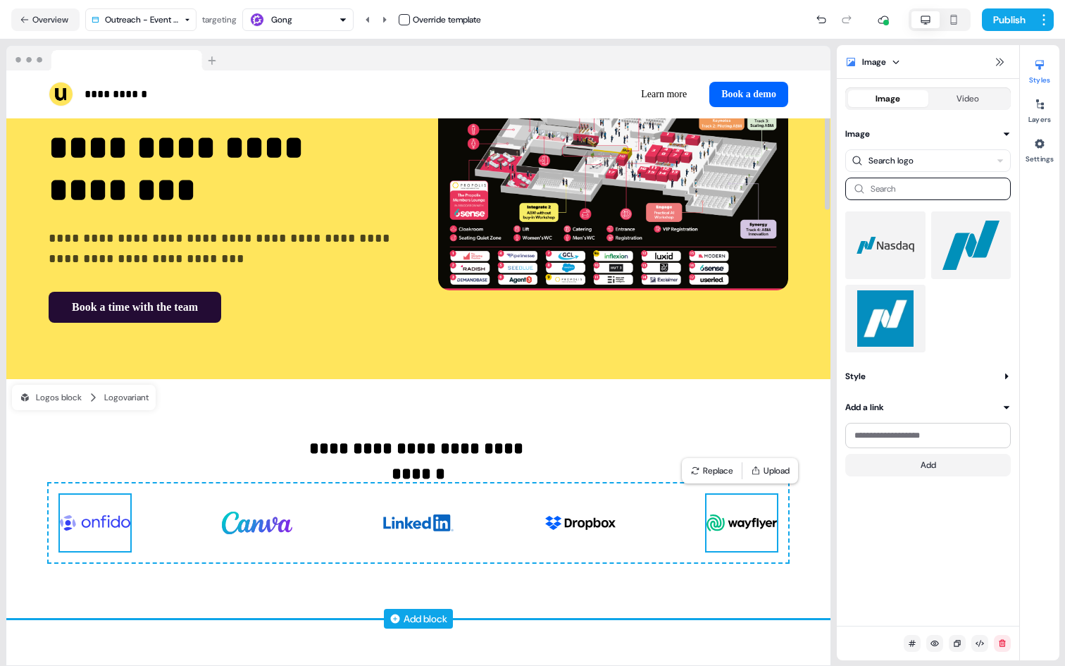
click at [94, 523] on img at bounding box center [95, 522] width 70 height 56
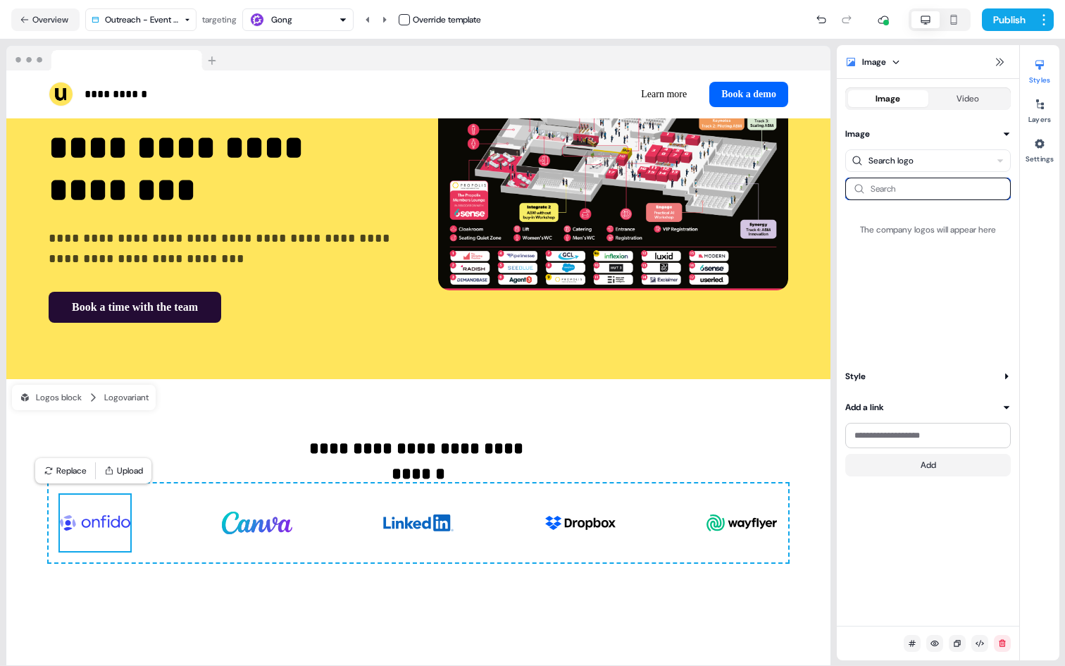
click at [918, 193] on input at bounding box center [928, 188] width 166 height 23
type input "******"
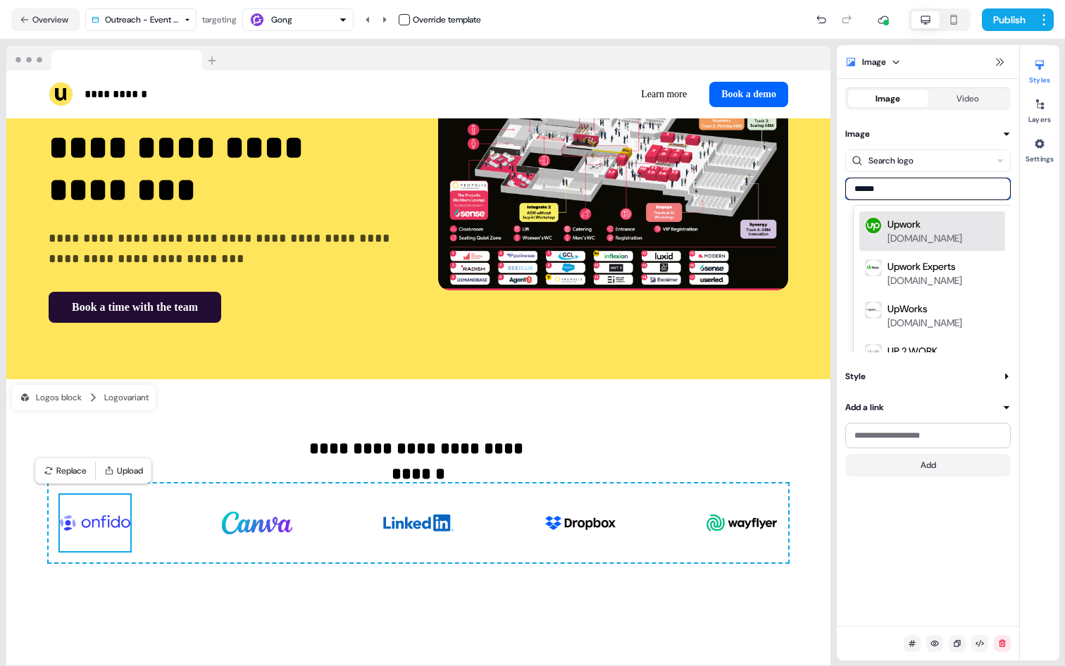
click at [917, 216] on div "Upwork upwork.com" at bounding box center [932, 230] width 146 height 39
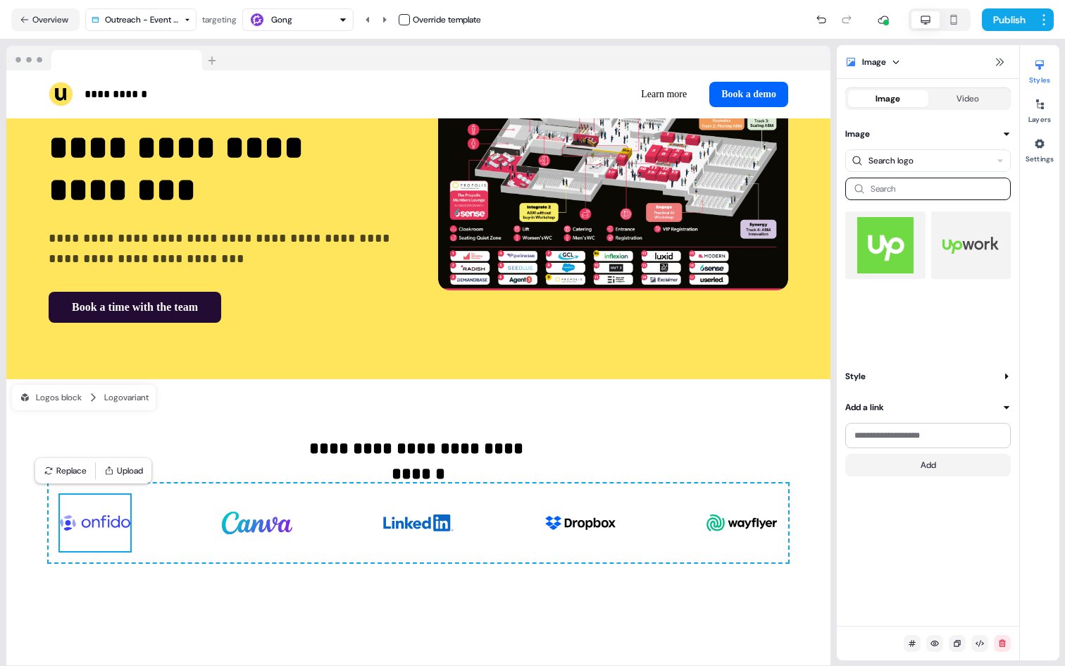
click at [941, 251] on div at bounding box center [971, 245] width 80 height 68
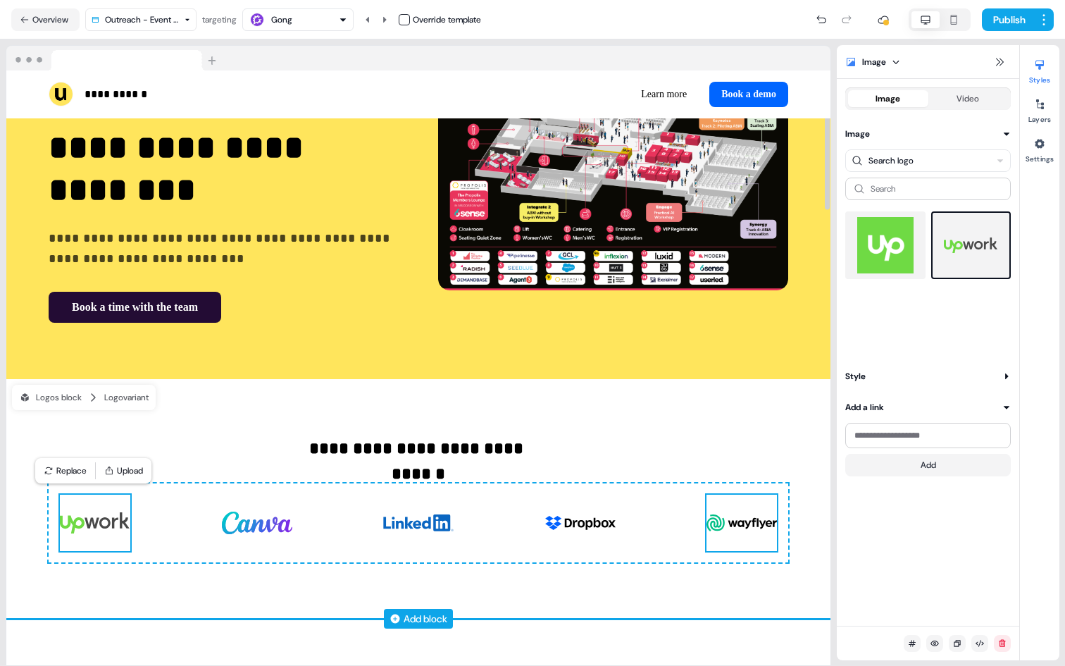
click at [743, 521] on img at bounding box center [741, 522] width 70 height 56
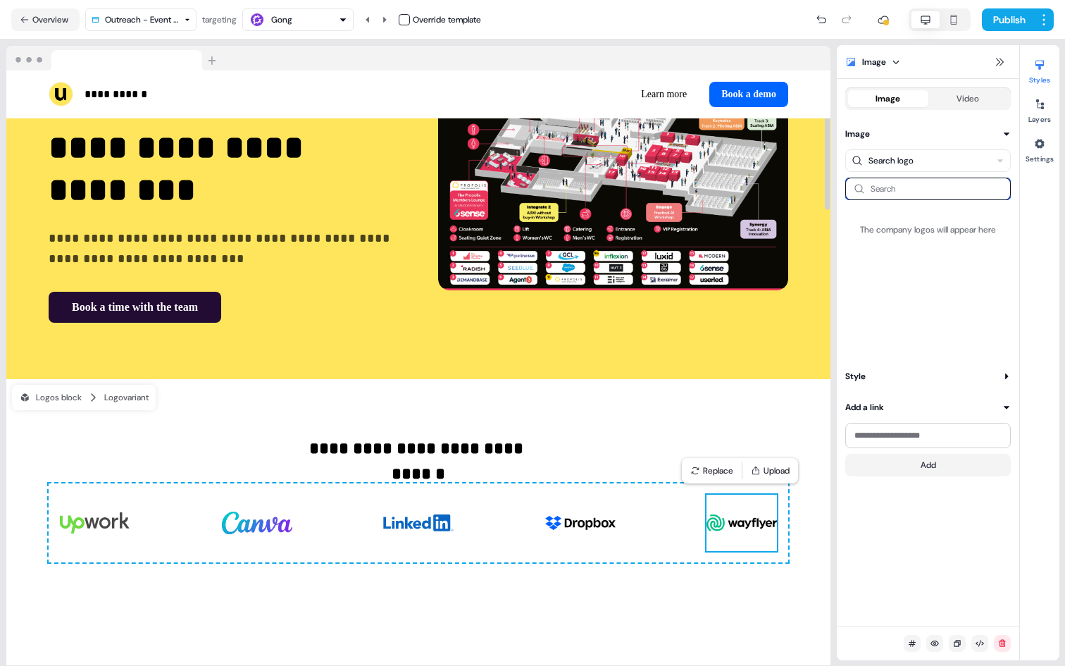
click at [948, 199] on input at bounding box center [928, 188] width 166 height 23
type input "******"
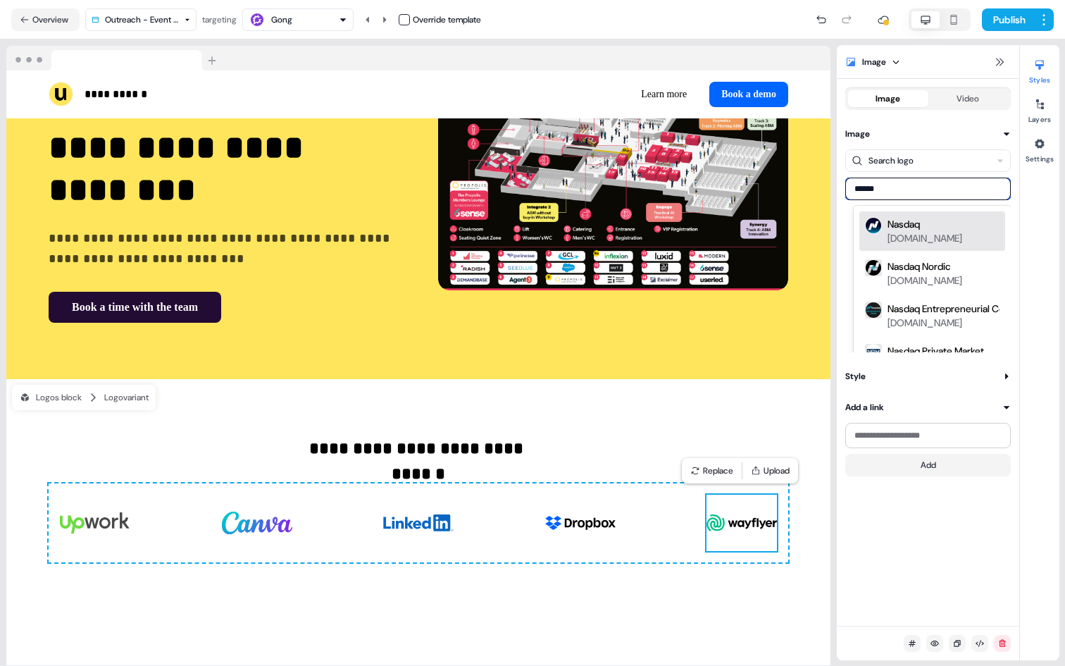
click at [949, 231] on div "nasdaq.com" at bounding box center [924, 238] width 75 height 14
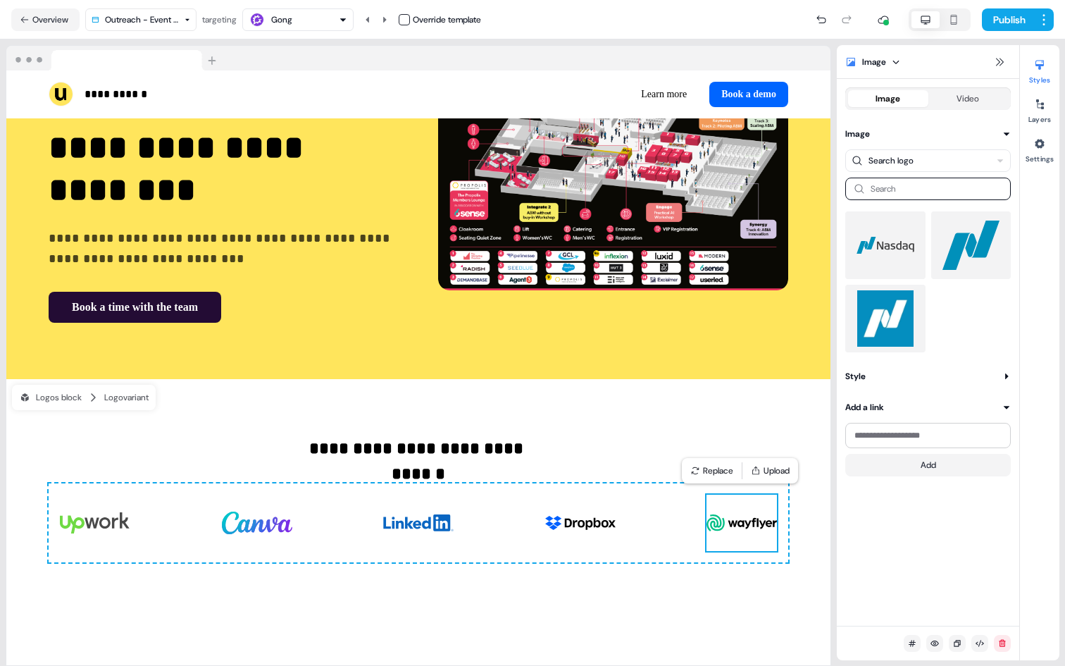
click at [858, 267] on img at bounding box center [885, 245] width 58 height 56
click at [1004, 63] on icon at bounding box center [999, 61] width 11 height 11
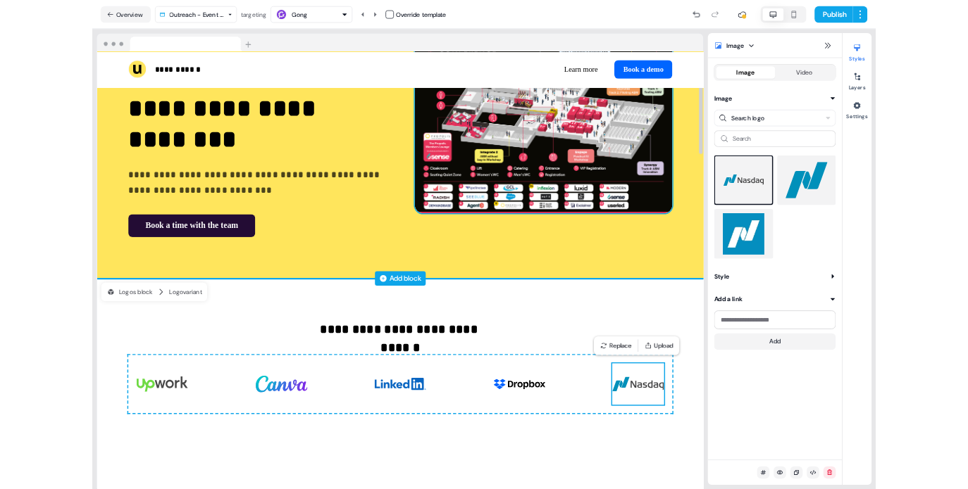
scroll to position [0, 0]
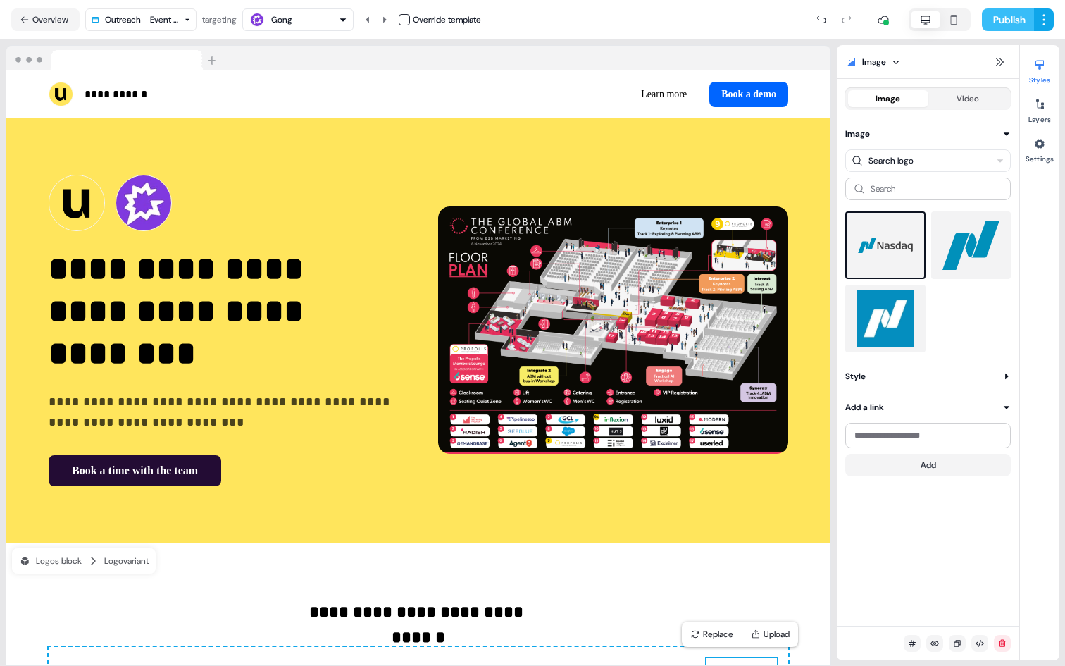
click at [998, 21] on button "Publish" at bounding box center [1008, 19] width 52 height 23
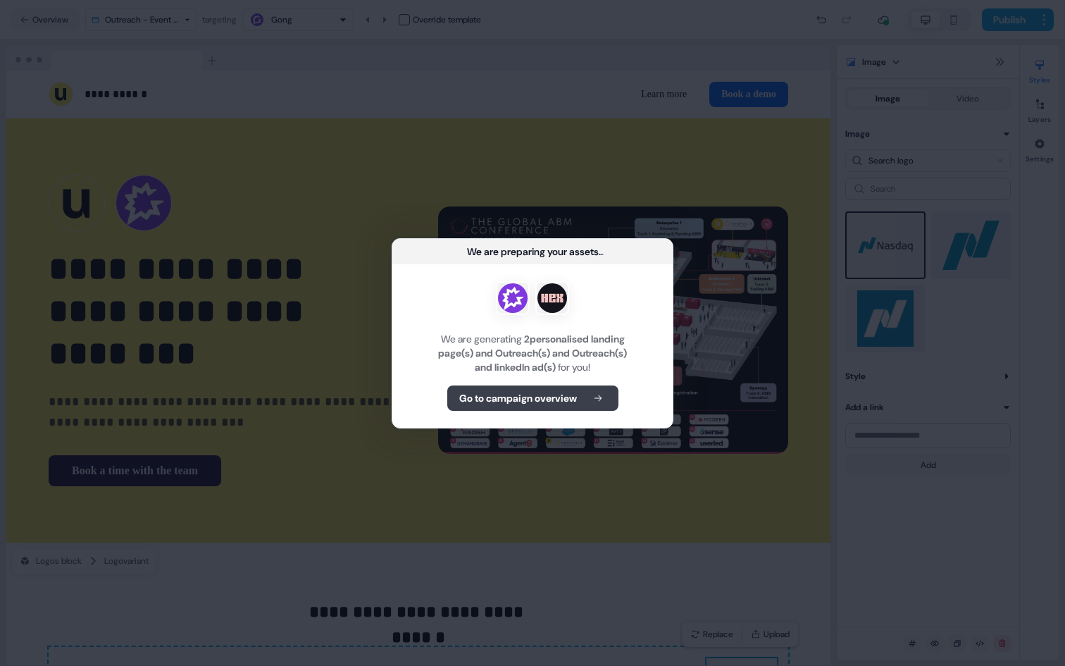
click at [536, 398] on b "Go to campaign overview" at bounding box center [518, 398] width 118 height 14
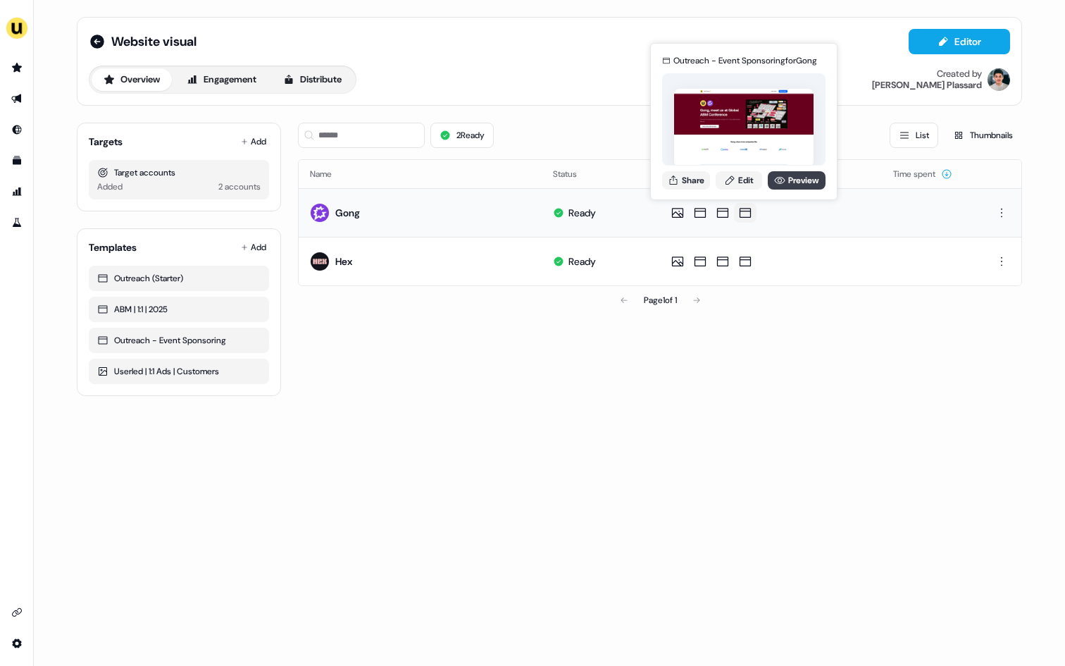
click at [780, 182] on icon at bounding box center [779, 180] width 11 height 11
click at [737, 181] on link "Edit" at bounding box center [739, 180] width 46 height 18
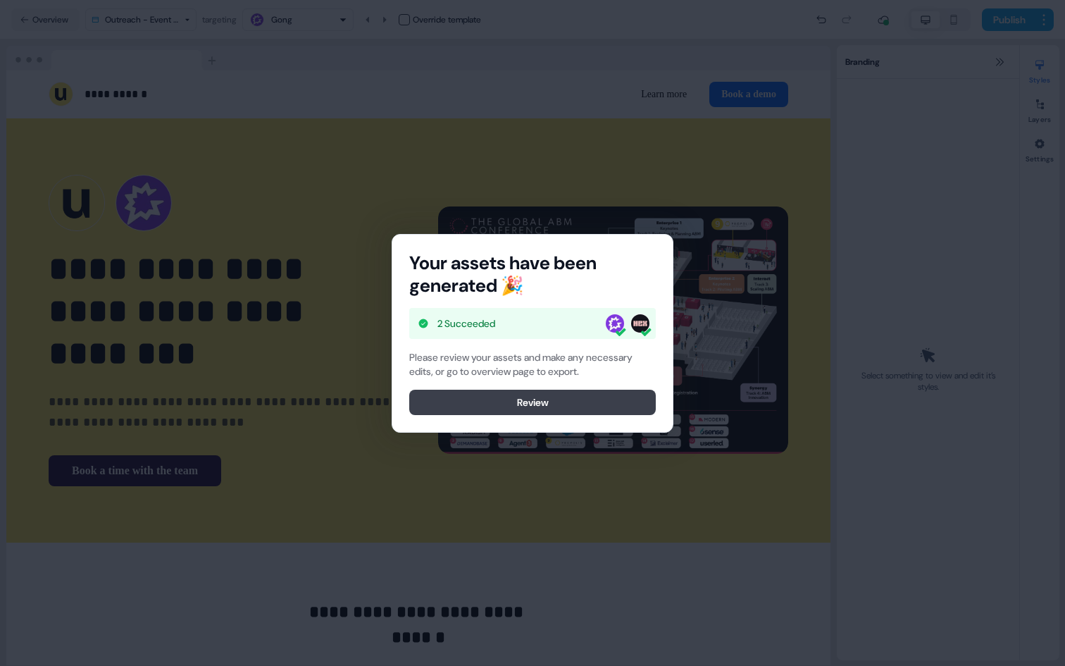
click at [575, 412] on button "Review" at bounding box center [532, 401] width 247 height 25
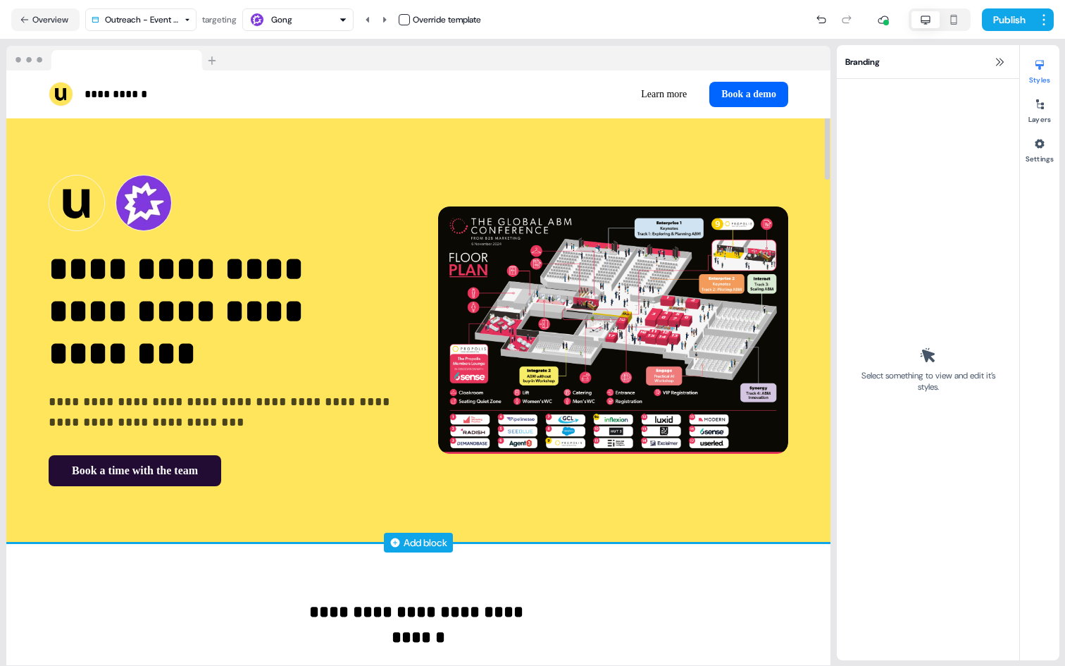
click at [793, 159] on div "**********" at bounding box center [418, 330] width 824 height 425
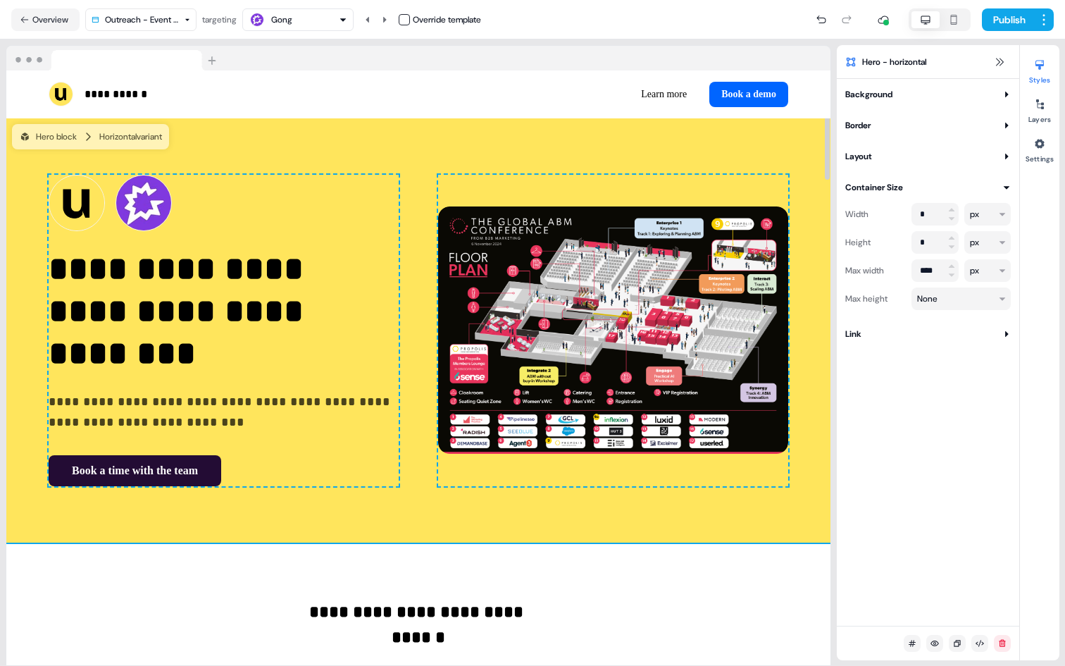
click at [916, 105] on div "Background Color BG Light Image Pick an image Border Thickness *** Corner radiu…" at bounding box center [928, 214] width 182 height 254
click at [896, 96] on button "Background" at bounding box center [928, 94] width 166 height 14
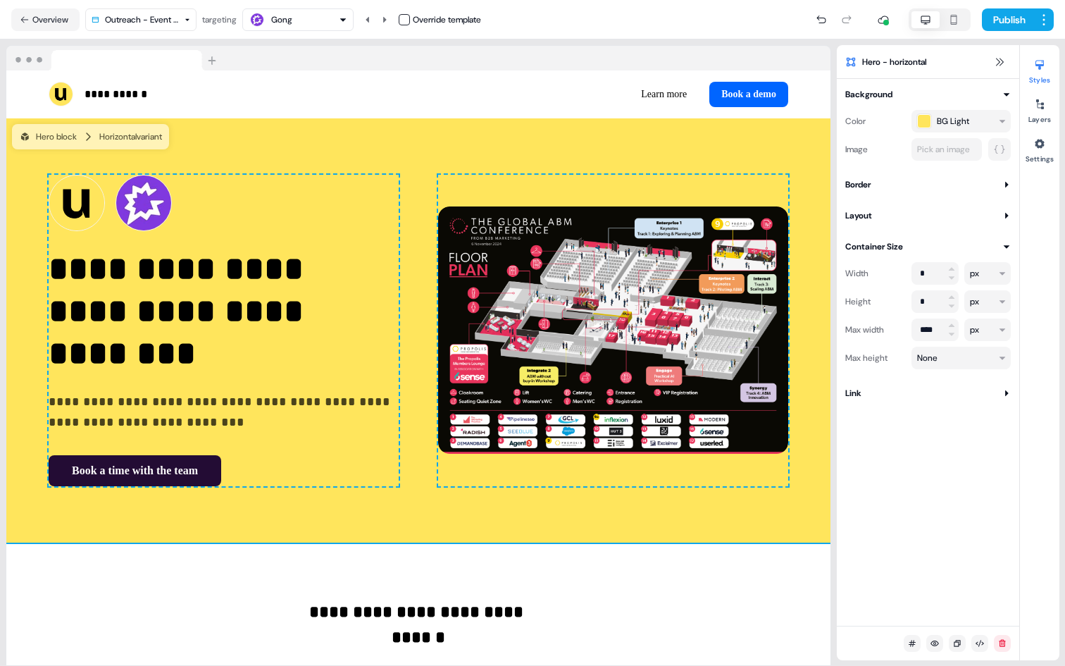
click at [942, 126] on span "BG Light" at bounding box center [953, 121] width 32 height 14
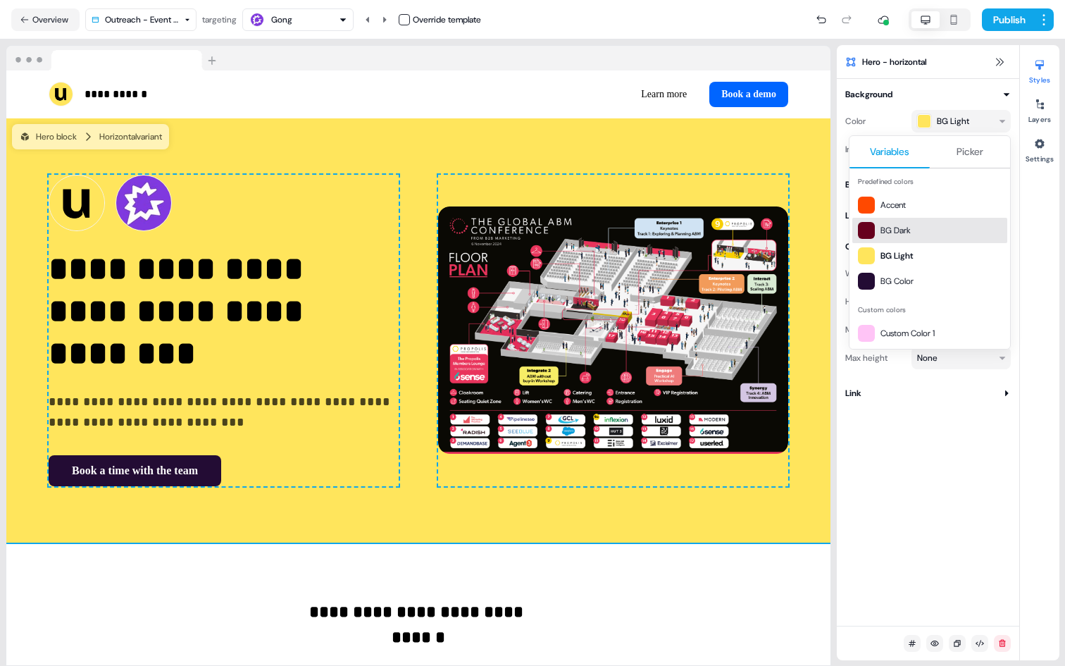
click at [870, 232] on div at bounding box center [866, 230] width 17 height 17
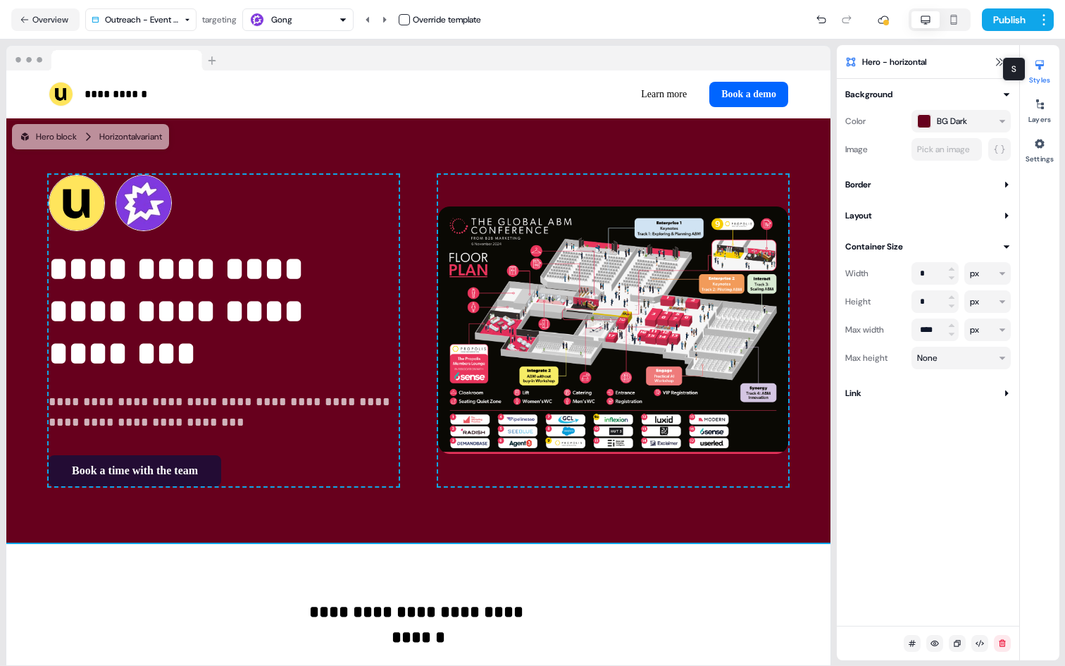
click at [1004, 66] on div "S S" at bounding box center [1013, 69] width 23 height 24
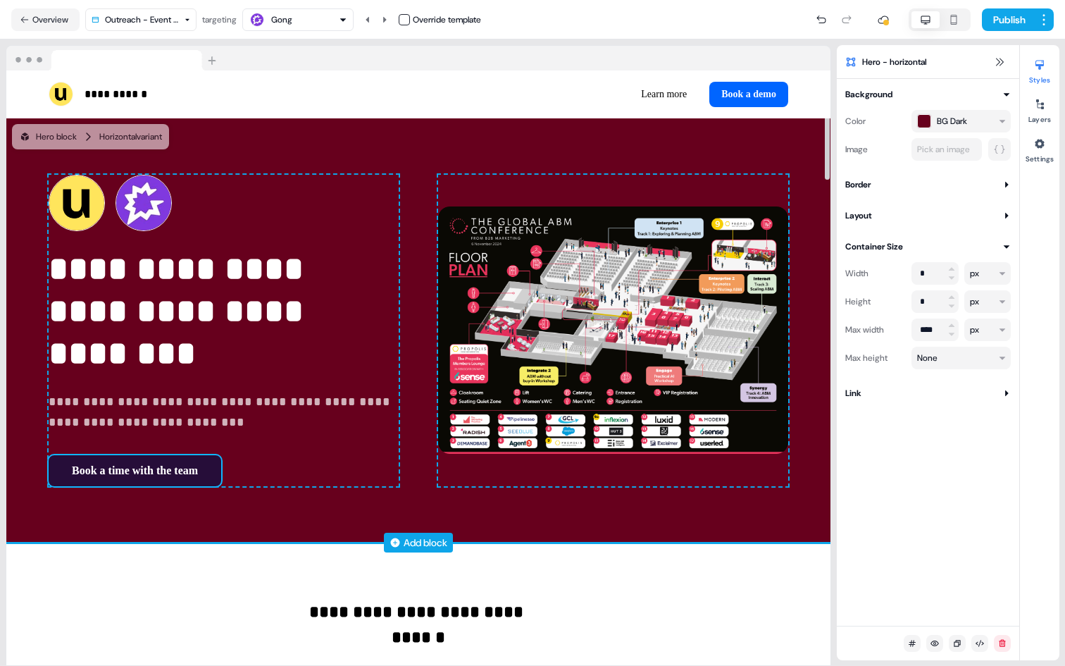
click at [216, 470] on button "Book a time with the team" at bounding box center [135, 470] width 173 height 31
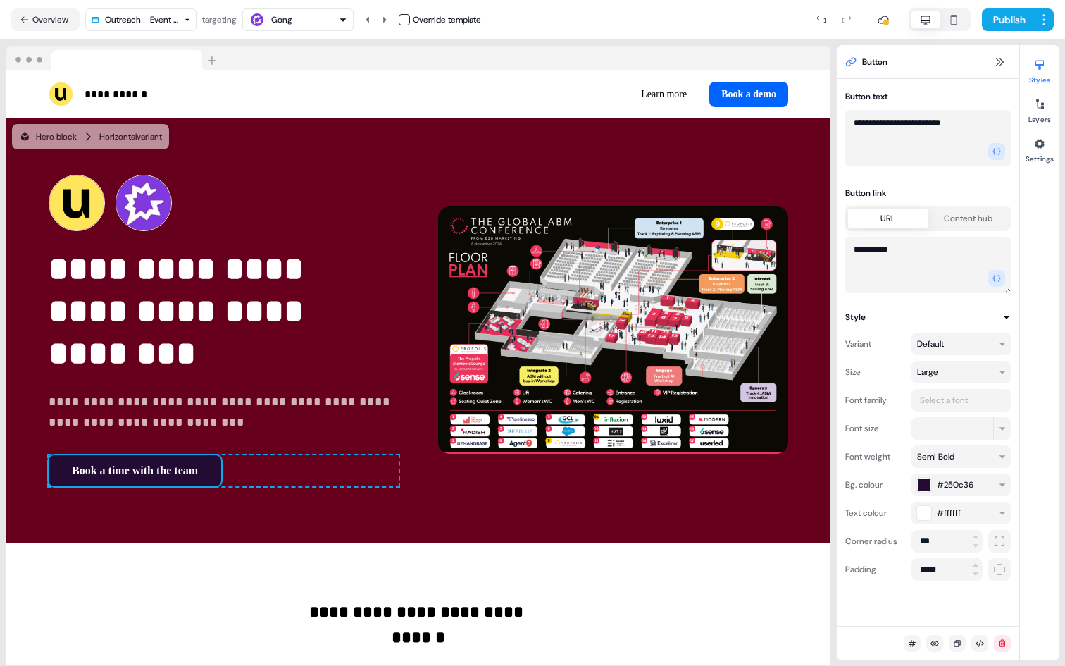
click at [922, 485] on div "button" at bounding box center [924, 485] width 14 height 14
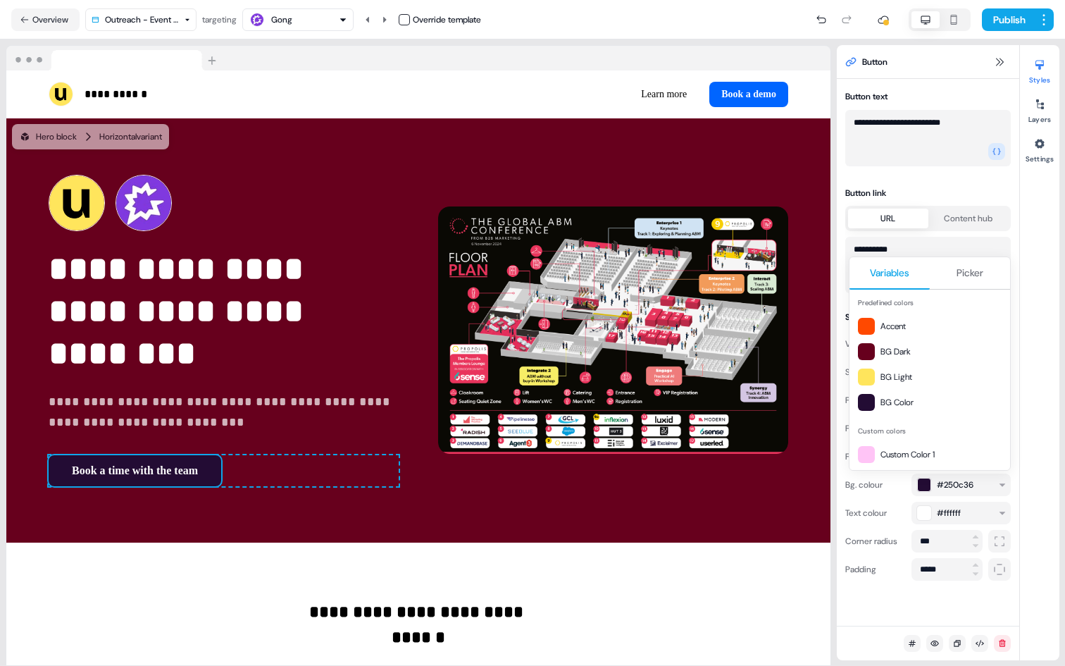
click at [899, 258] on button "Variables" at bounding box center [889, 273] width 80 height 32
click at [956, 275] on span "Picker" at bounding box center [969, 273] width 27 height 14
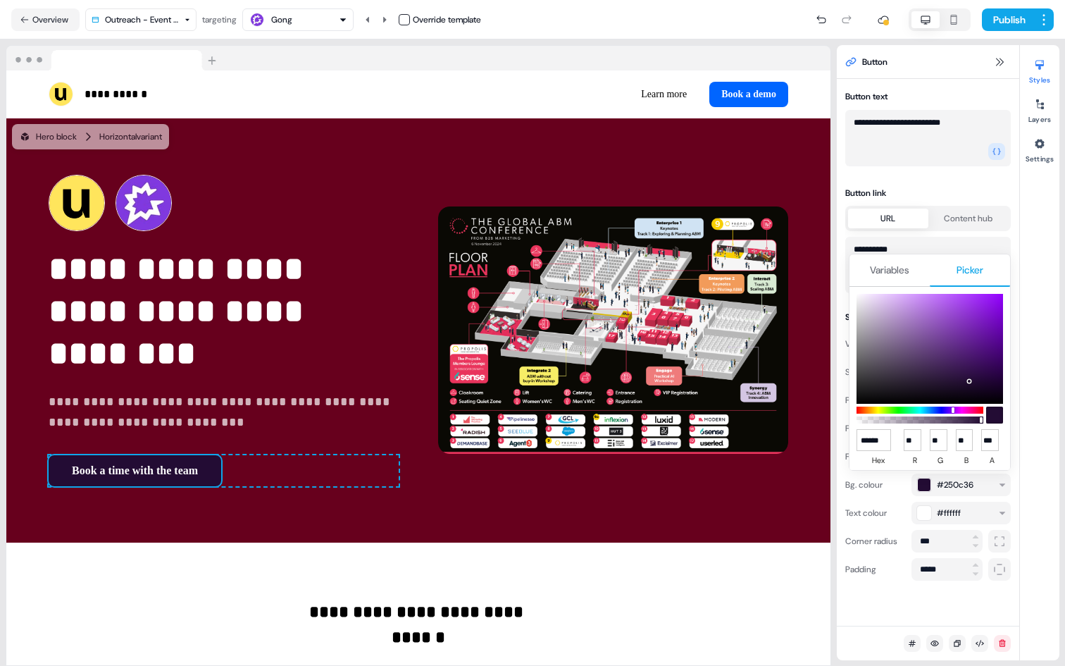
click at [918, 274] on button "Variables" at bounding box center [889, 270] width 80 height 32
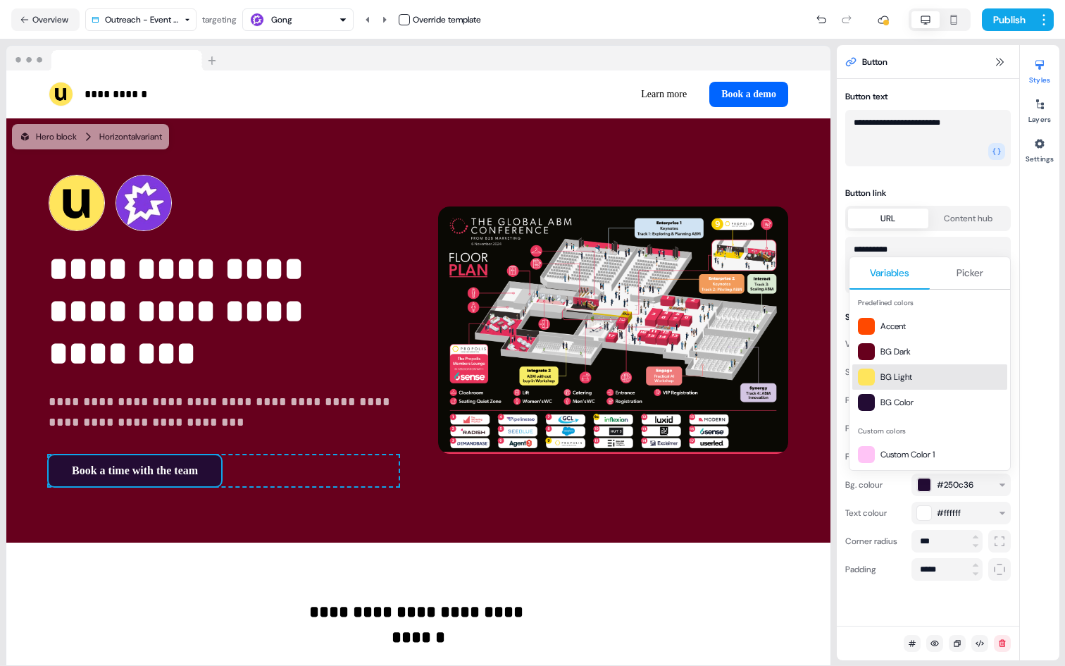
click at [899, 367] on div "BG Light" at bounding box center [929, 376] width 155 height 25
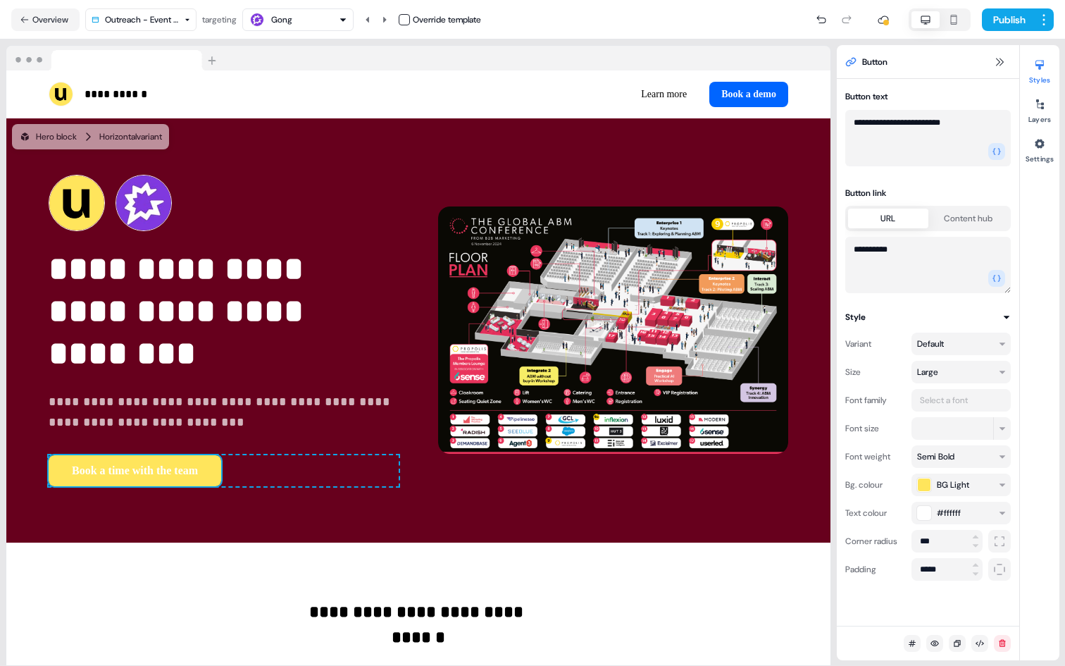
click at [919, 487] on div "button" at bounding box center [924, 485] width 14 height 14
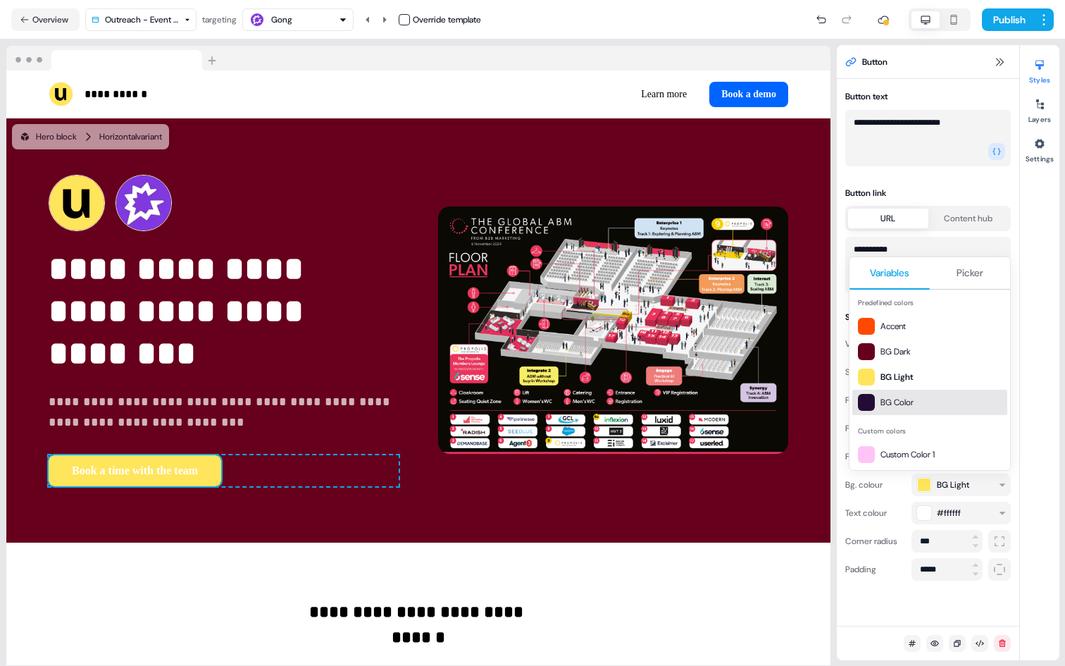
click at [907, 449] on span "Custom Color 1" at bounding box center [940, 454] width 121 height 14
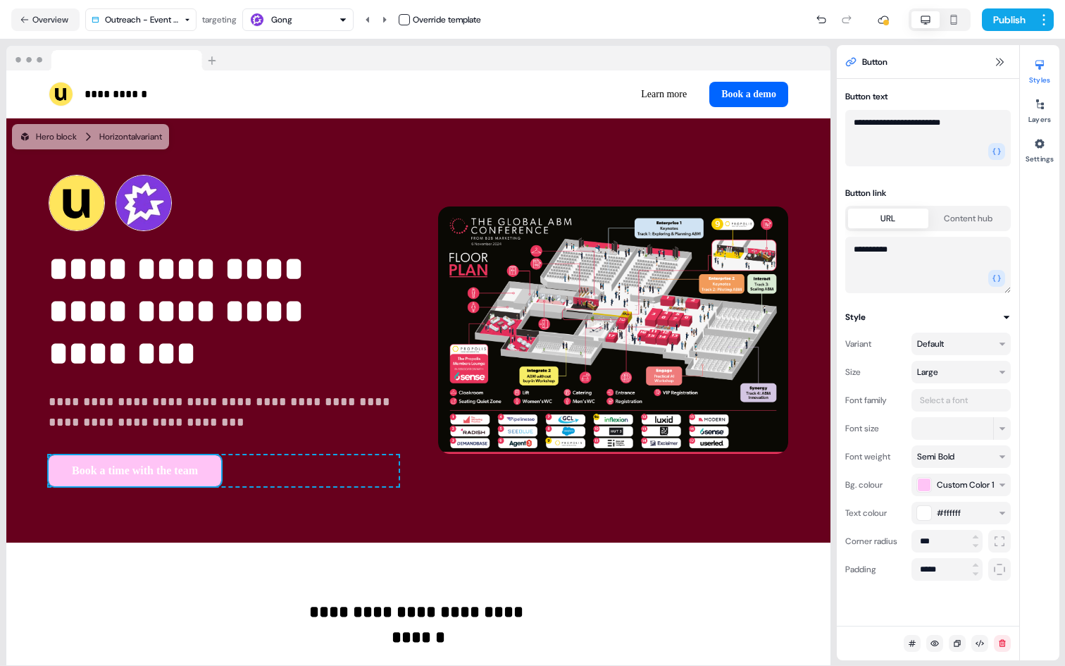
click at [923, 481] on div "button" at bounding box center [924, 485] width 14 height 14
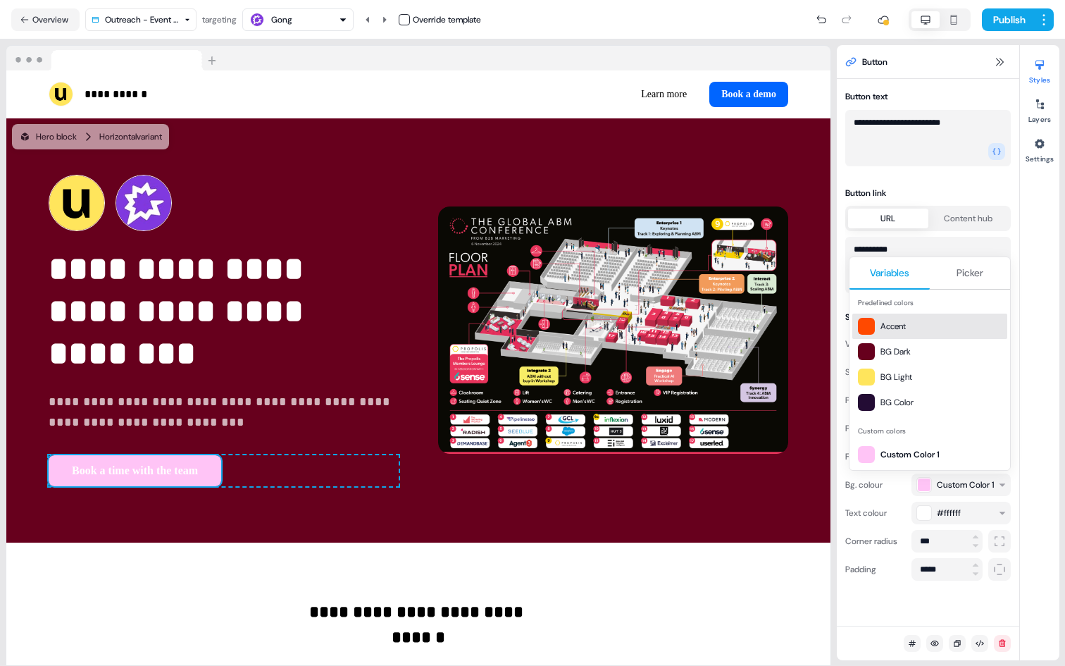
click at [971, 277] on button "Picker" at bounding box center [970, 273] width 80 height 32
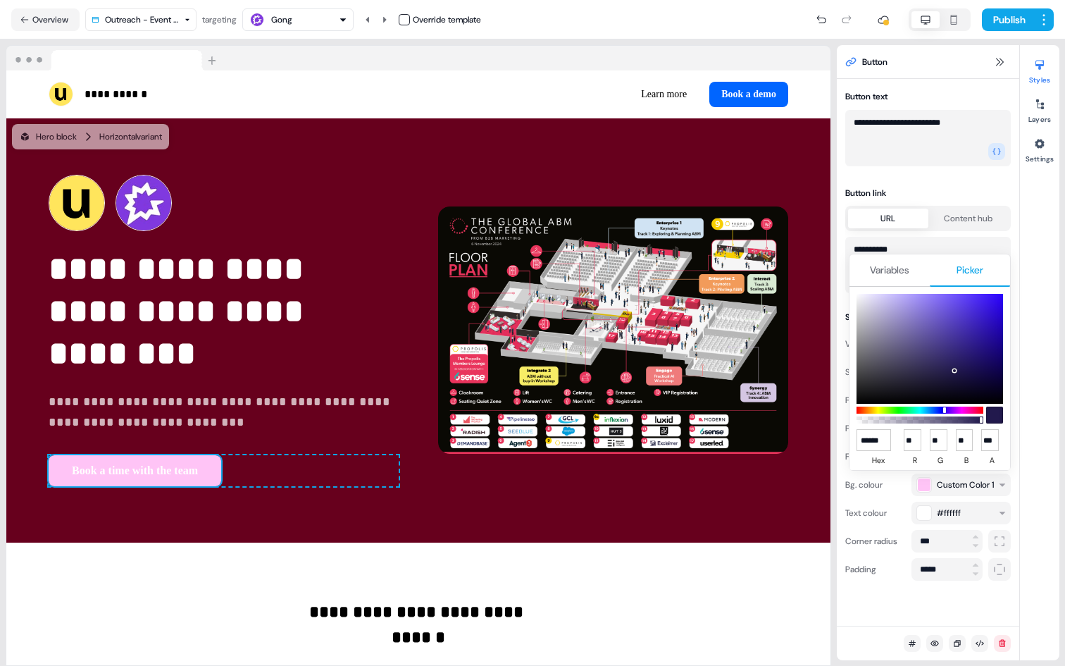
click at [875, 441] on input "******" at bounding box center [873, 440] width 35 height 22
type input "***"
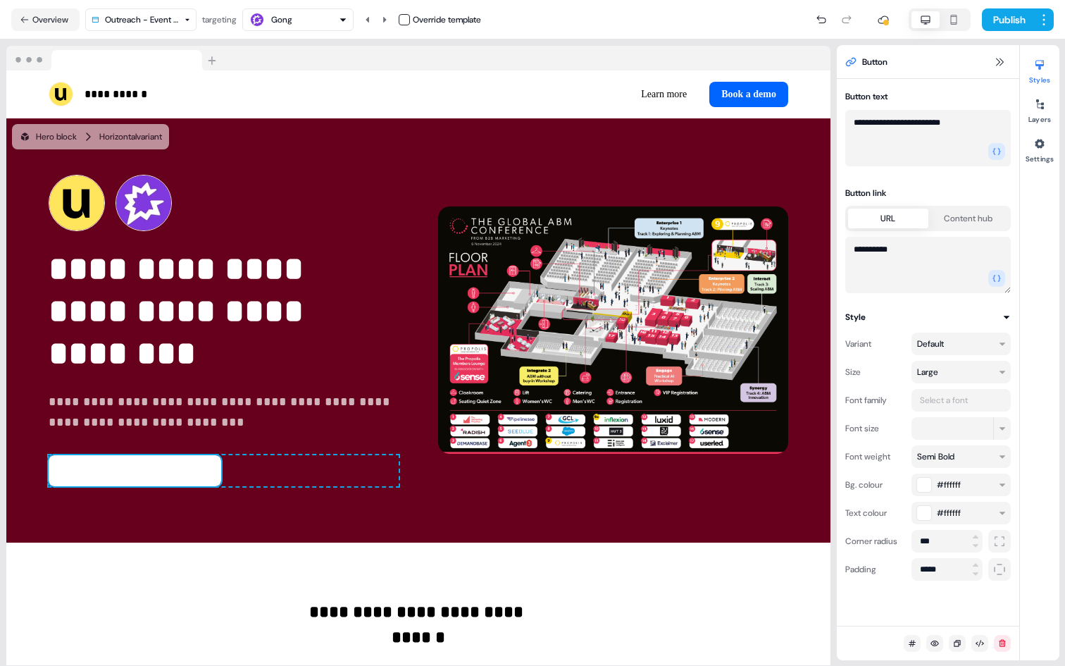
click at [916, 511] on button "#ffffff" at bounding box center [960, 512] width 99 height 23
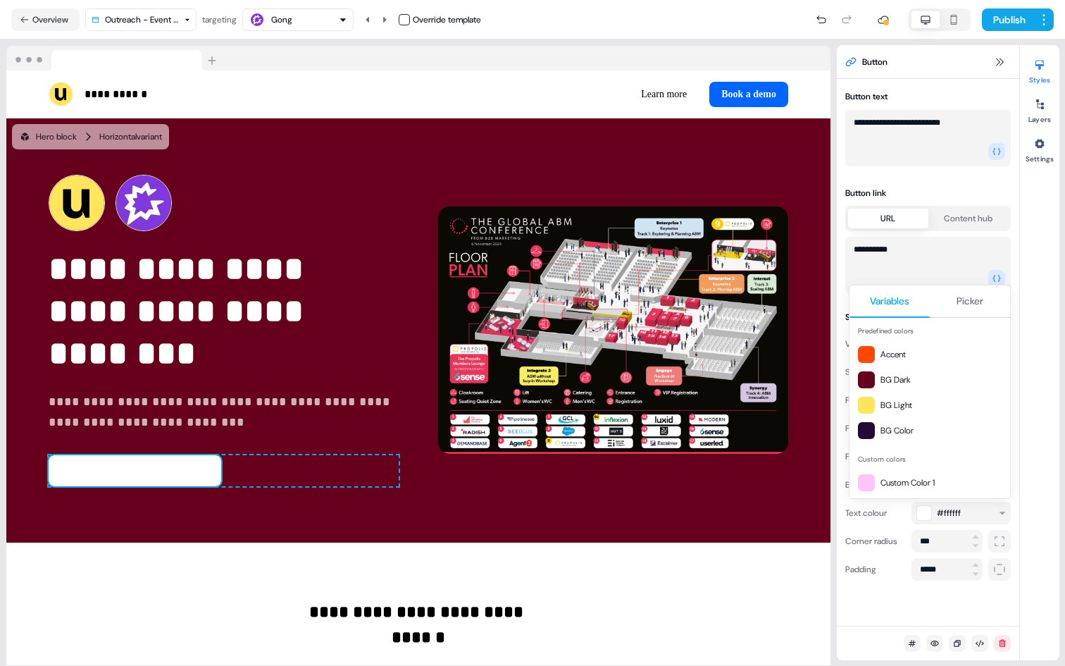
click at [890, 304] on span "Variables" at bounding box center [889, 301] width 39 height 14
click at [895, 427] on span "BG Color" at bounding box center [940, 430] width 121 height 14
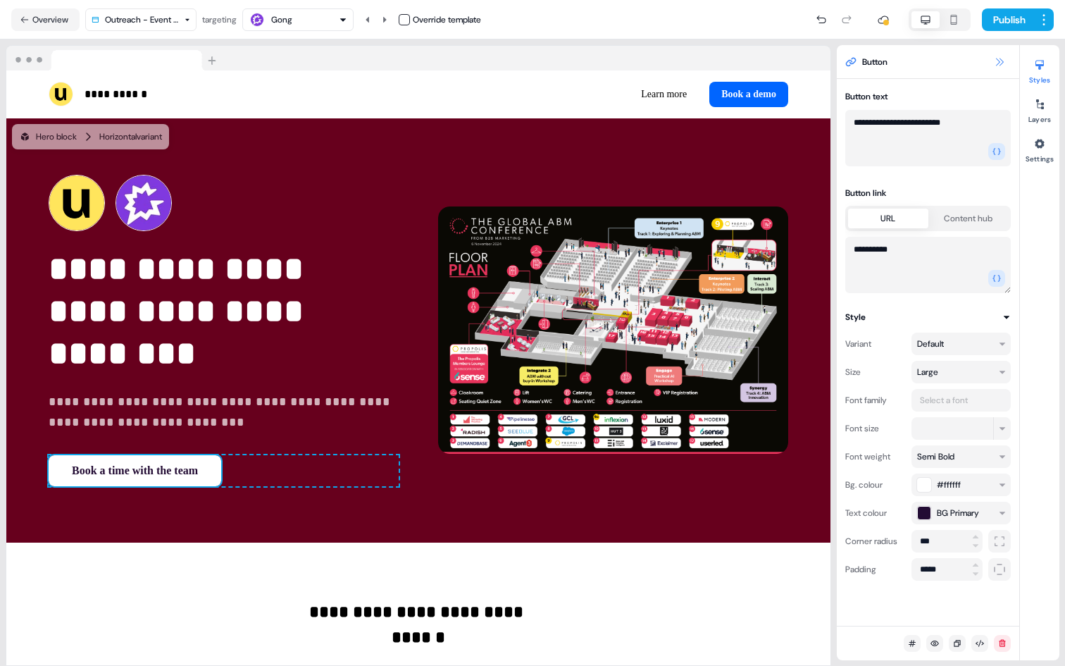
click at [1001, 66] on icon at bounding box center [999, 61] width 11 height 11
click at [1002, 58] on icon at bounding box center [999, 61] width 11 height 11
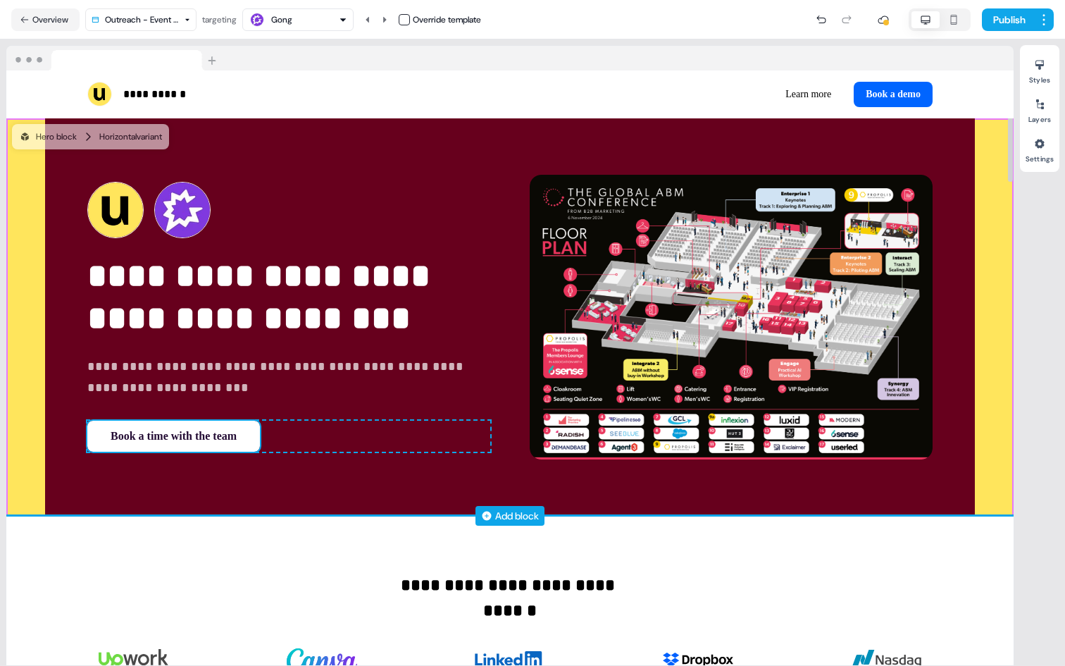
click at [997, 165] on div "**********" at bounding box center [509, 316] width 1007 height 397
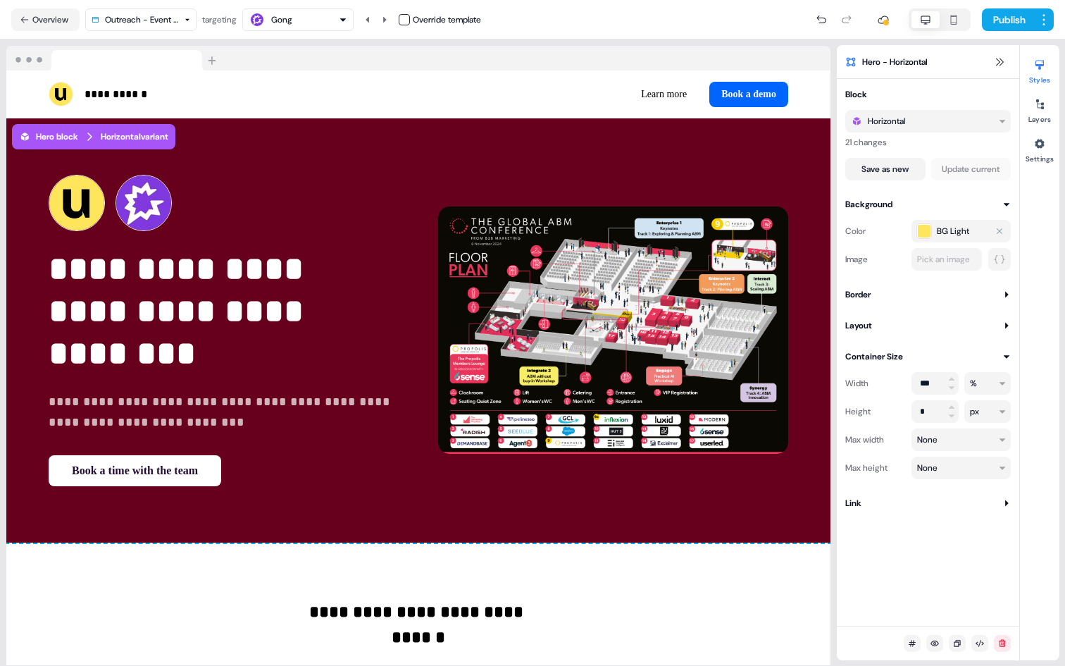
click at [925, 227] on div "button" at bounding box center [924, 231] width 14 height 14
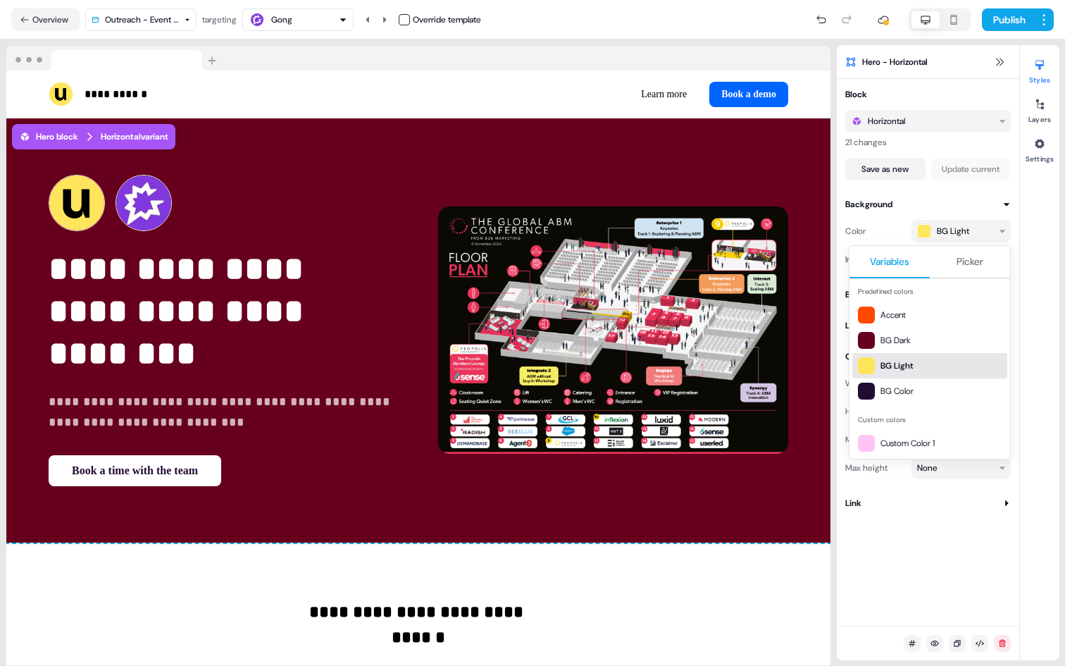
click at [902, 347] on div "BG Dark" at bounding box center [929, 340] width 155 height 25
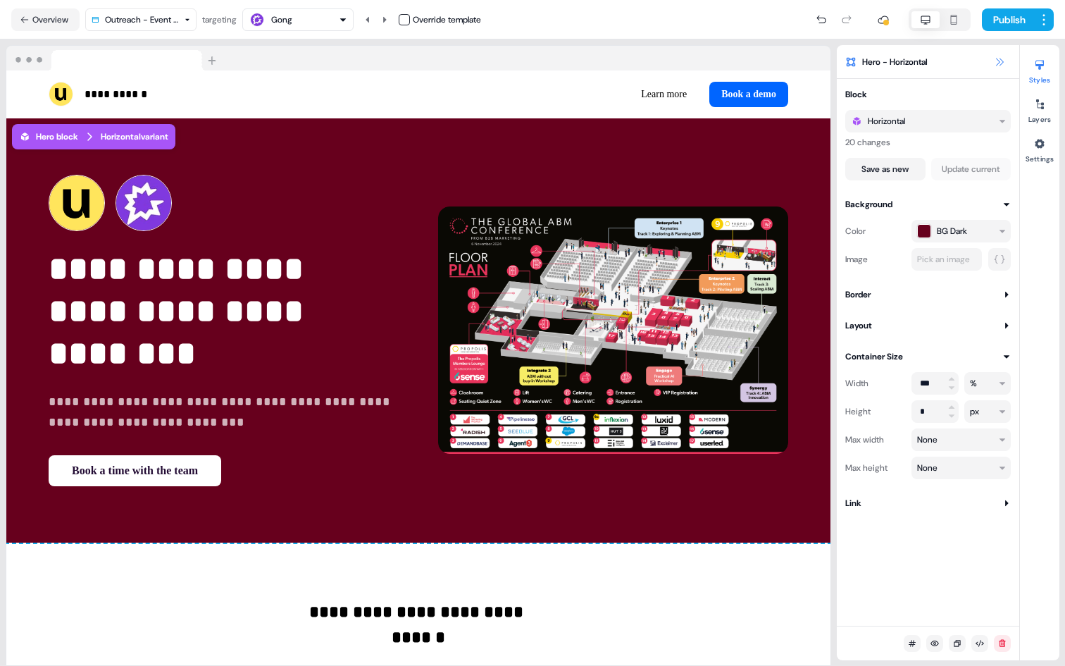
click at [1004, 65] on icon at bounding box center [999, 61] width 11 height 11
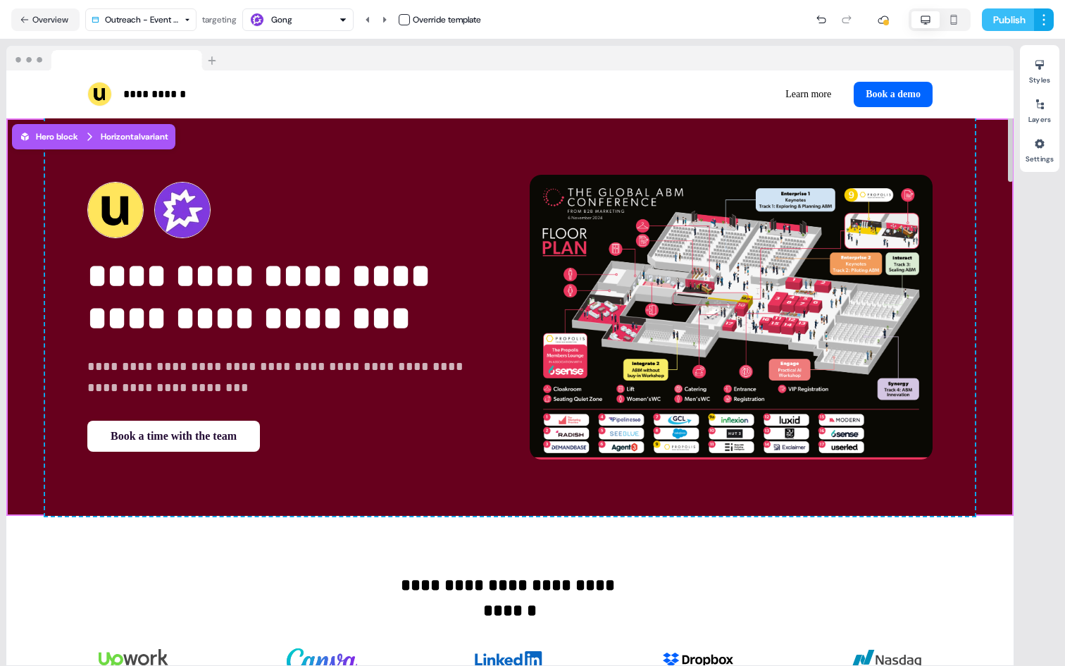
click at [1006, 22] on button "Publish" at bounding box center [1008, 19] width 52 height 23
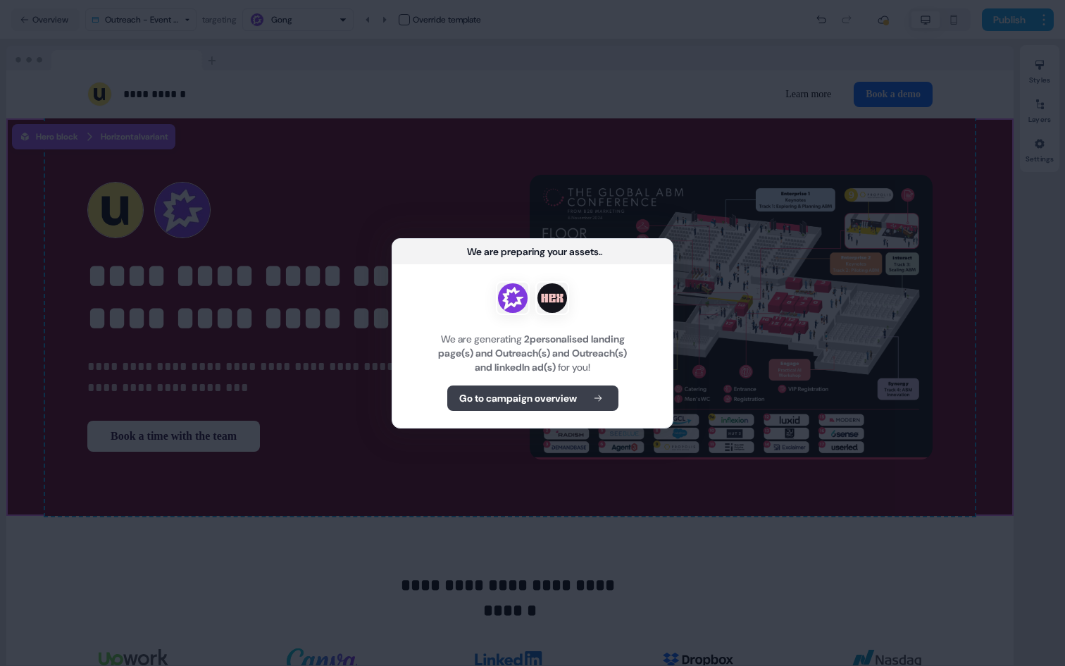
click at [526, 406] on button "Go to campaign overview" at bounding box center [532, 397] width 171 height 25
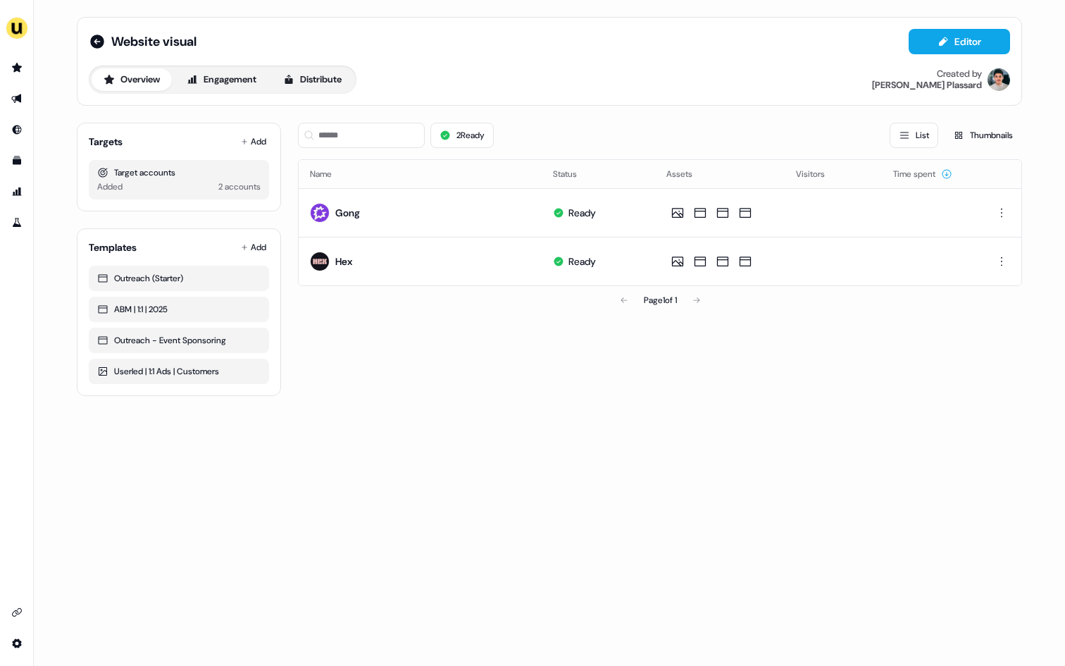
click at [520, 132] on div "2 Ready List Thumbnails" at bounding box center [660, 135] width 724 height 25
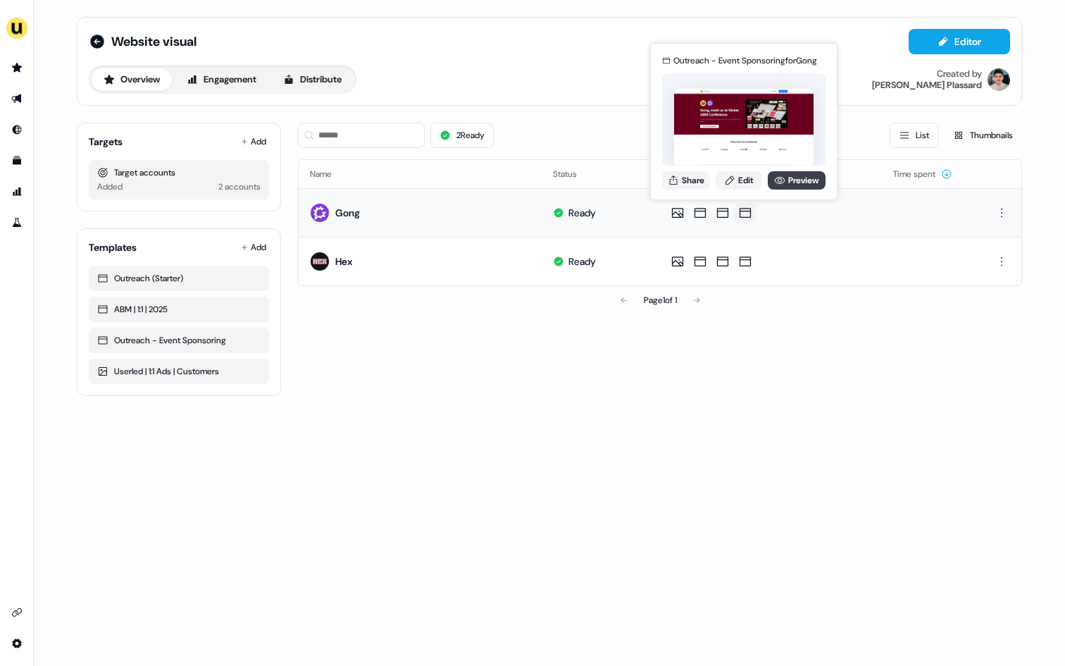
click at [774, 187] on link "Preview" at bounding box center [797, 180] width 58 height 18
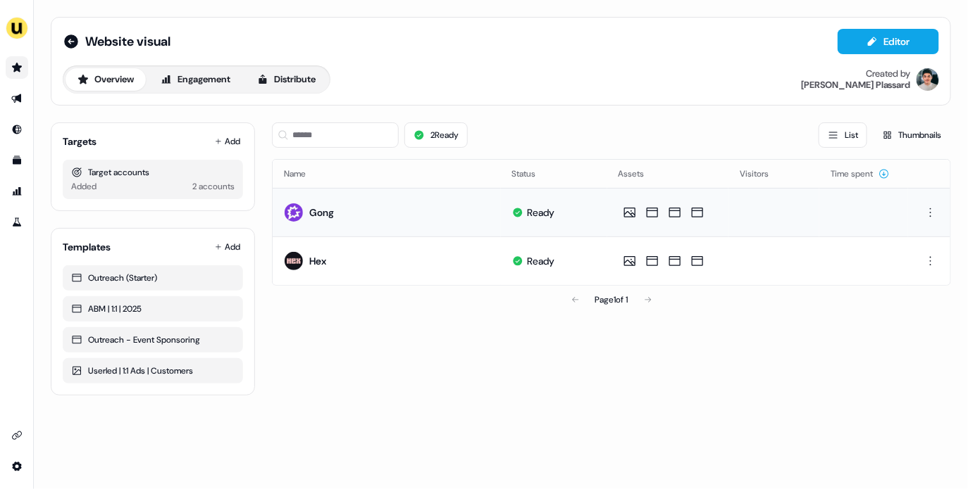
click at [12, 68] on icon "Go to prospects" at bounding box center [16, 67] width 11 height 11
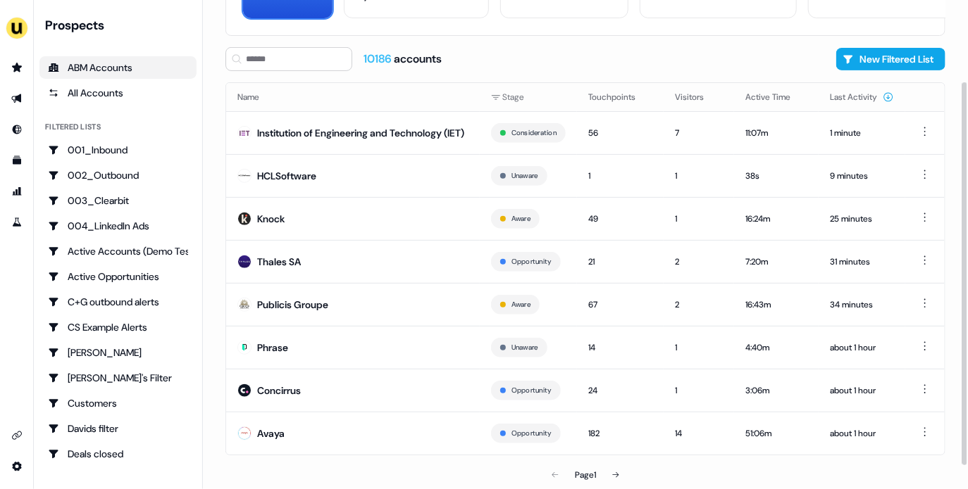
scroll to position [134, 0]
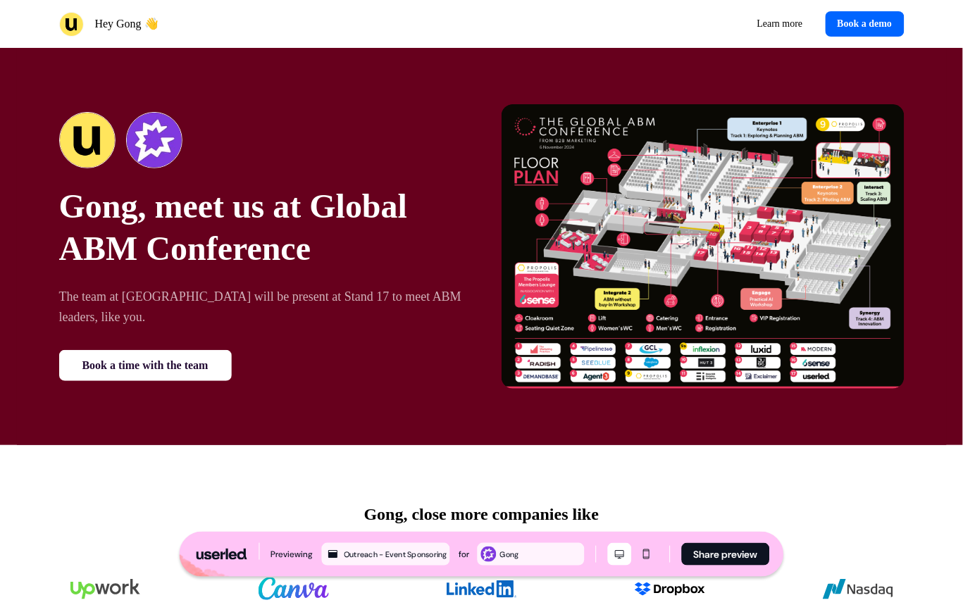
click at [70, 63] on div "Gong, meet us at Global ABM Conference The team at [GEOGRAPHIC_DATA] will be pr…" at bounding box center [482, 246] width 930 height 397
